Goal: Task Accomplishment & Management: Use online tool/utility

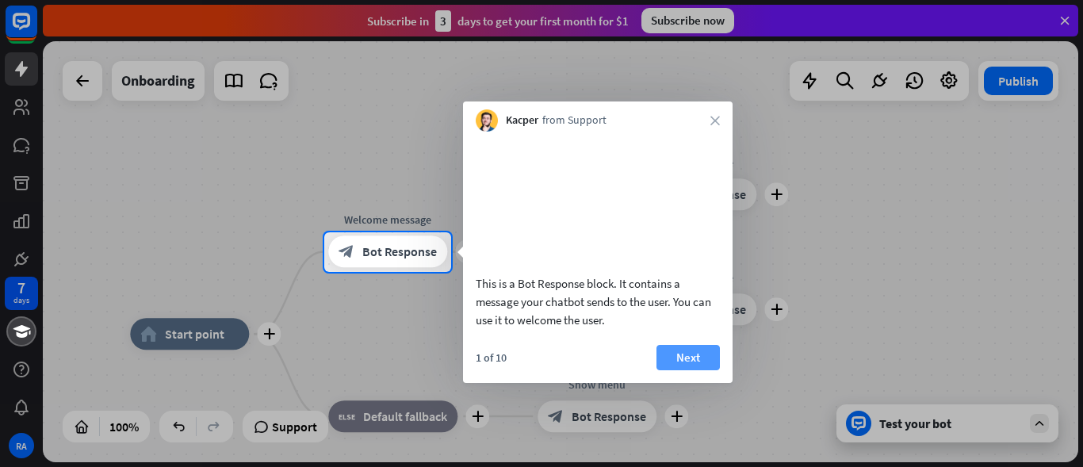
click at [697, 370] on button "Next" at bounding box center [687, 357] width 63 height 25
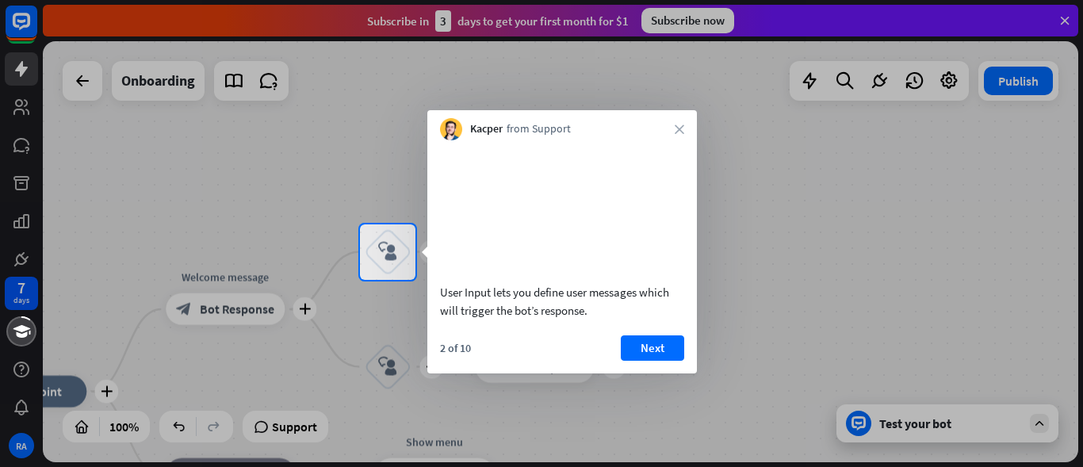
click at [683, 120] on div "Kacper from Support close" at bounding box center [562, 125] width 270 height 30
click at [681, 125] on icon "close" at bounding box center [680, 129] width 10 height 10
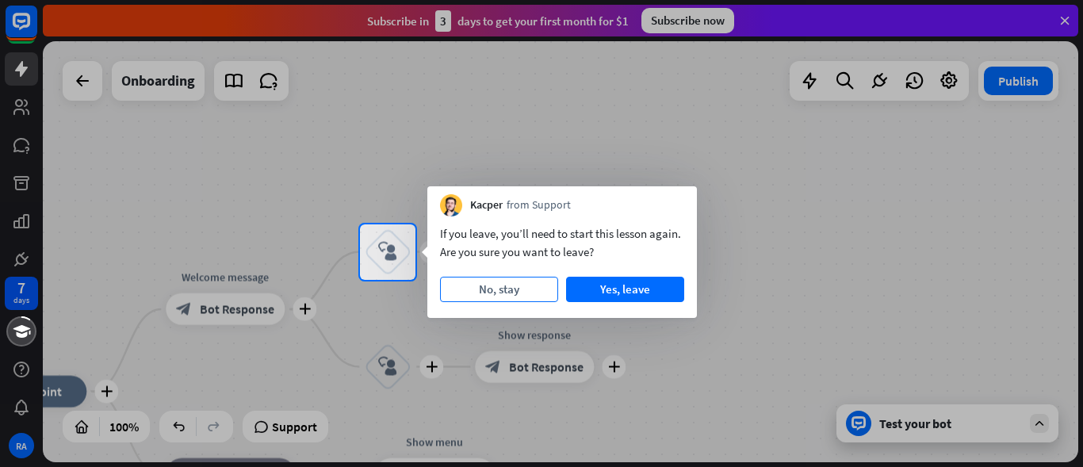
click at [507, 297] on button "No, stay" at bounding box center [499, 289] width 118 height 25
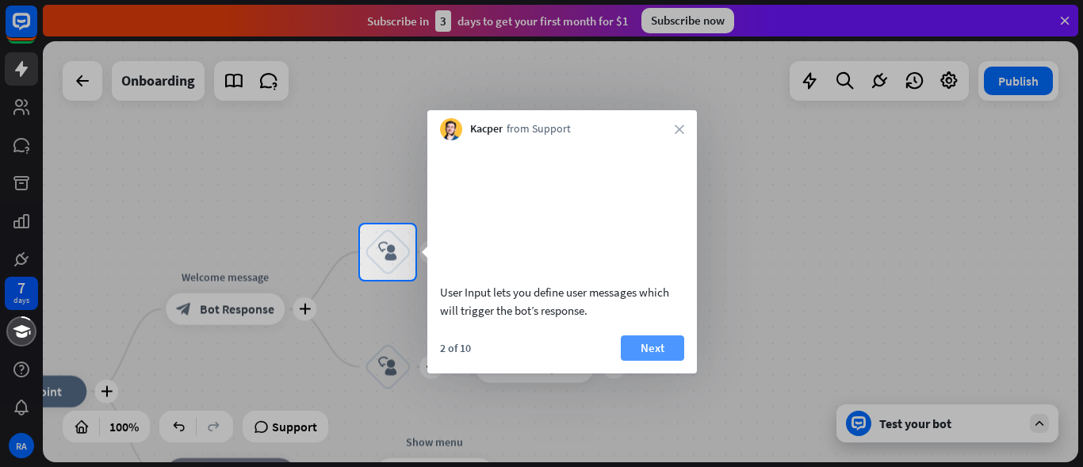
click at [659, 361] on button "Next" at bounding box center [652, 347] width 63 height 25
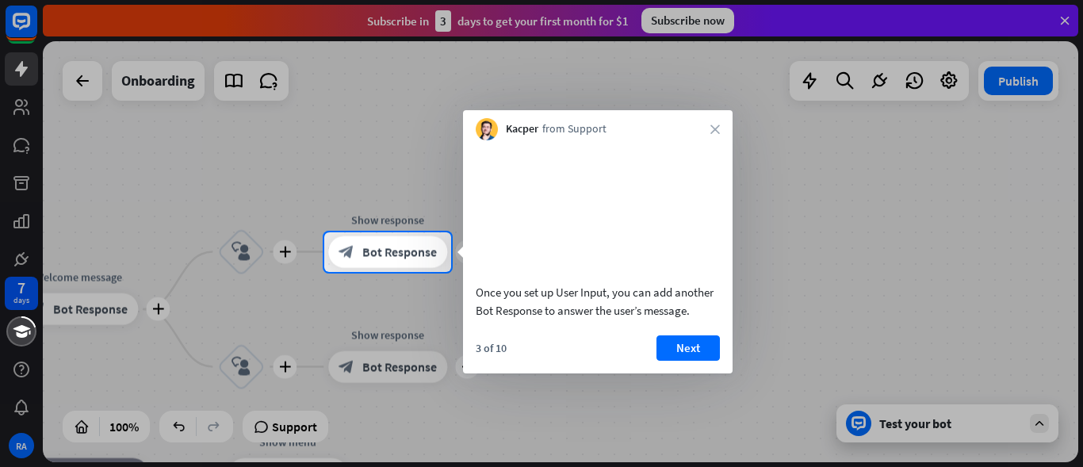
click at [702, 373] on div "3 of 10 Next" at bounding box center [598, 354] width 270 height 38
click at [696, 361] on button "Next" at bounding box center [687, 347] width 63 height 25
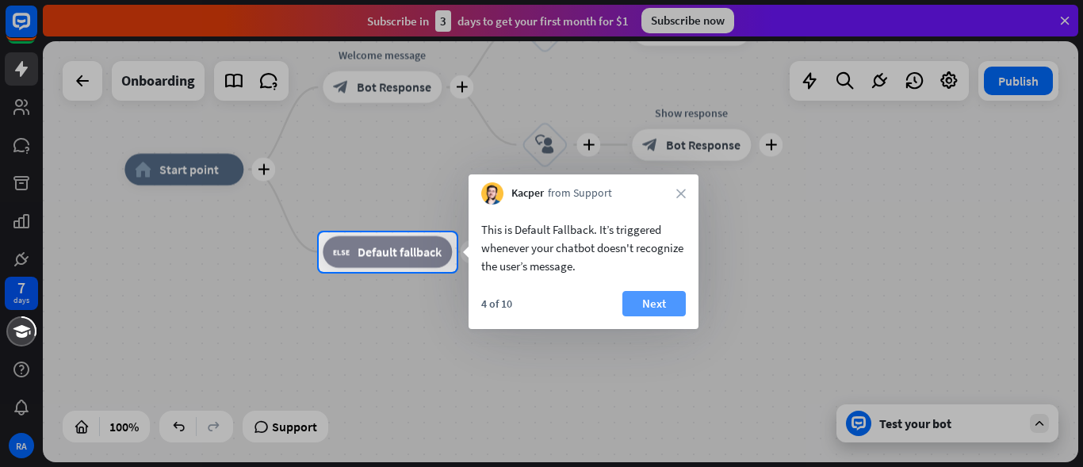
click at [676, 304] on button "Next" at bounding box center [653, 303] width 63 height 25
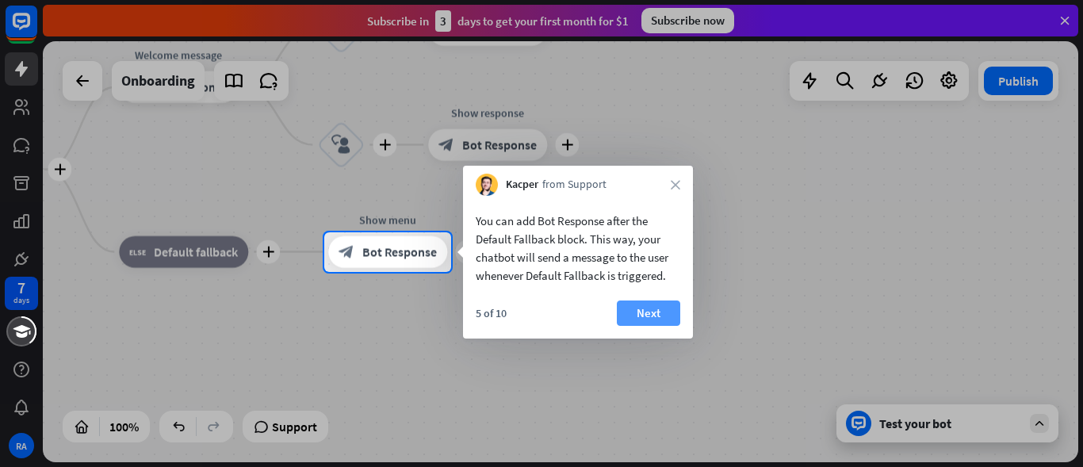
click at [649, 304] on button "Next" at bounding box center [648, 312] width 63 height 25
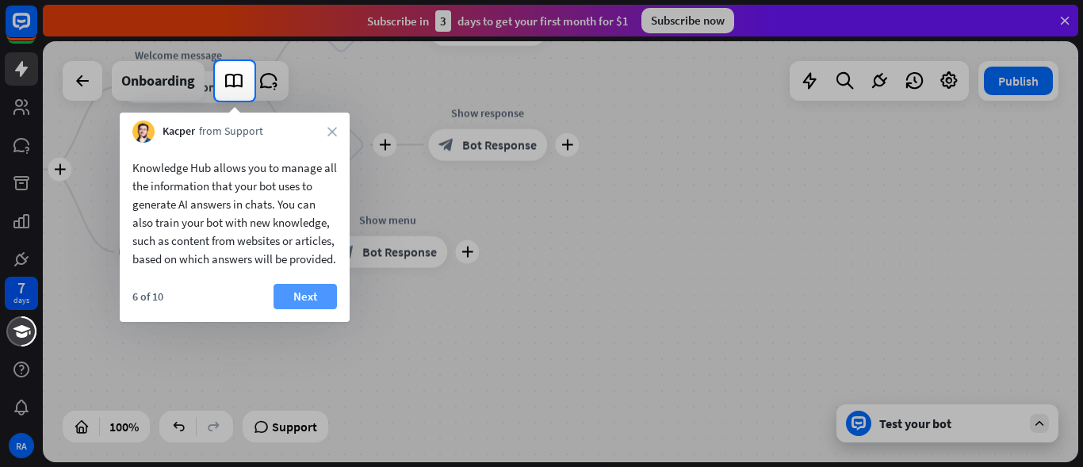
click at [312, 309] on button "Next" at bounding box center [305, 296] width 63 height 25
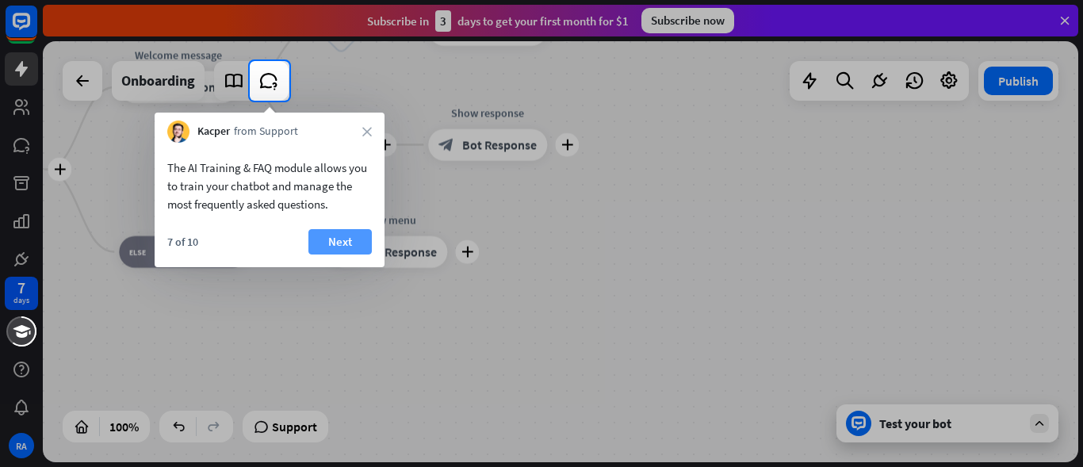
click at [339, 238] on button "Next" at bounding box center [339, 241] width 63 height 25
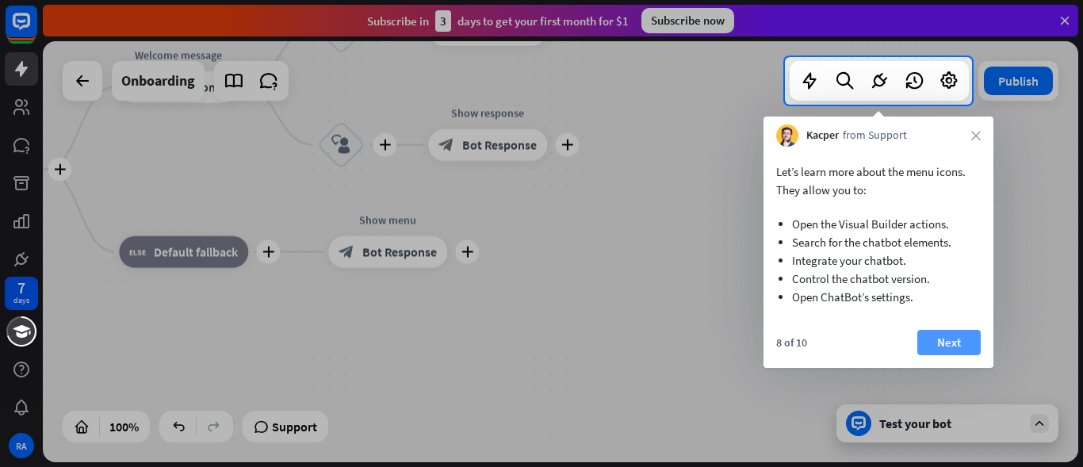
click at [961, 339] on button "Next" at bounding box center [948, 342] width 63 height 25
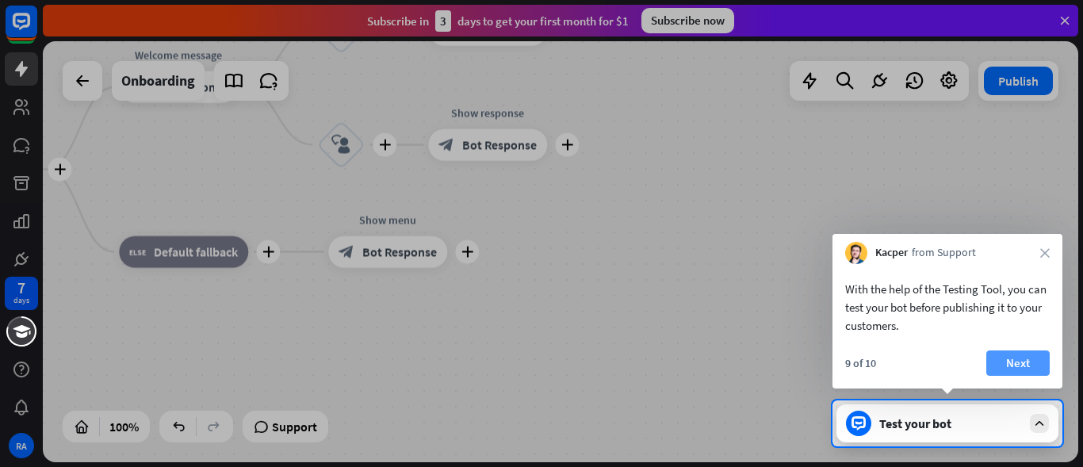
click at [1035, 363] on button "Next" at bounding box center [1017, 362] width 63 height 25
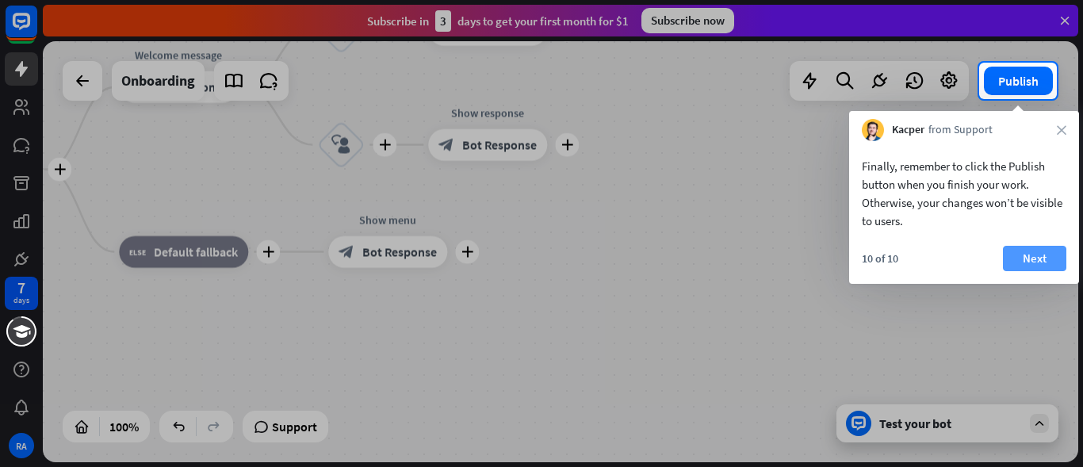
click at [1043, 251] on button "Next" at bounding box center [1034, 258] width 63 height 25
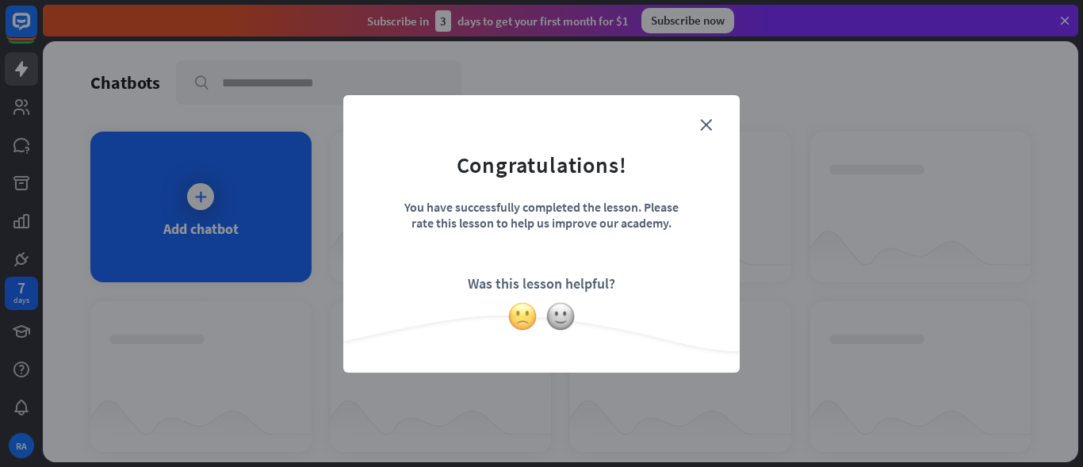
click at [521, 316] on img at bounding box center [522, 316] width 30 height 30
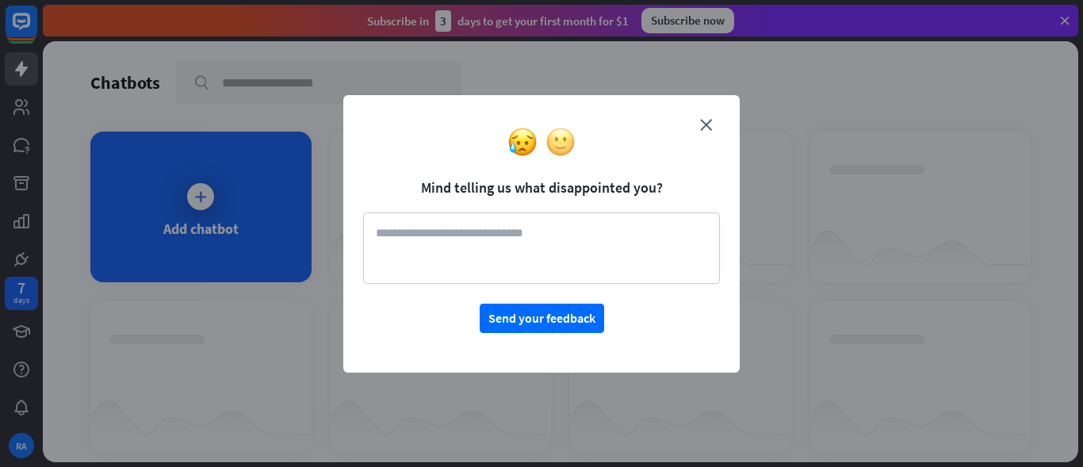
click at [568, 140] on img at bounding box center [560, 142] width 30 height 30
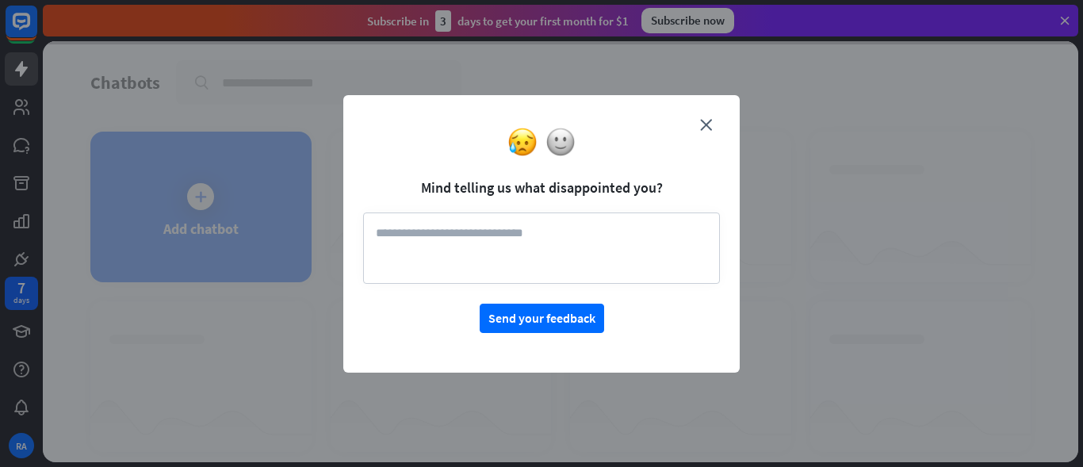
click at [532, 334] on div "close Mind telling us what disappointed you? Send your feedback" at bounding box center [541, 234] width 396 height 278
click at [561, 145] on img at bounding box center [560, 142] width 30 height 30
click at [561, 145] on div "close Mind telling us what disappointed you? Send your feedback" at bounding box center [541, 234] width 396 height 278
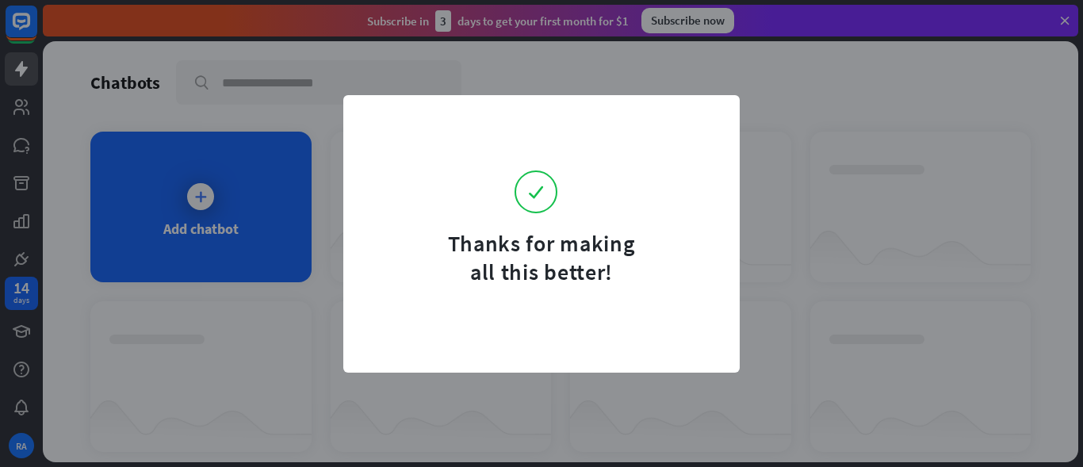
click at [561, 145] on form "Thanks for making all this better!" at bounding box center [541, 200] width 357 height 171
click at [879, 231] on div "Thanks for making all this better!" at bounding box center [541, 233] width 1083 height 467
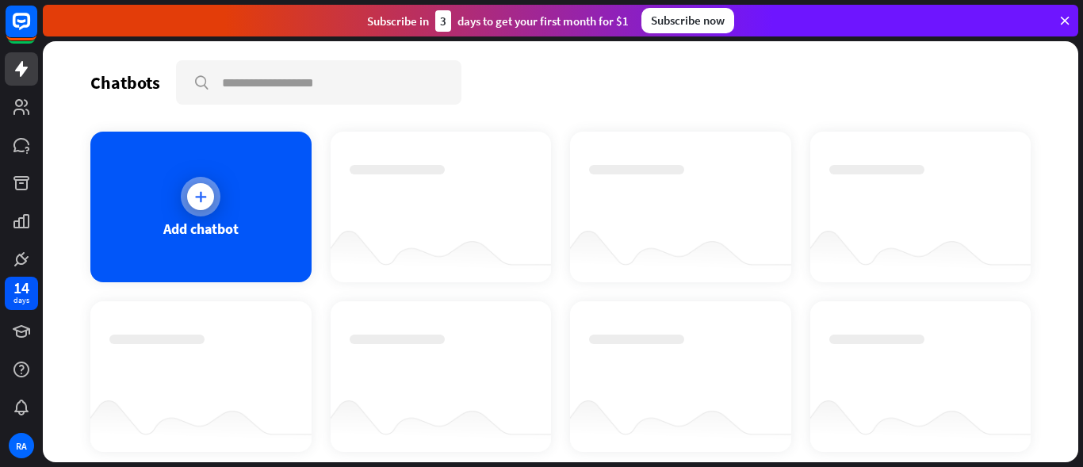
click at [166, 201] on div "Add chatbot" at bounding box center [200, 207] width 221 height 151
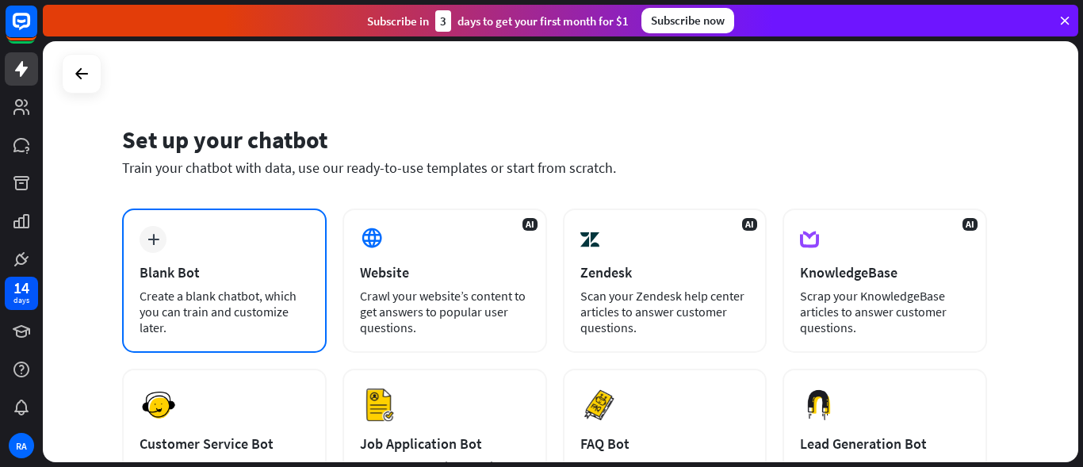
click at [182, 239] on div "plus Blank Bot Create a blank chatbot, which you can train and customize later." at bounding box center [224, 281] width 205 height 144
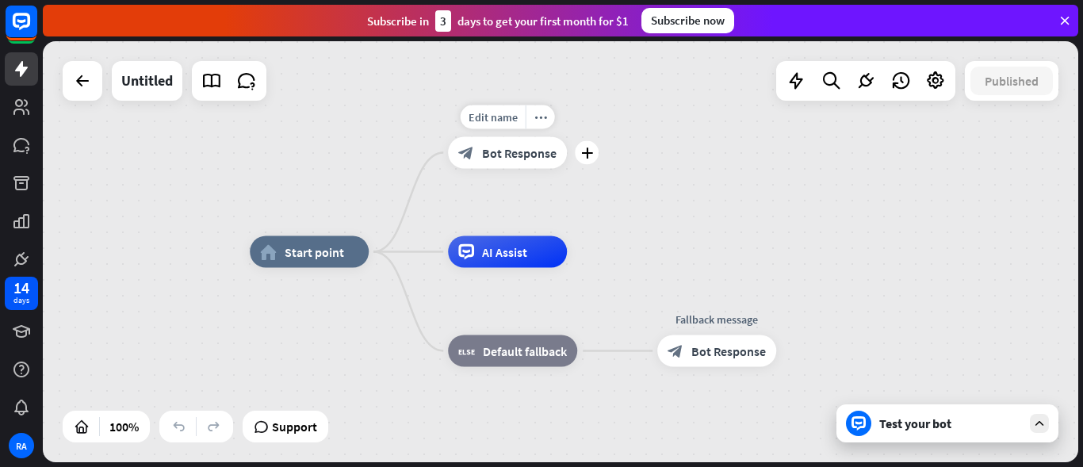
click at [515, 155] on span "Bot Response" at bounding box center [519, 153] width 75 height 16
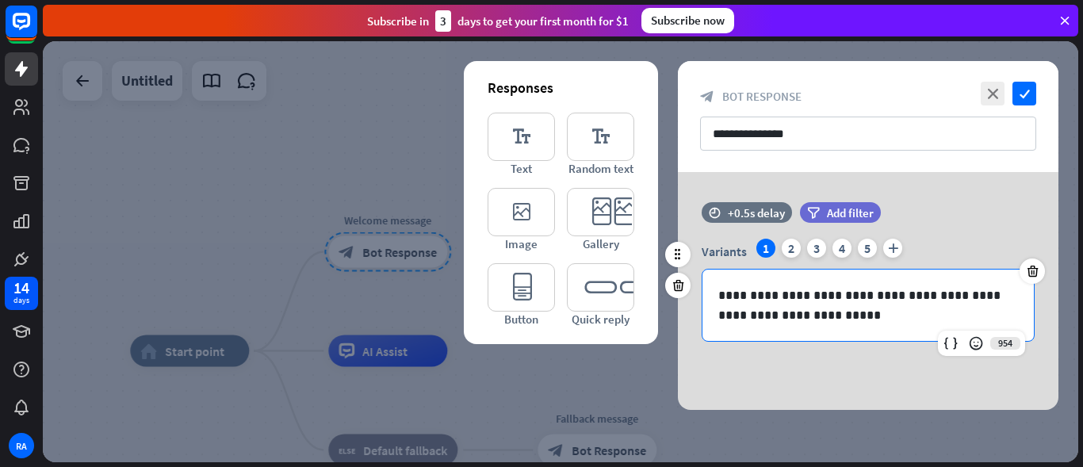
click at [857, 321] on p "**********" at bounding box center [868, 305] width 300 height 40
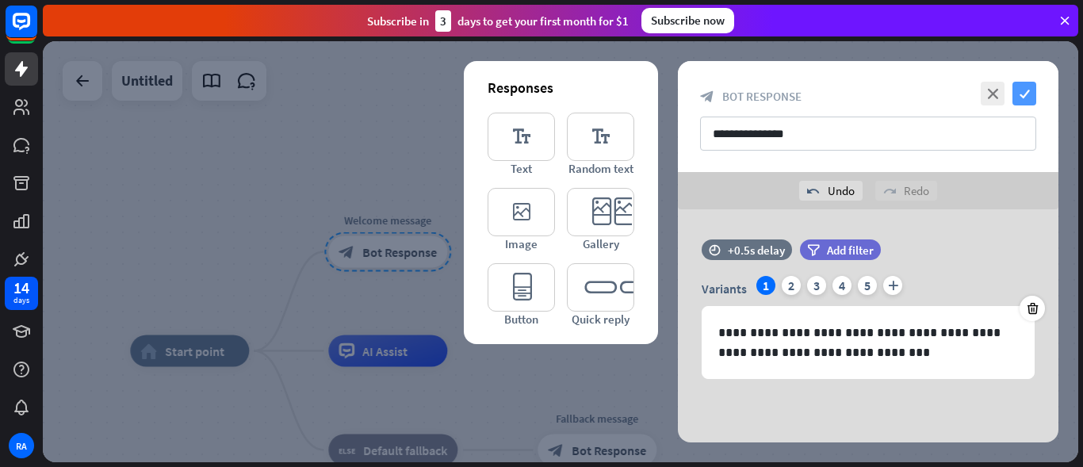
click at [1026, 98] on icon "check" at bounding box center [1024, 94] width 24 height 24
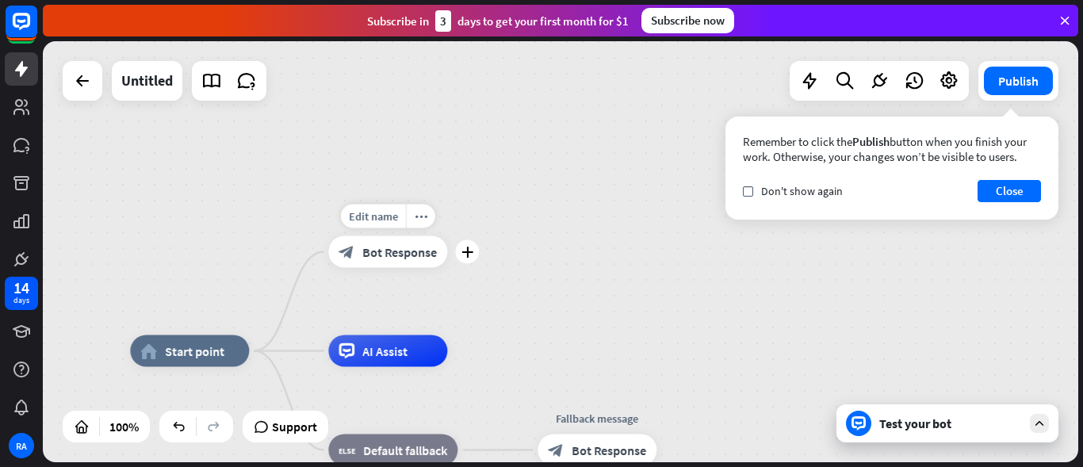
click at [415, 254] on span "Bot Response" at bounding box center [399, 252] width 75 height 16
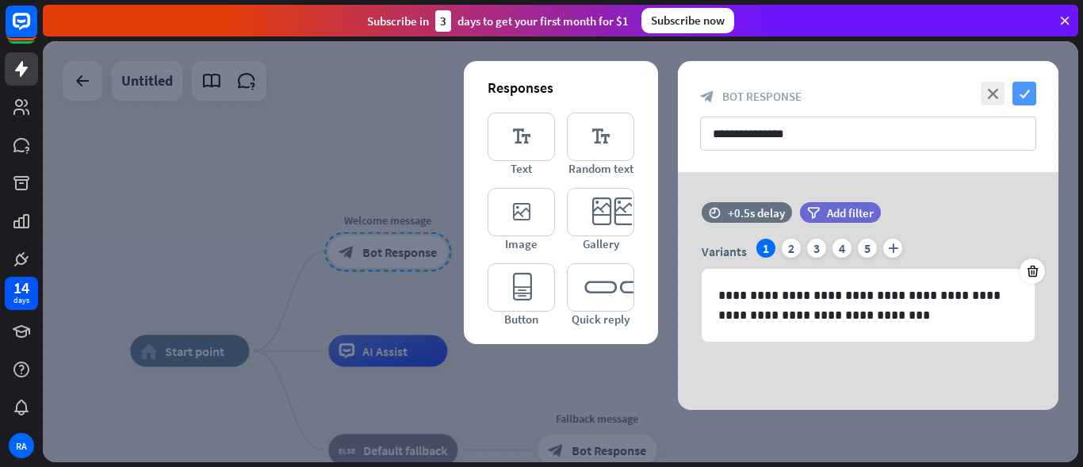
click at [1025, 101] on icon "check" at bounding box center [1024, 94] width 24 height 24
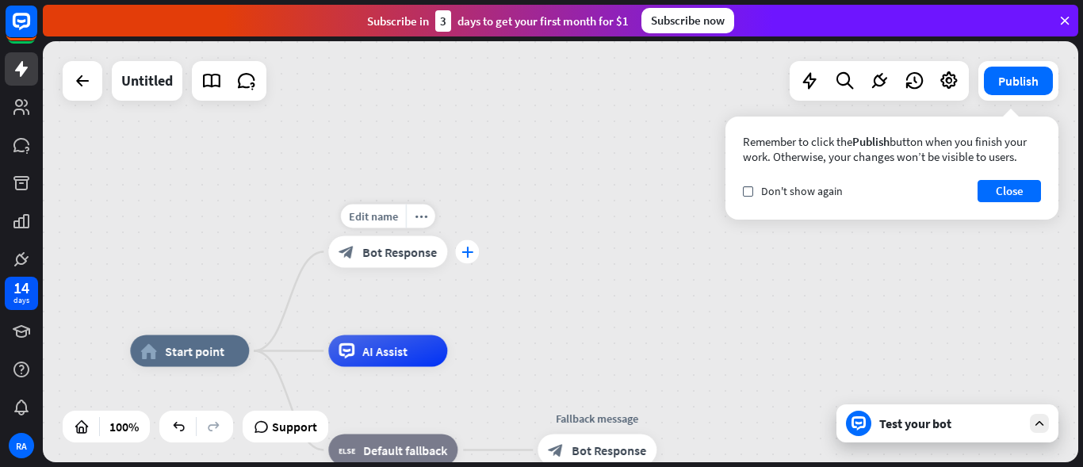
click at [476, 251] on div "plus" at bounding box center [467, 252] width 24 height 24
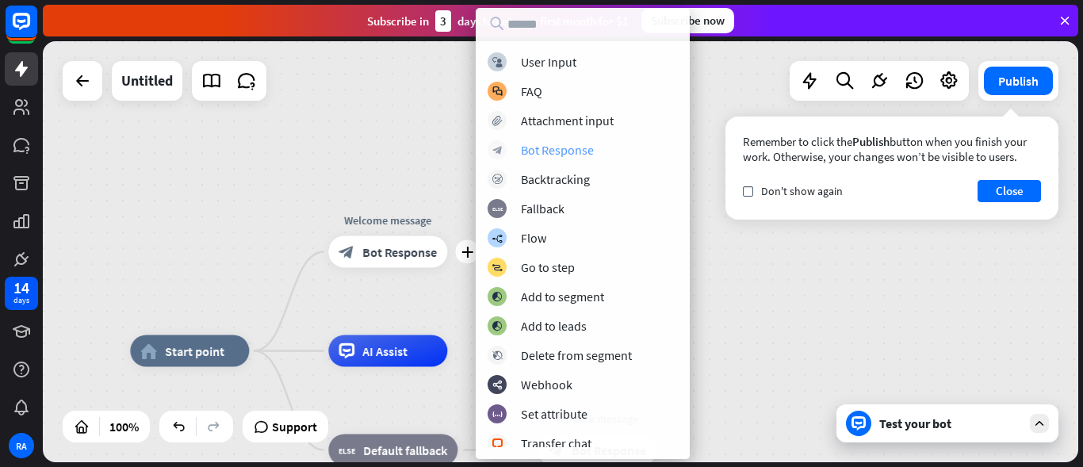
click at [565, 145] on div "Bot Response" at bounding box center [557, 150] width 73 height 16
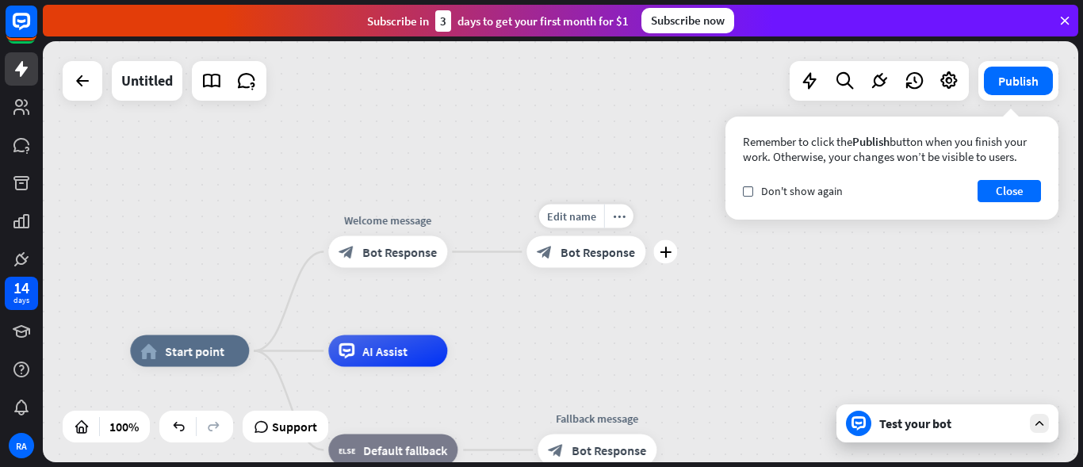
click at [611, 255] on span "Bot Response" at bounding box center [598, 252] width 75 height 16
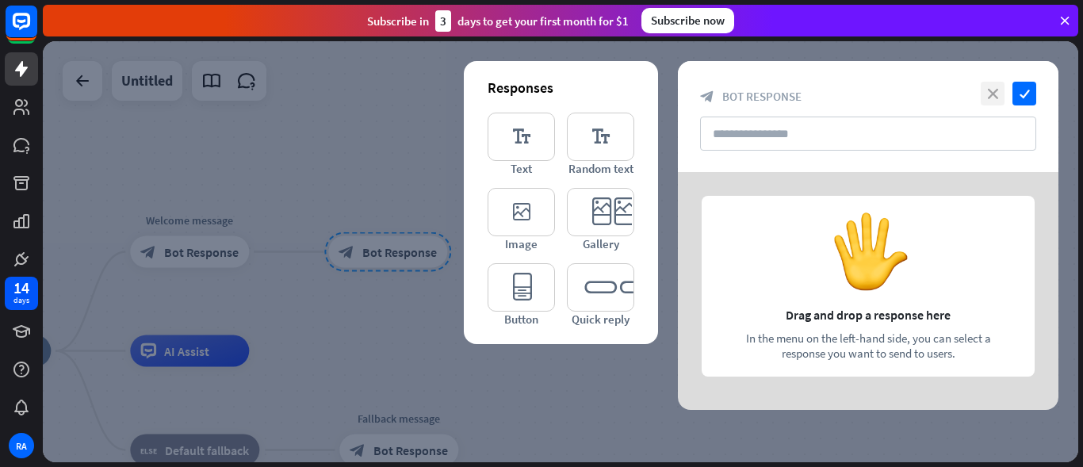
click at [987, 101] on icon "close" at bounding box center [993, 94] width 24 height 24
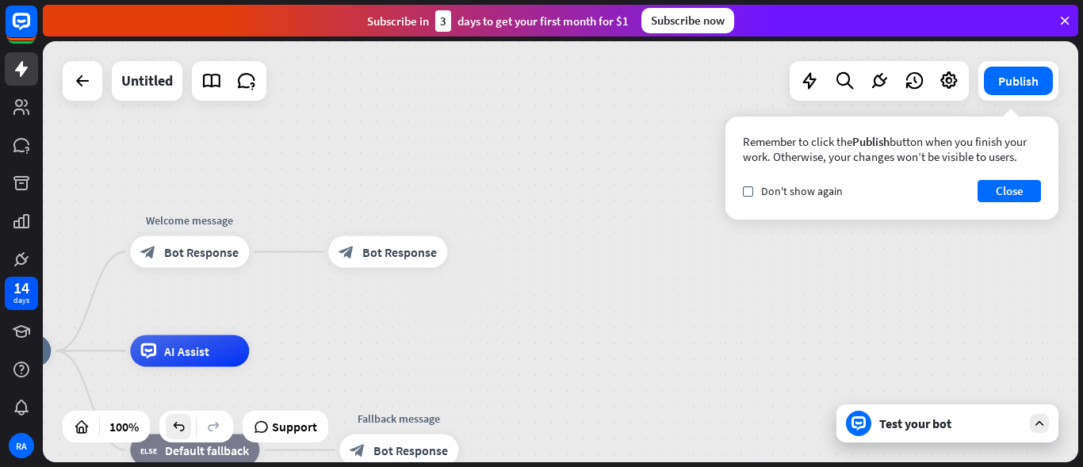
click at [181, 421] on icon at bounding box center [178, 427] width 16 height 16
click at [265, 260] on div "plus" at bounding box center [269, 252] width 24 height 24
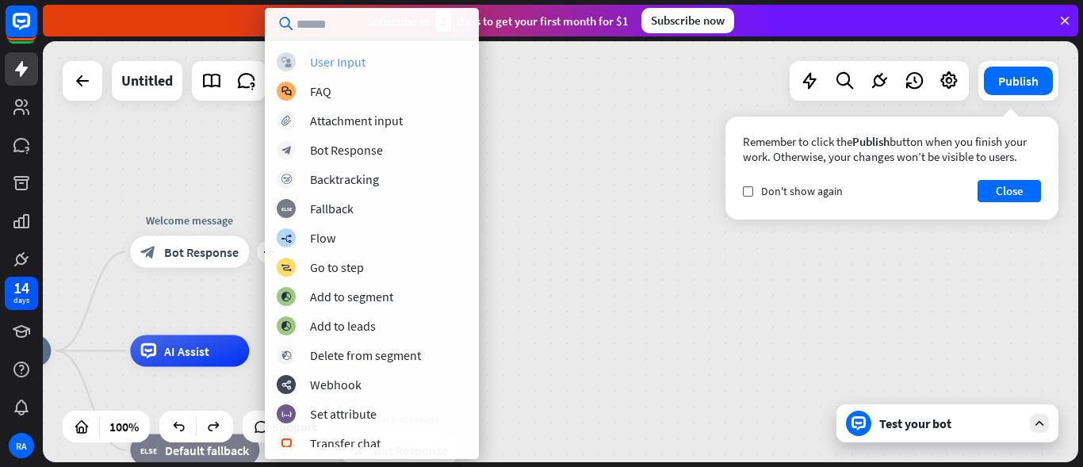
click at [347, 71] on div "block_user_input User Input" at bounding box center [372, 61] width 190 height 19
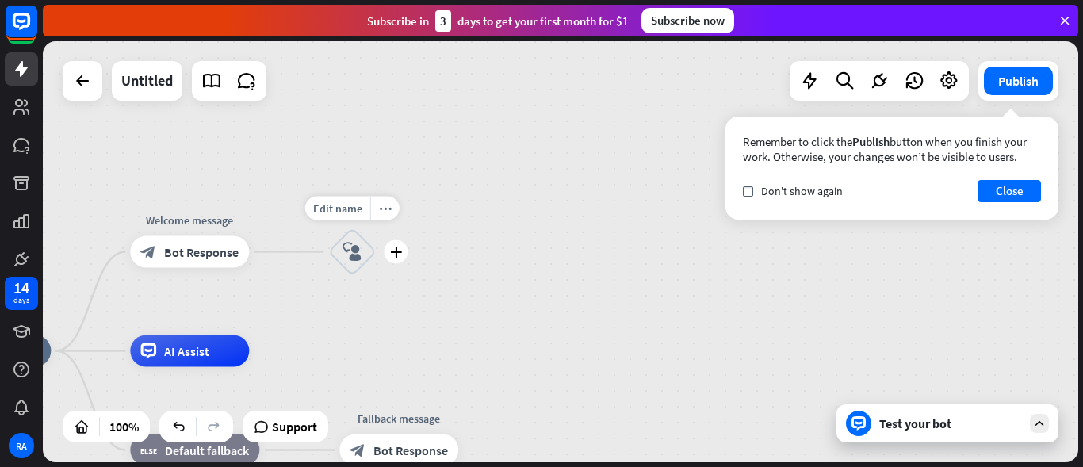
click at [358, 260] on icon "block_user_input" at bounding box center [352, 252] width 19 height 19
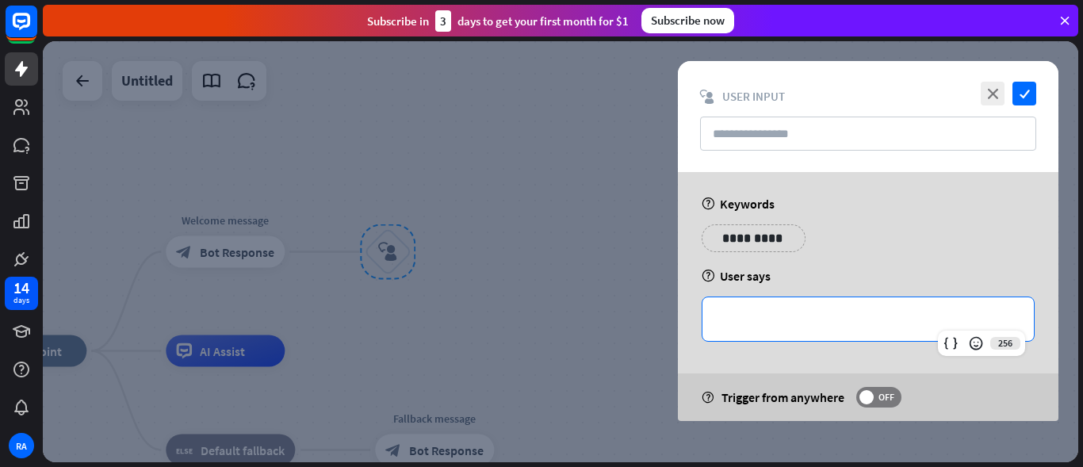
click at [726, 327] on p "**********" at bounding box center [868, 319] width 300 height 20
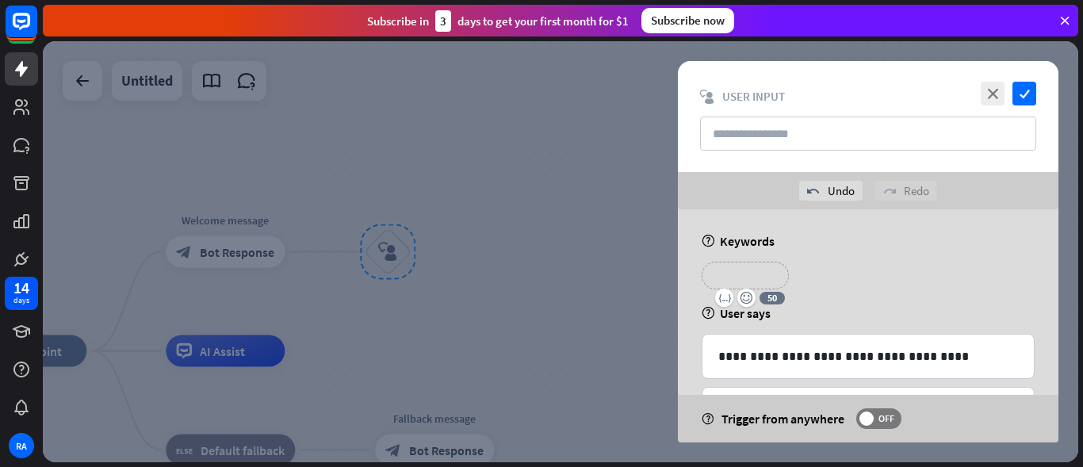
click at [735, 270] on p "**********" at bounding box center [745, 276] width 63 height 20
click at [838, 269] on p "**********" at bounding box center [841, 276] width 63 height 20
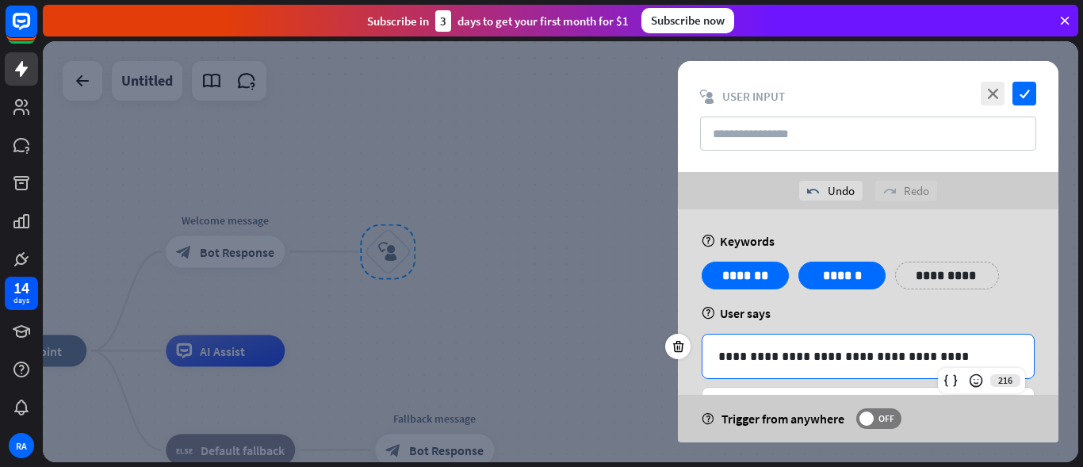
click at [936, 353] on p "**********" at bounding box center [868, 356] width 300 height 20
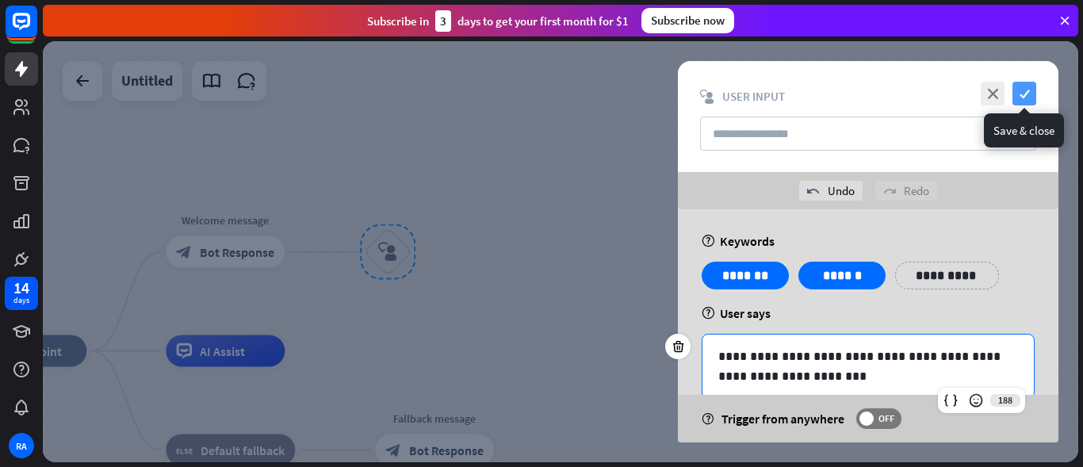
click at [1029, 94] on icon "check" at bounding box center [1024, 94] width 24 height 24
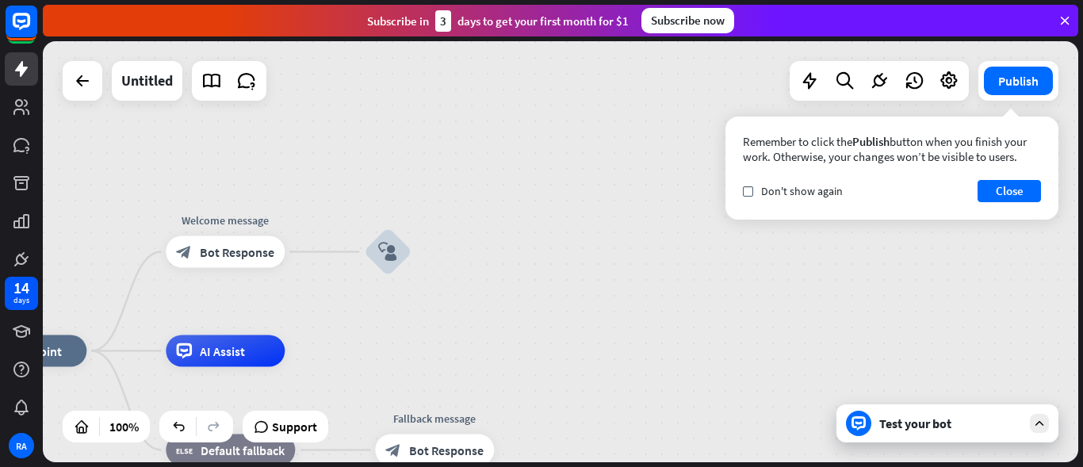
click at [960, 419] on div "Test your bot" at bounding box center [950, 423] width 143 height 16
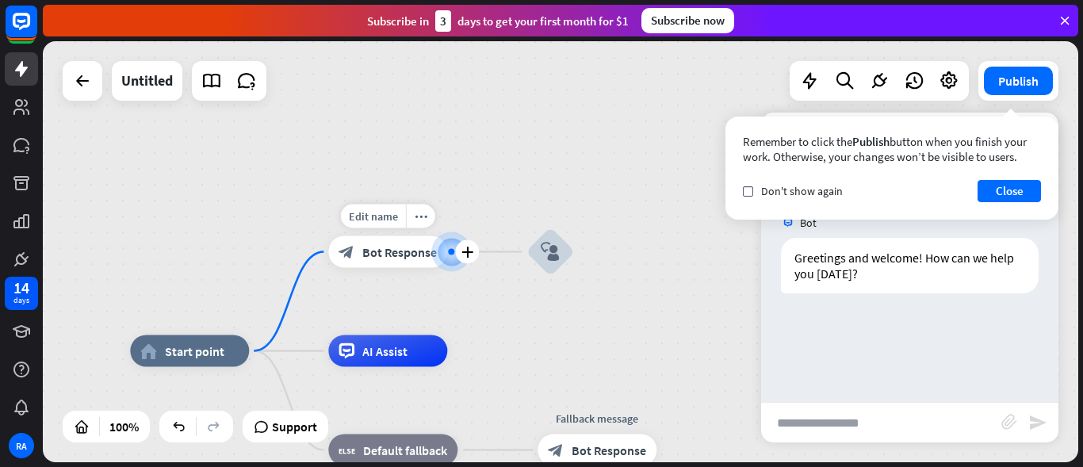
click at [393, 266] on div "block_bot_response Bot Response" at bounding box center [387, 252] width 119 height 32
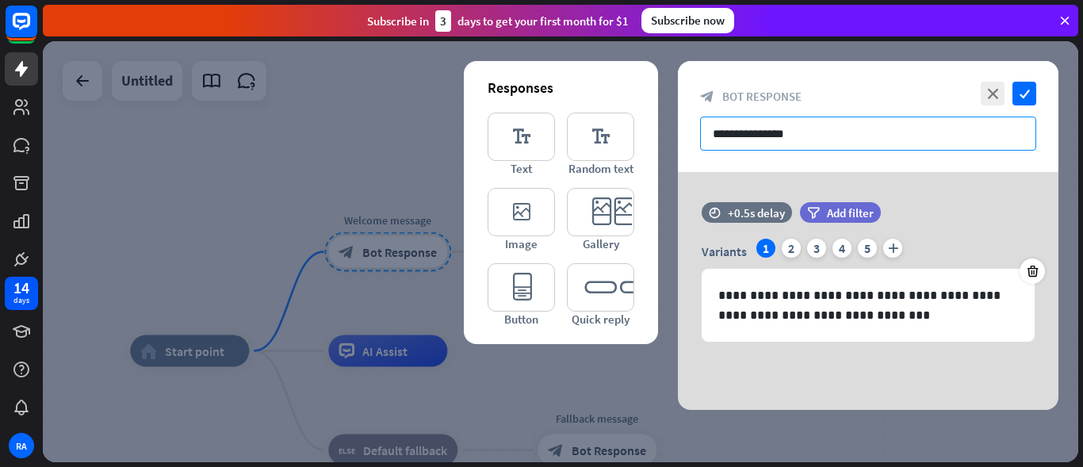
click at [913, 136] on input "**********" at bounding box center [868, 134] width 336 height 34
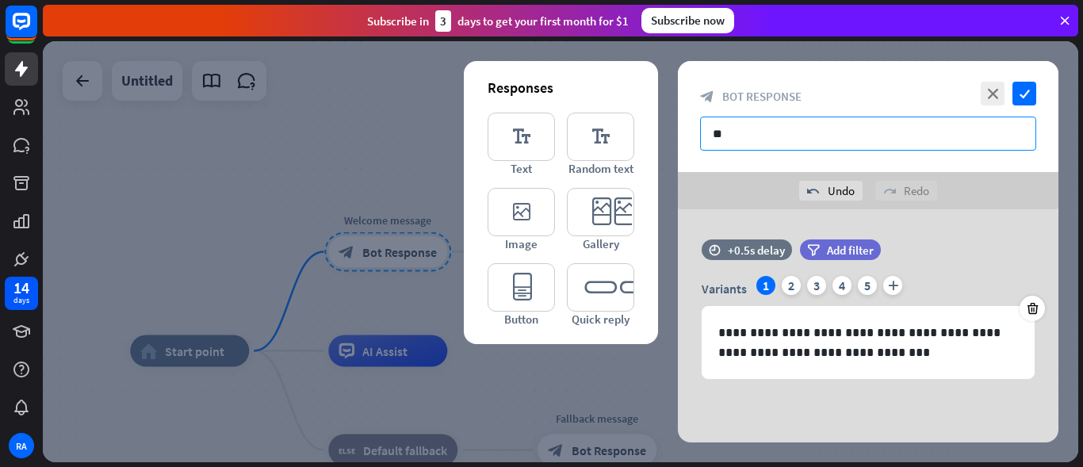
type input "*"
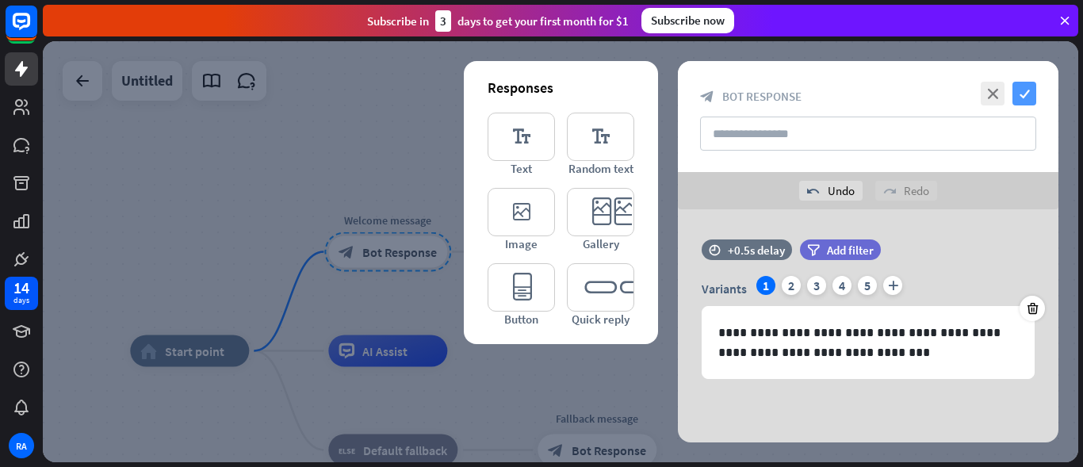
click at [1020, 94] on icon "check" at bounding box center [1024, 94] width 24 height 24
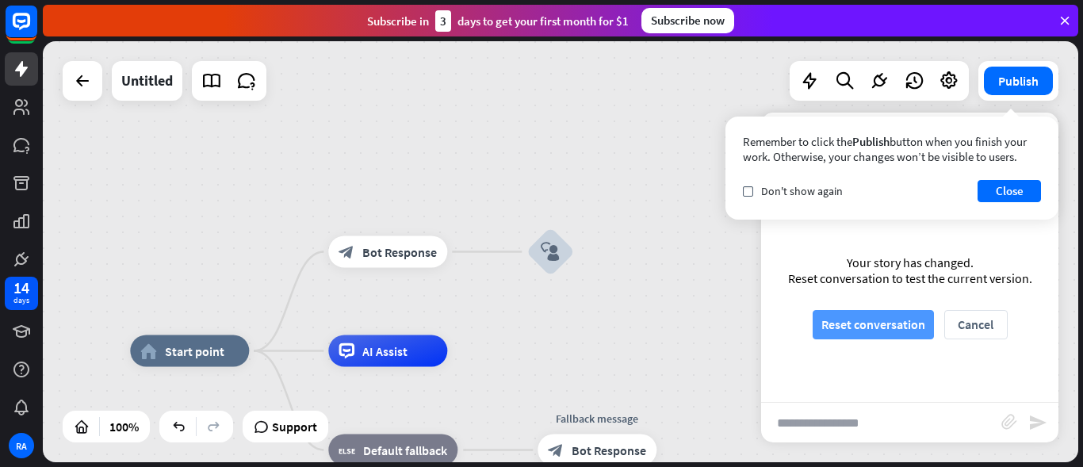
click at [883, 326] on button "Reset conversation" at bounding box center [873, 324] width 121 height 29
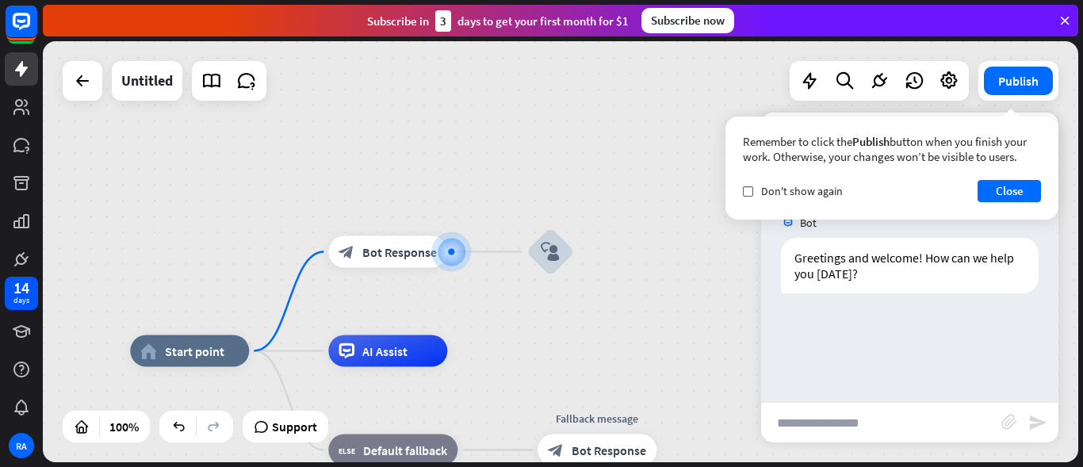
click at [621, 229] on div "home_2 Start point block_bot_response Bot Response block_user_input AI Assist b…" at bounding box center [560, 251] width 1035 height 421
click at [1013, 196] on button "Close" at bounding box center [1009, 191] width 63 height 22
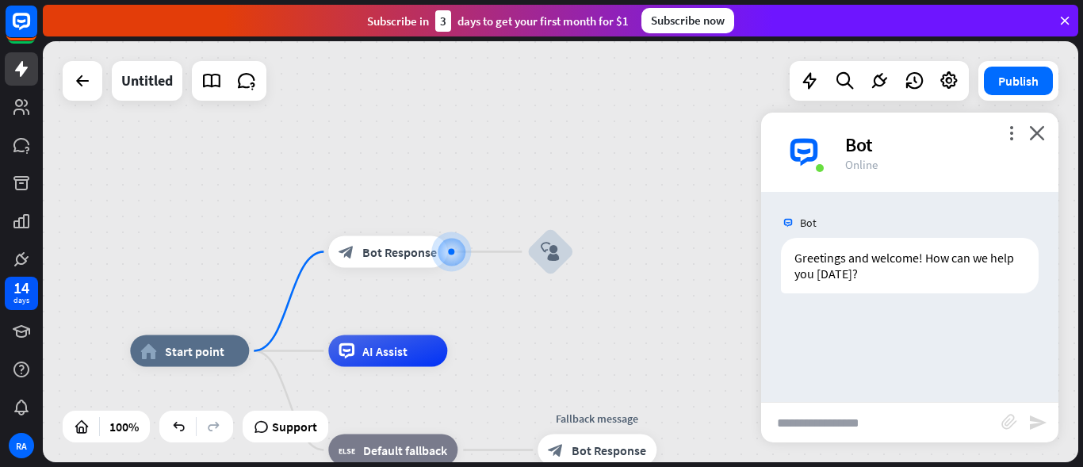
click at [793, 416] on input "text" at bounding box center [881, 423] width 240 height 40
click at [654, 315] on div "home_2 Start point block_bot_response Bot Response block_user_input AI Assist b…" at bounding box center [560, 251] width 1035 height 421
click at [1037, 144] on div "Bot" at bounding box center [942, 144] width 194 height 25
click at [1037, 136] on icon "close" at bounding box center [1037, 132] width 16 height 15
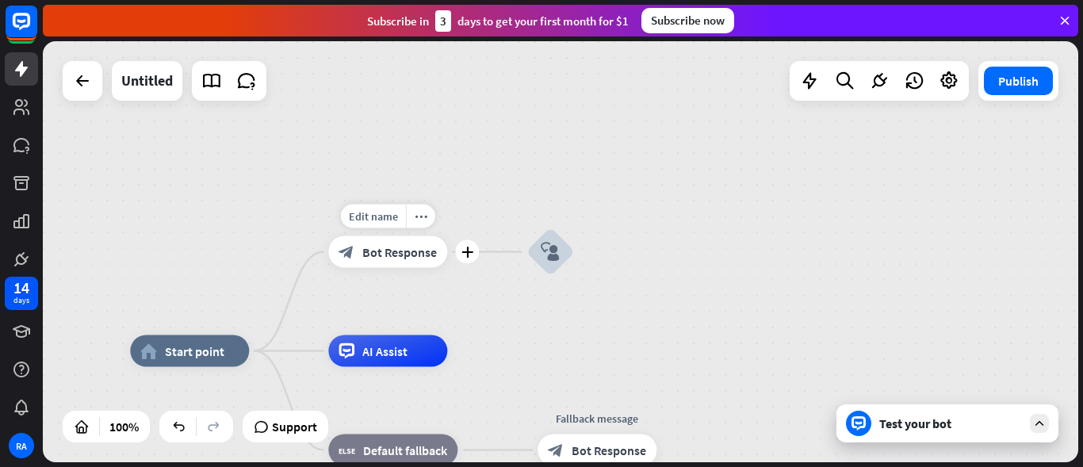
click at [427, 259] on span "Bot Response" at bounding box center [399, 252] width 75 height 16
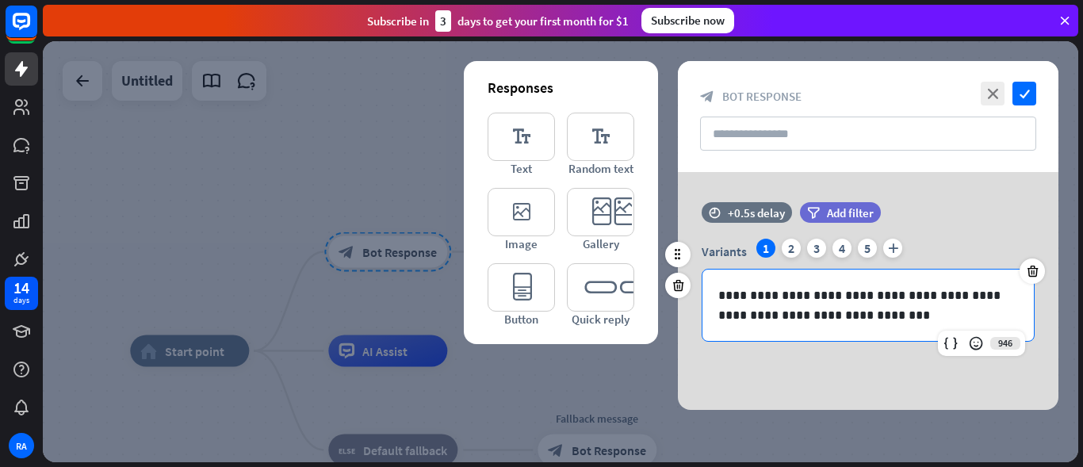
click at [715, 295] on div "**********" at bounding box center [867, 305] width 331 height 71
click at [848, 318] on p "**********" at bounding box center [868, 305] width 300 height 40
click at [712, 293] on div "**********" at bounding box center [867, 305] width 331 height 71
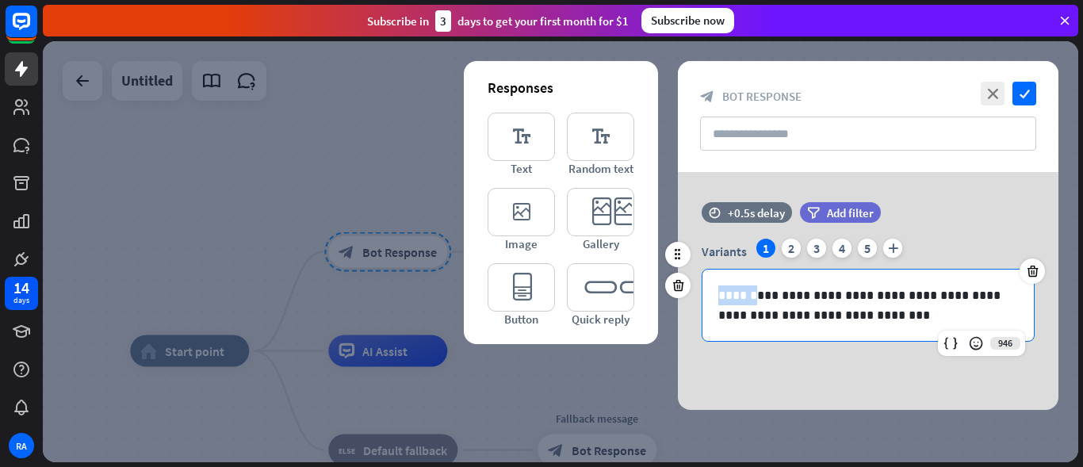
click at [711, 296] on div "**********" at bounding box center [867, 305] width 331 height 71
click at [718, 296] on div "**********" at bounding box center [867, 305] width 331 height 71
click at [718, 296] on p "**********" at bounding box center [868, 305] width 300 height 40
drag, startPoint x: 717, startPoint y: 296, endPoint x: 814, endPoint y: 293, distance: 97.6
drag, startPoint x: 814, startPoint y: 293, endPoint x: 712, endPoint y: 295, distance: 102.3
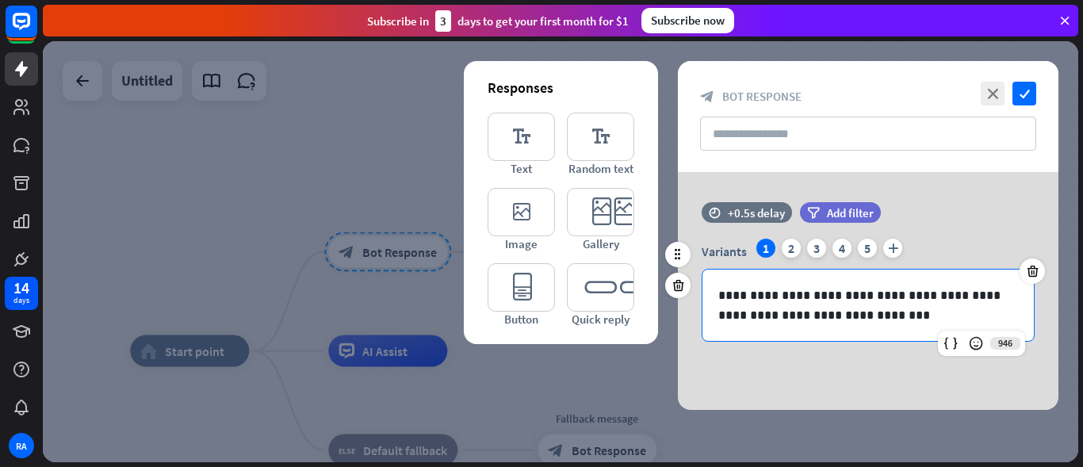
click at [712, 295] on div "**********" at bounding box center [867, 305] width 331 height 71
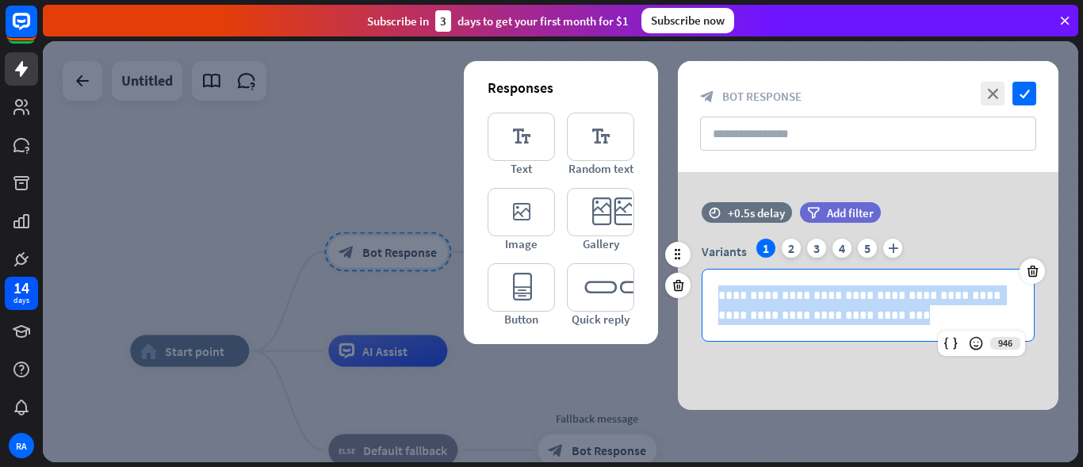
drag, startPoint x: 714, startPoint y: 293, endPoint x: 996, endPoint y: 312, distance: 282.2
click at [996, 312] on div "**********" at bounding box center [867, 305] width 331 height 71
copy p "**********"
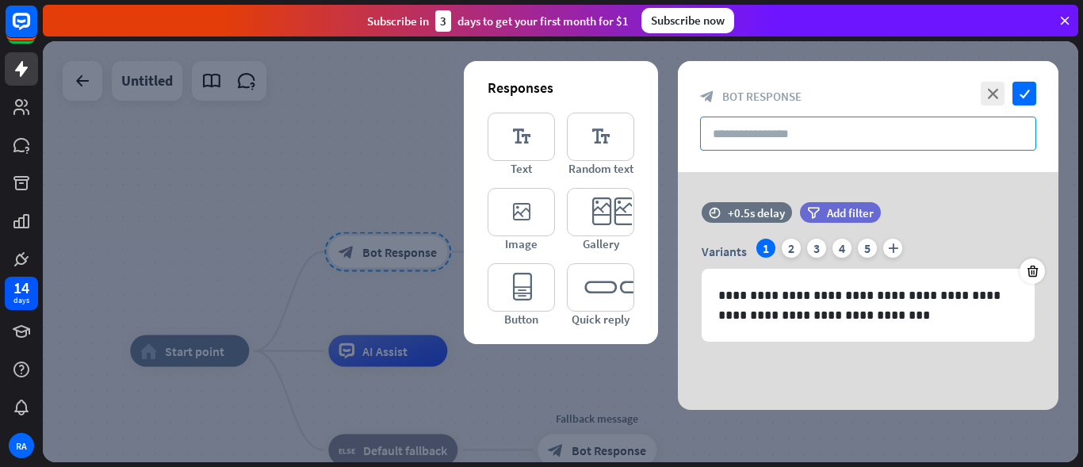
click at [734, 145] on input "text" at bounding box center [868, 134] width 336 height 34
paste input "**********"
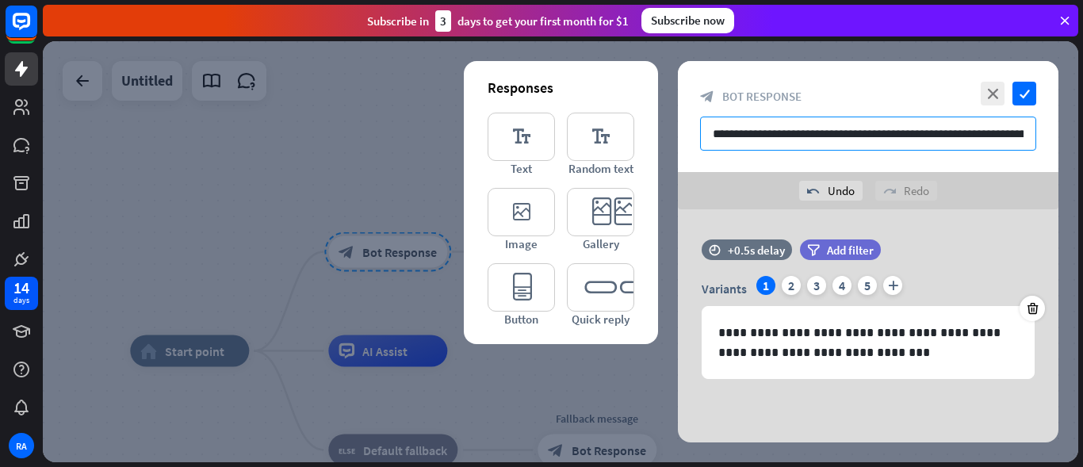
scroll to position [0, 81]
type input "**********"
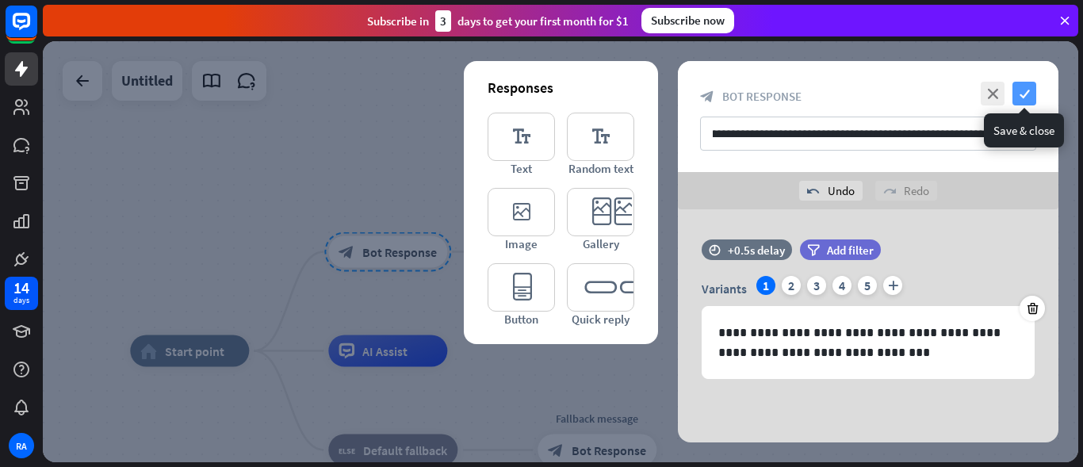
scroll to position [0, 0]
click at [1024, 104] on icon "check" at bounding box center [1024, 94] width 24 height 24
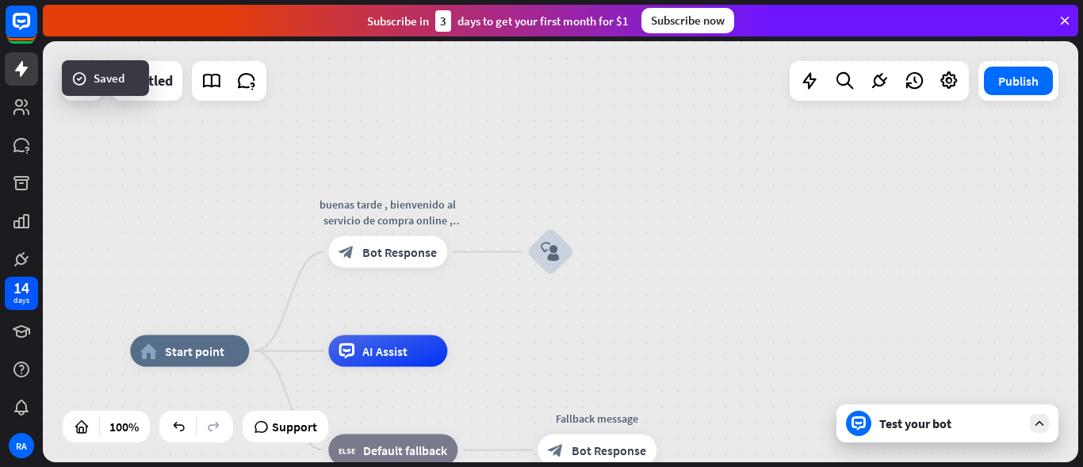
click at [1003, 431] on div "Test your bot" at bounding box center [950, 423] width 143 height 16
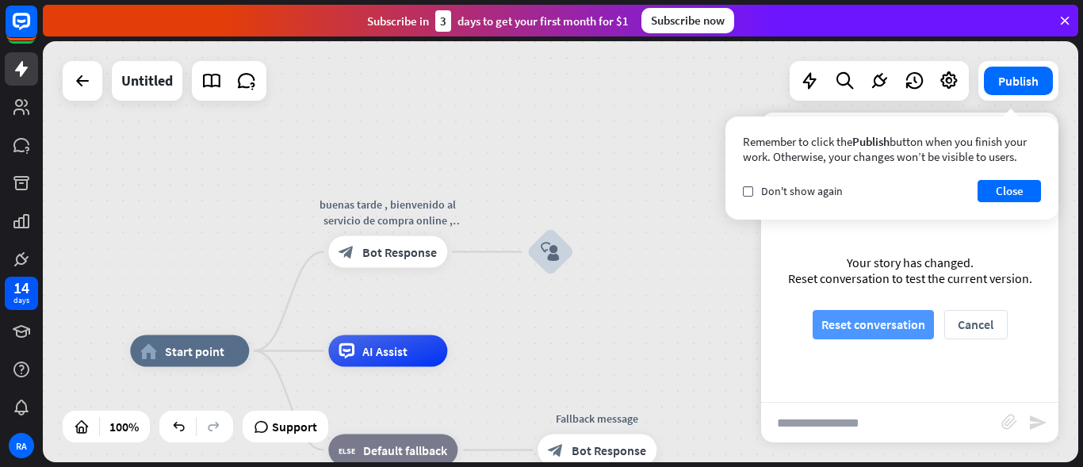
click at [904, 324] on button "Reset conversation" at bounding box center [873, 324] width 121 height 29
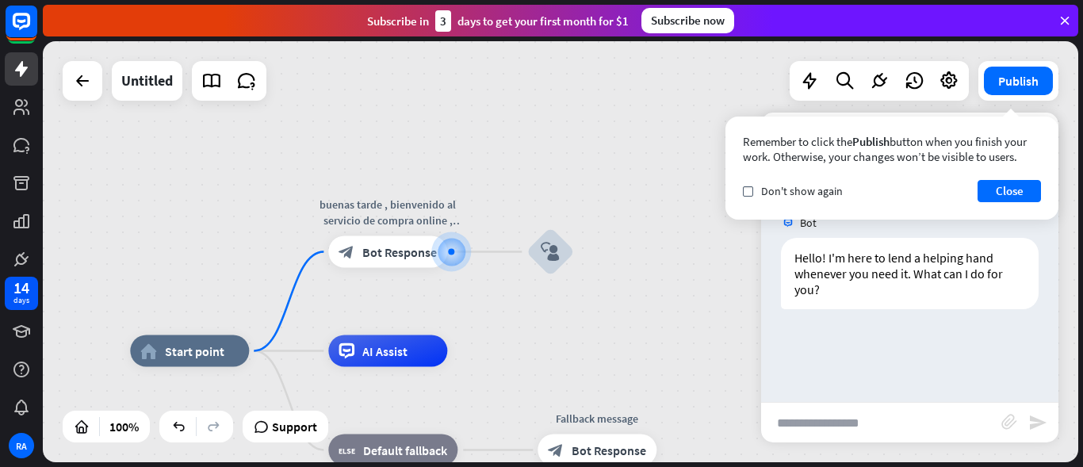
click at [1017, 179] on div "Remember to click the Publish button when you finish your work. Otherwise, your…" at bounding box center [891, 168] width 333 height 103
click at [1015, 178] on div "Remember to click the Publish button when you finish your work. Otherwise, your…" at bounding box center [891, 168] width 333 height 103
click at [215, 86] on icon at bounding box center [211, 81] width 21 height 21
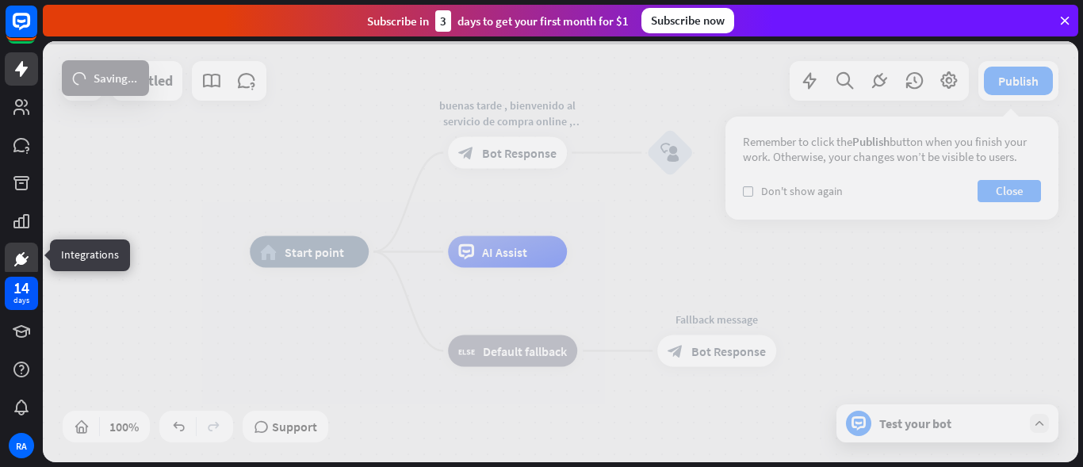
scroll to position [4, 0]
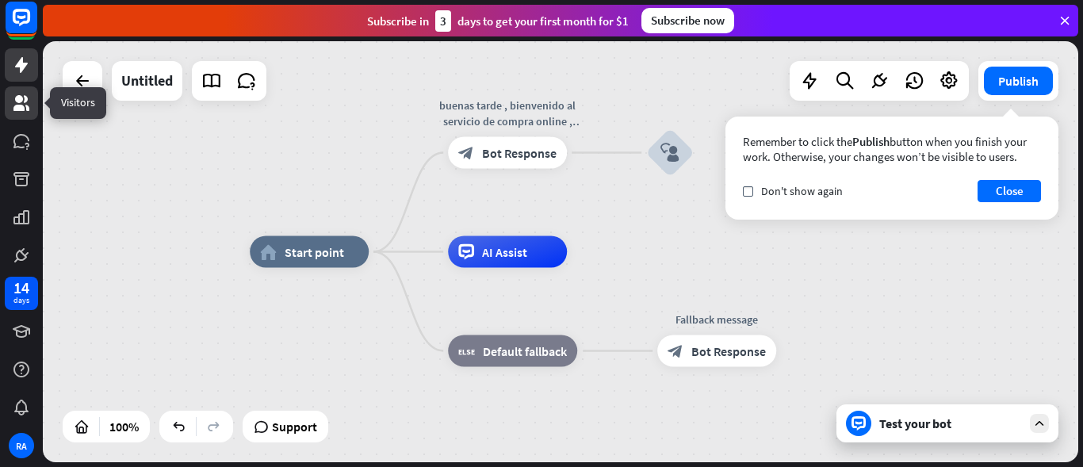
click at [21, 96] on icon at bounding box center [21, 103] width 16 height 16
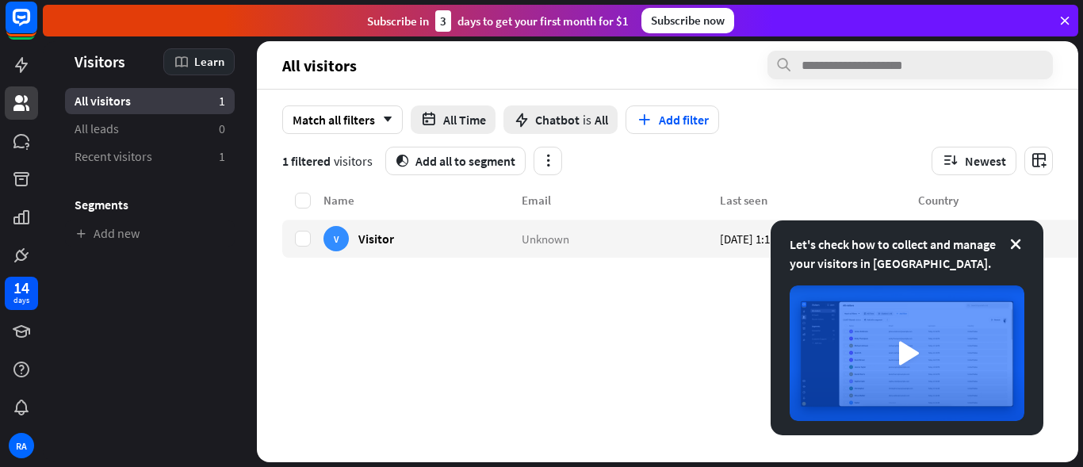
click at [201, 57] on span "Learn" at bounding box center [209, 61] width 30 height 15
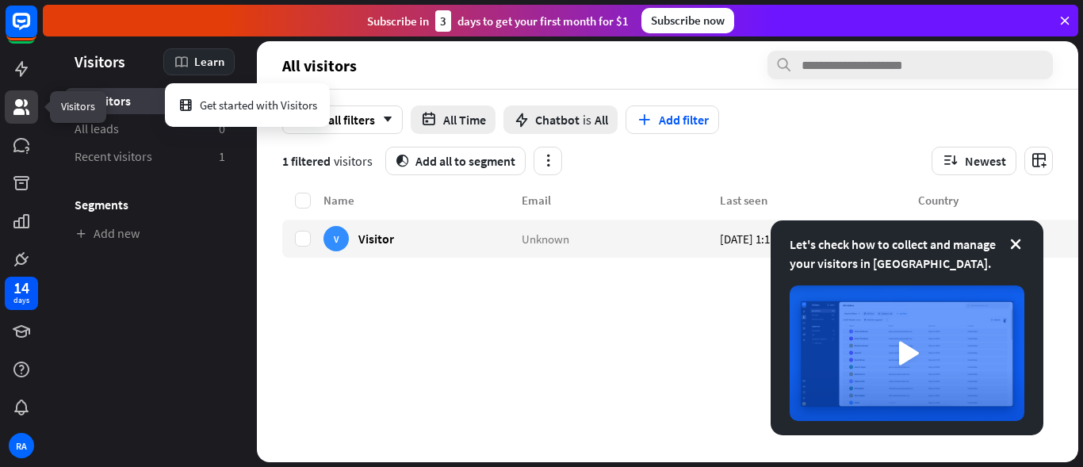
click at [12, 105] on icon at bounding box center [21, 107] width 19 height 19
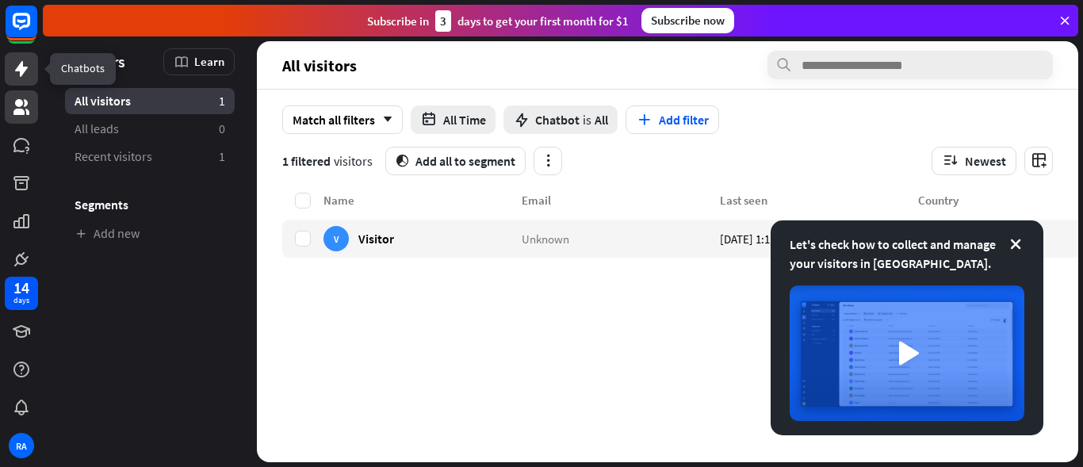
click at [17, 70] on icon at bounding box center [21, 69] width 13 height 16
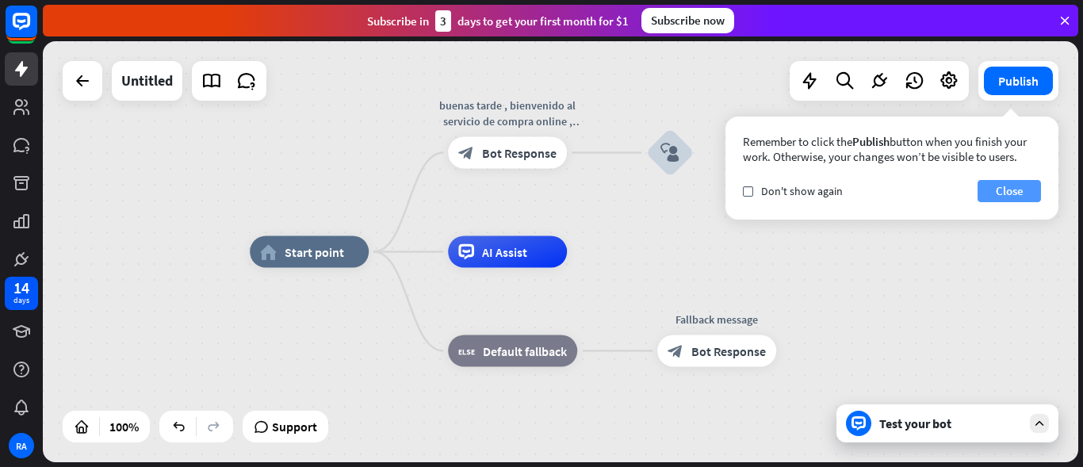
click at [1019, 185] on button "Close" at bounding box center [1009, 191] width 63 height 22
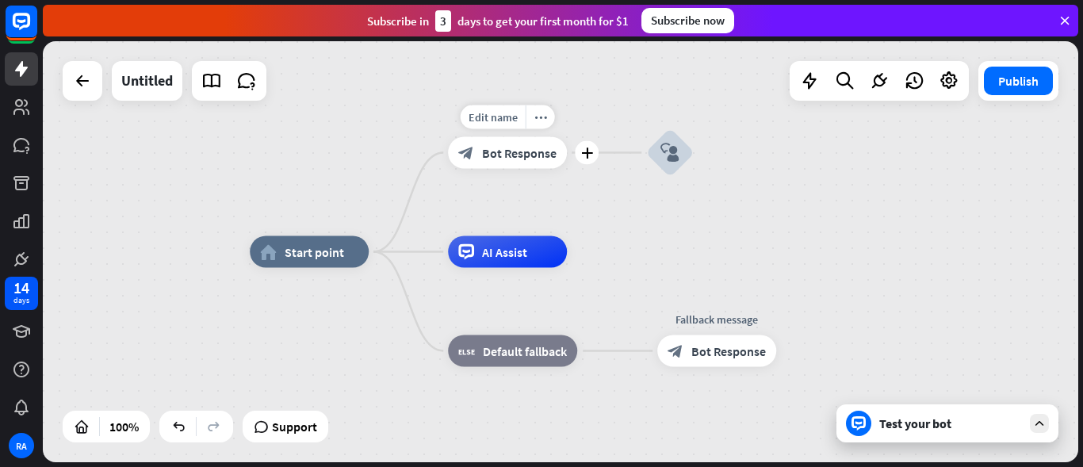
click at [526, 159] on span "Bot Response" at bounding box center [519, 153] width 75 height 16
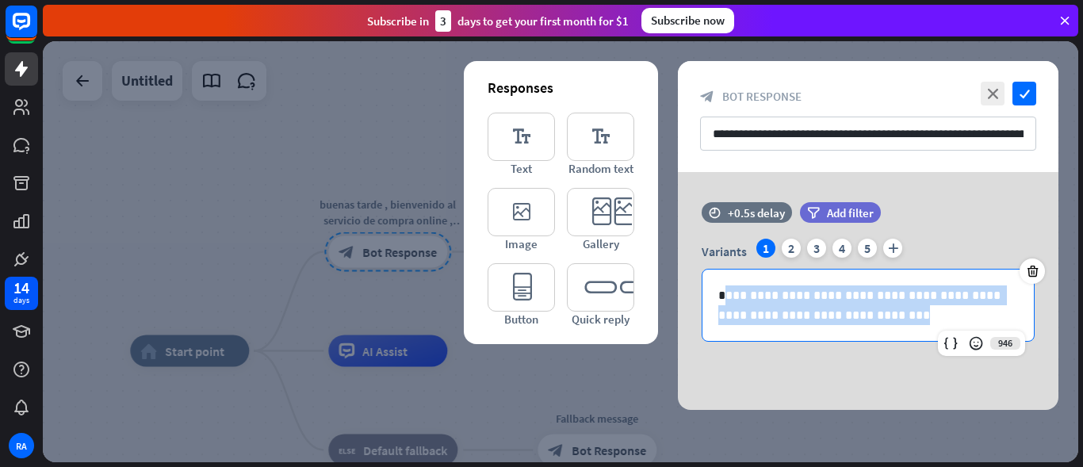
drag, startPoint x: 722, startPoint y: 294, endPoint x: 817, endPoint y: 358, distance: 114.8
click at [817, 358] on div "**********" at bounding box center [868, 291] width 381 height 238
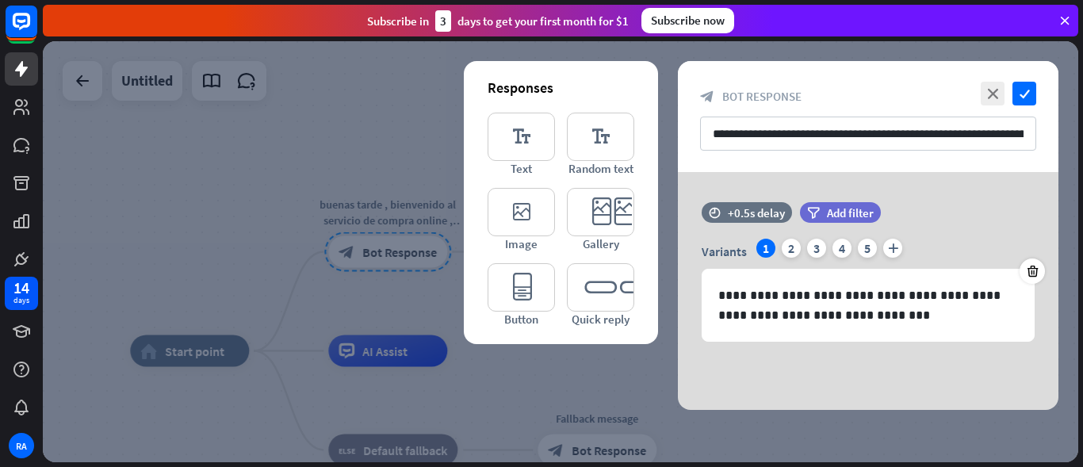
click at [817, 358] on div "**********" at bounding box center [868, 291] width 381 height 238
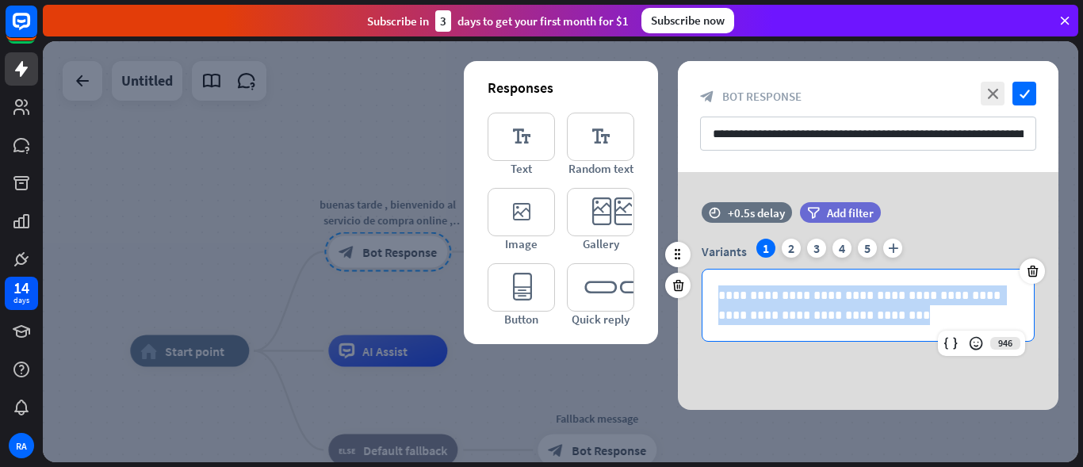
drag, startPoint x: 842, startPoint y: 317, endPoint x: 714, endPoint y: 293, distance: 129.8
click at [714, 293] on div "**********" at bounding box center [867, 305] width 331 height 71
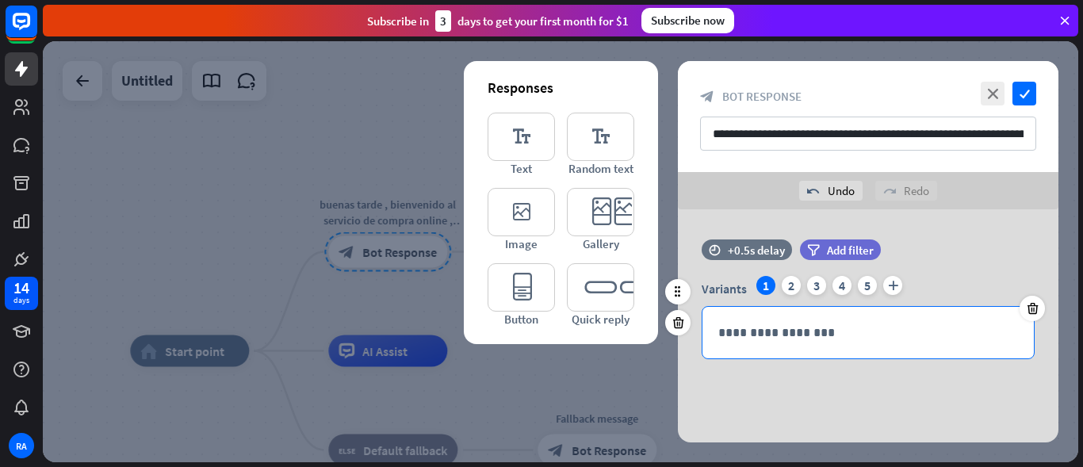
click at [714, 293] on span "Variants" at bounding box center [724, 289] width 45 height 16
click at [740, 326] on p "**********" at bounding box center [868, 333] width 300 height 20
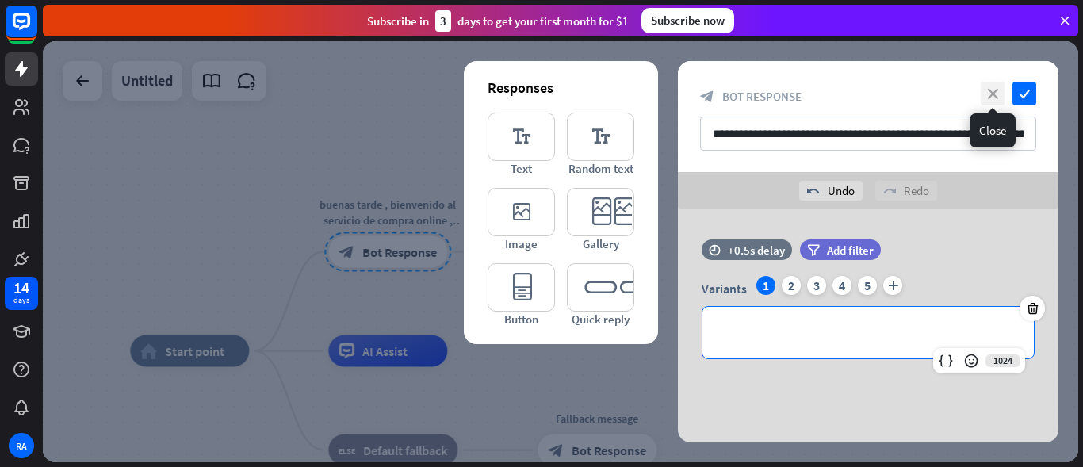
click at [986, 96] on icon "close" at bounding box center [993, 94] width 24 height 24
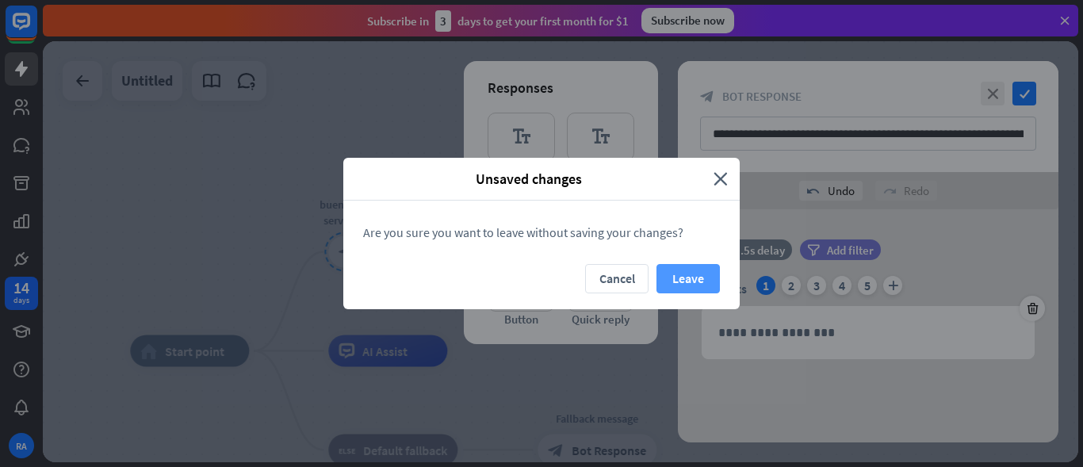
click at [696, 272] on button "Leave" at bounding box center [687, 278] width 63 height 29
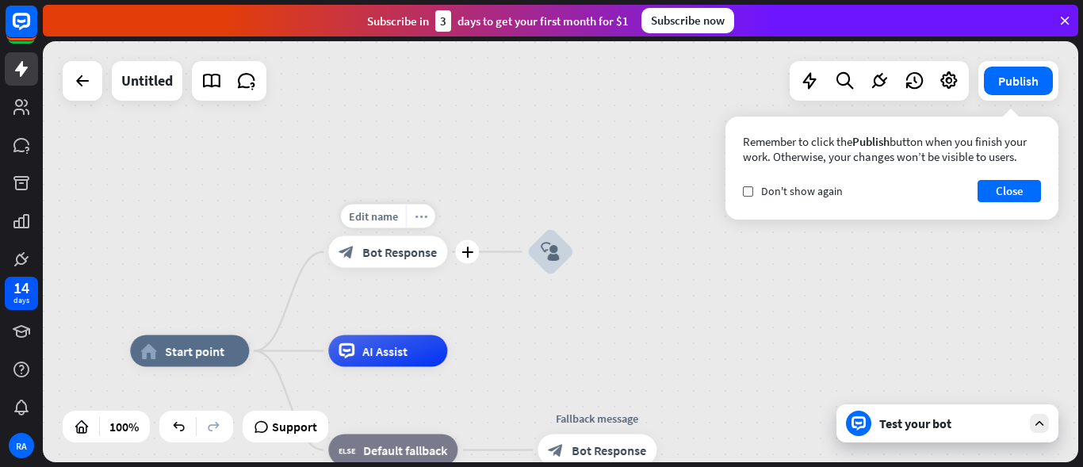
click at [426, 227] on div "more_horiz" at bounding box center [420, 217] width 29 height 24
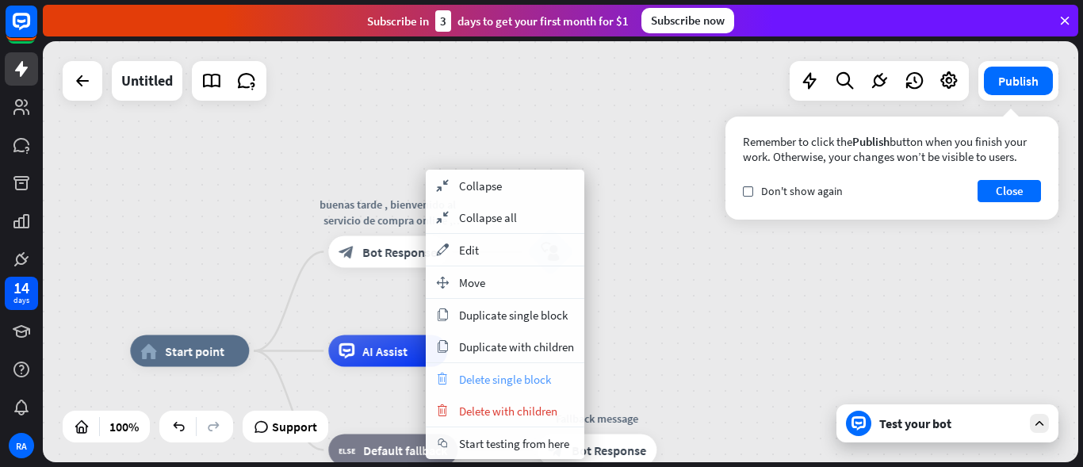
click at [509, 377] on span "Delete single block" at bounding box center [505, 379] width 92 height 15
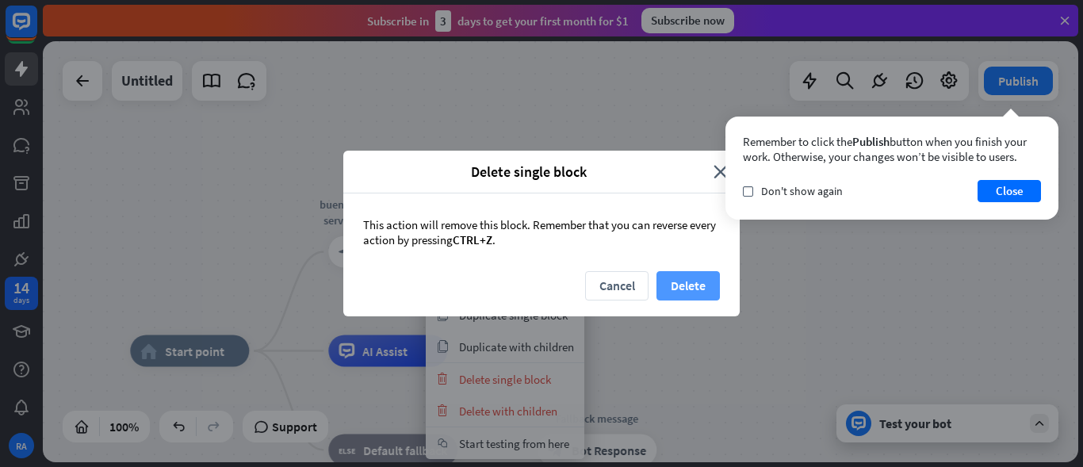
click at [672, 280] on button "Delete" at bounding box center [687, 285] width 63 height 29
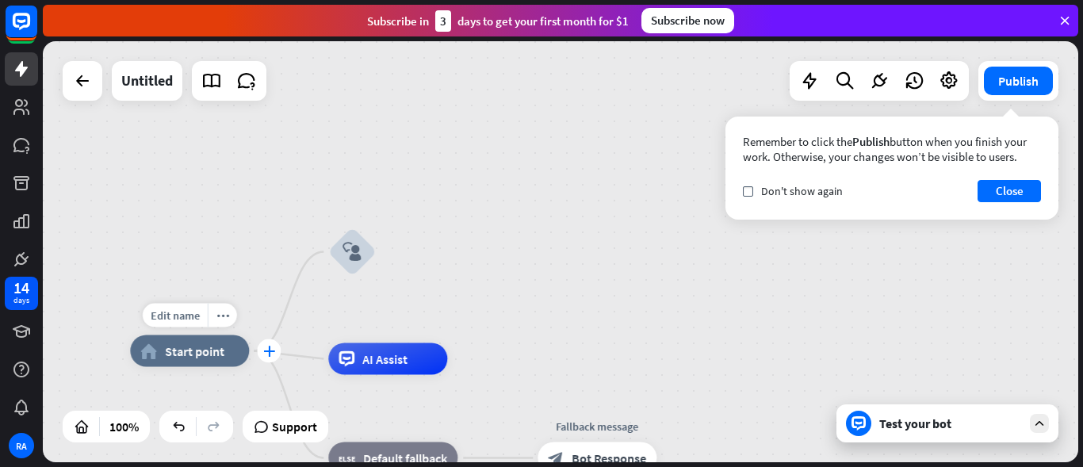
click at [269, 348] on icon "plus" at bounding box center [269, 351] width 12 height 11
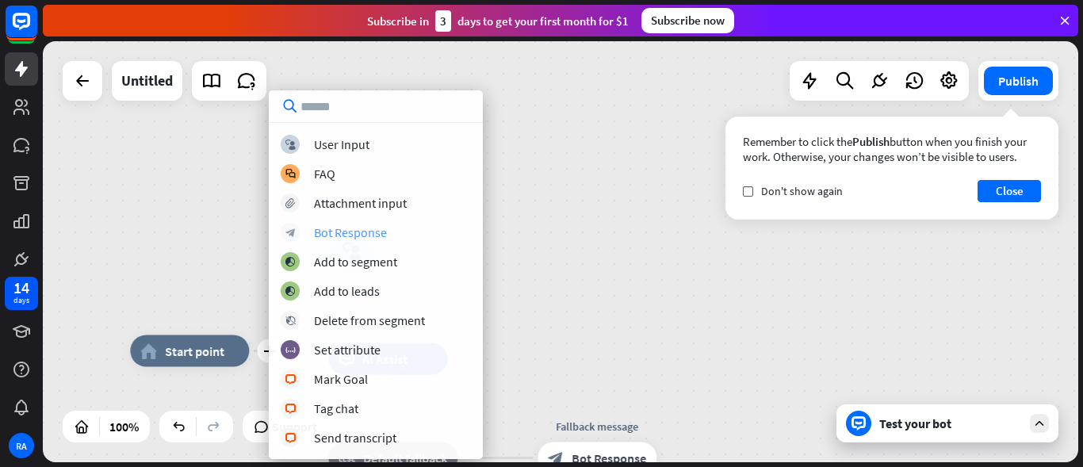
click at [367, 237] on div "Bot Response" at bounding box center [350, 232] width 73 height 16
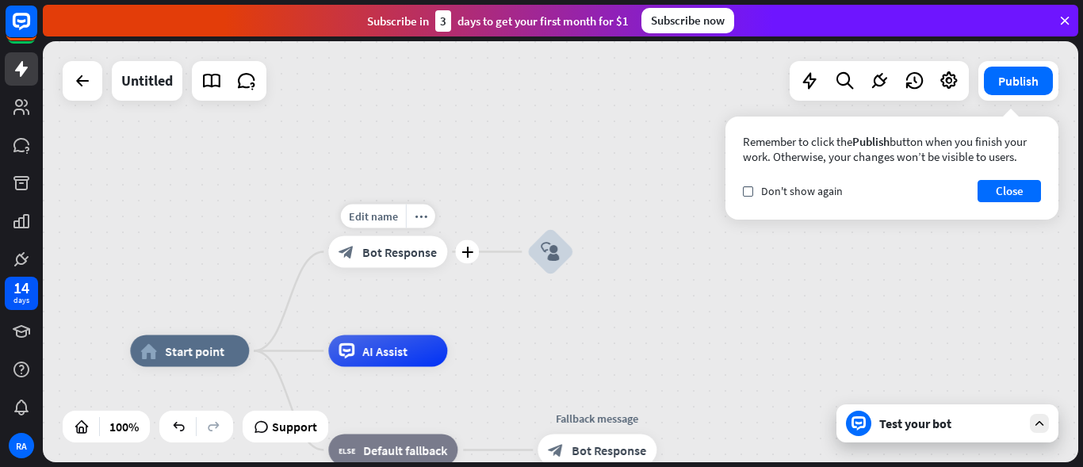
click at [384, 242] on div "block_bot_response Bot Response" at bounding box center [387, 252] width 119 height 32
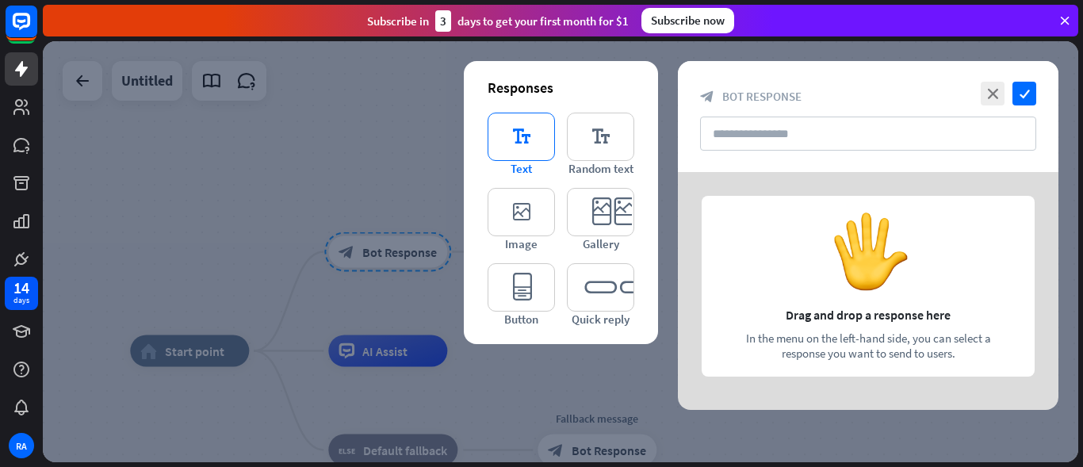
click at [511, 135] on icon "editor_text" at bounding box center [521, 137] width 67 height 48
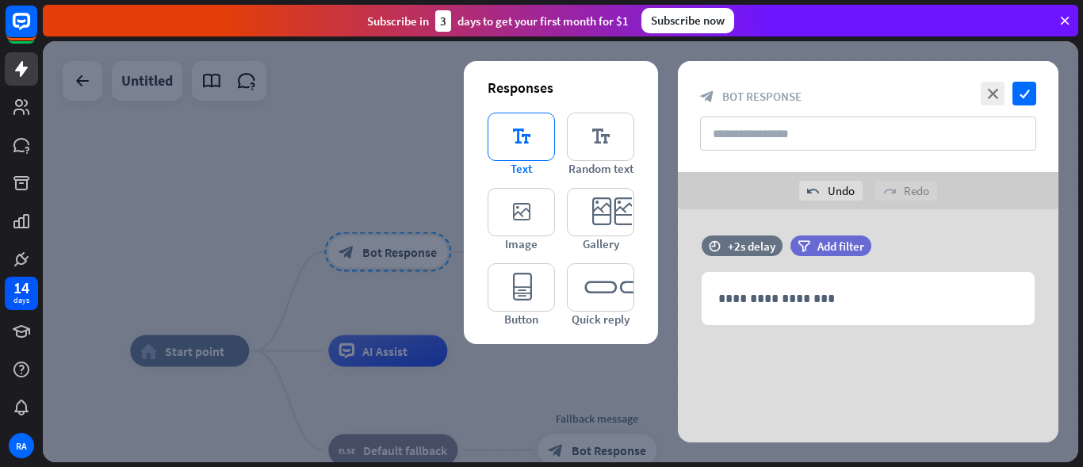
scroll to position [5, 0]
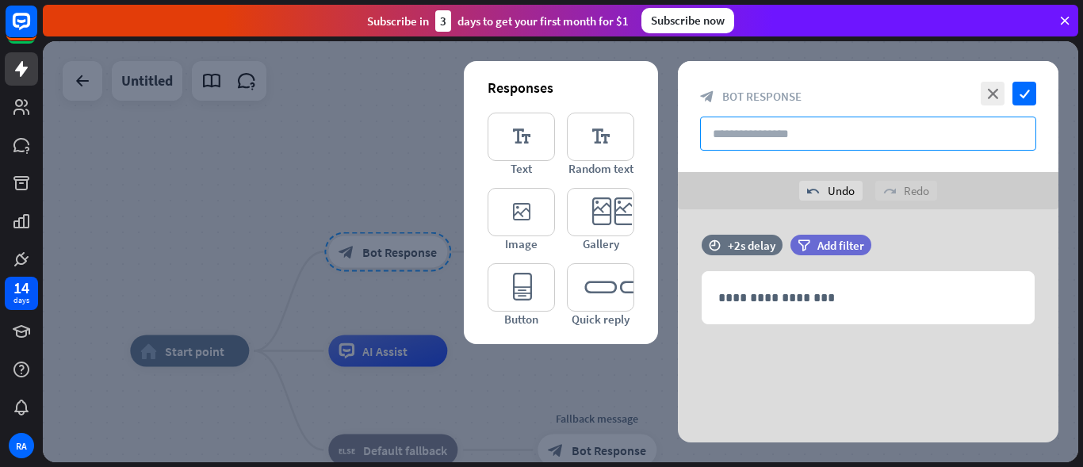
click at [871, 140] on input "text" at bounding box center [868, 134] width 336 height 34
type input "*"
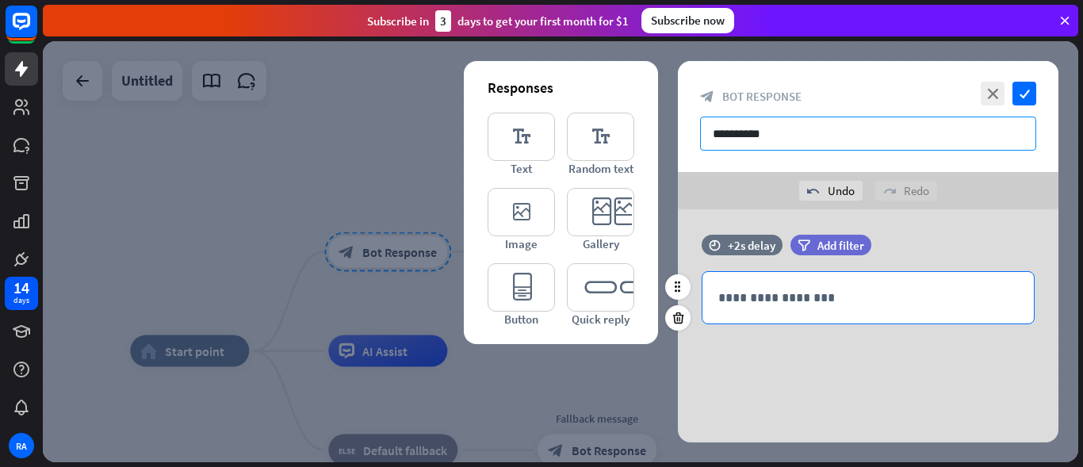
type input "**********"
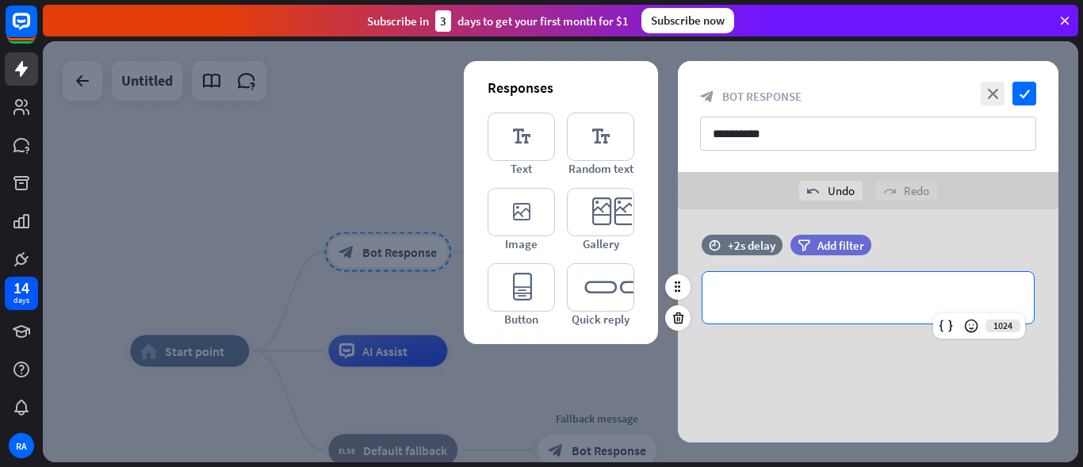
click at [810, 304] on p "**********" at bounding box center [868, 298] width 300 height 20
click at [812, 293] on p "**********" at bounding box center [868, 298] width 300 height 20
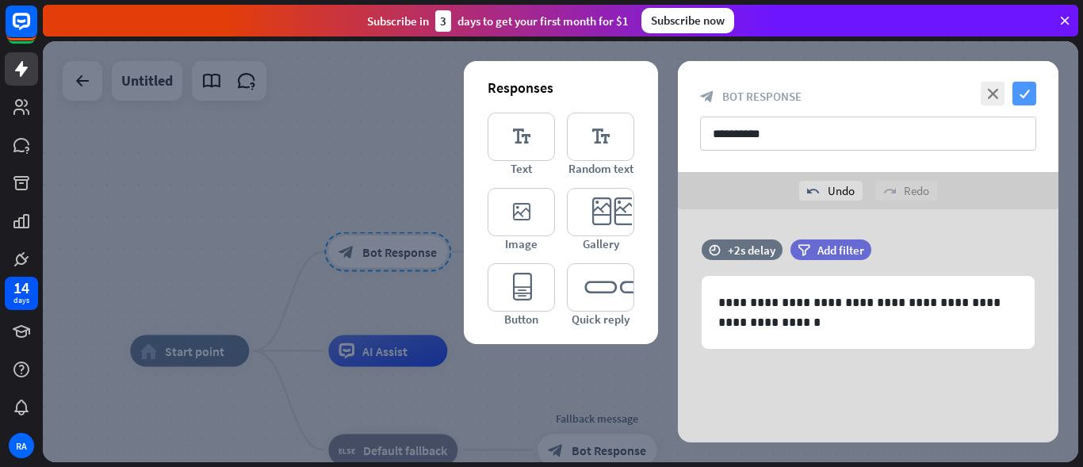
click at [1025, 94] on icon "check" at bounding box center [1024, 94] width 24 height 24
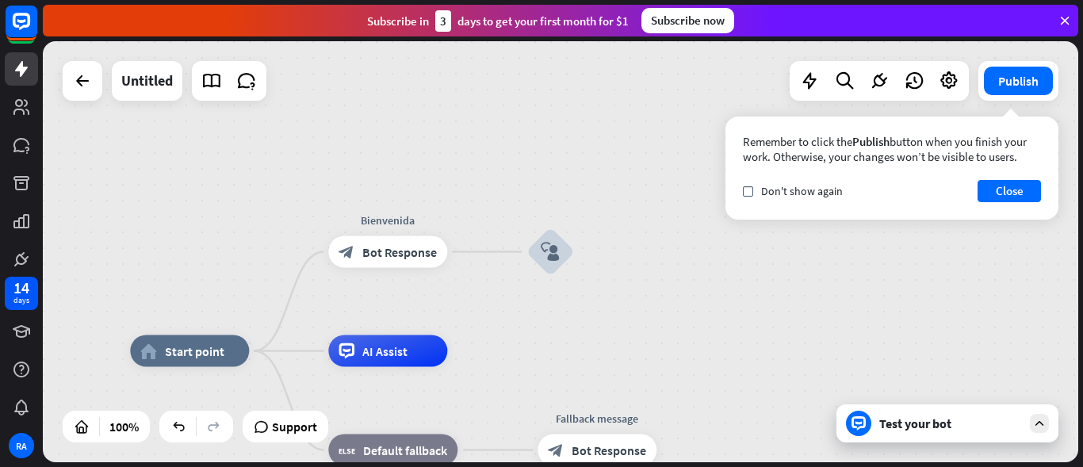
click at [907, 423] on div "Test your bot" at bounding box center [950, 423] width 143 height 16
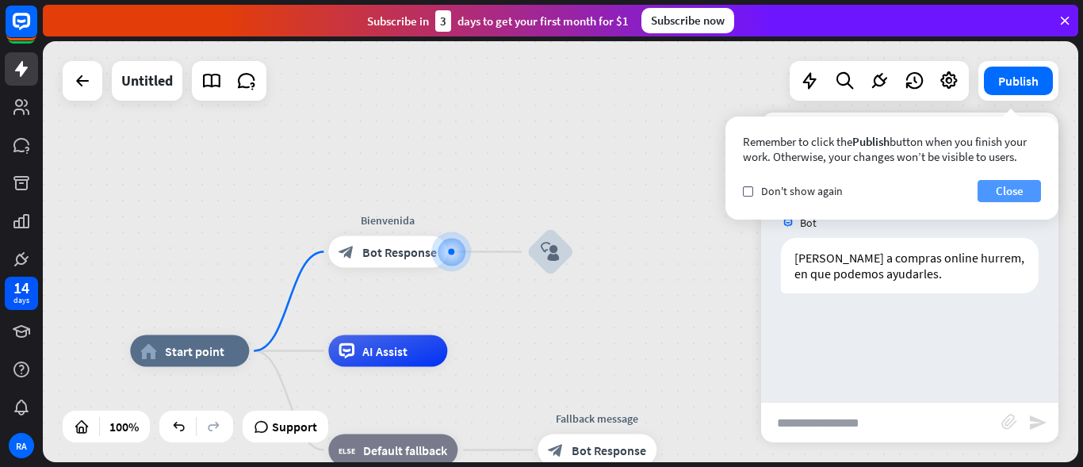
click at [1017, 182] on button "Close" at bounding box center [1009, 191] width 63 height 22
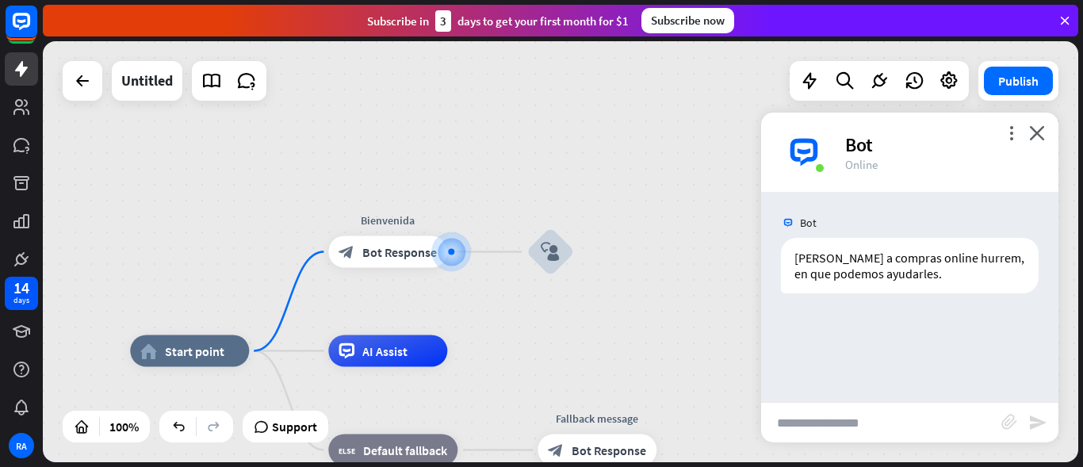
click at [844, 433] on input "text" at bounding box center [881, 423] width 240 height 40
type input "**********"
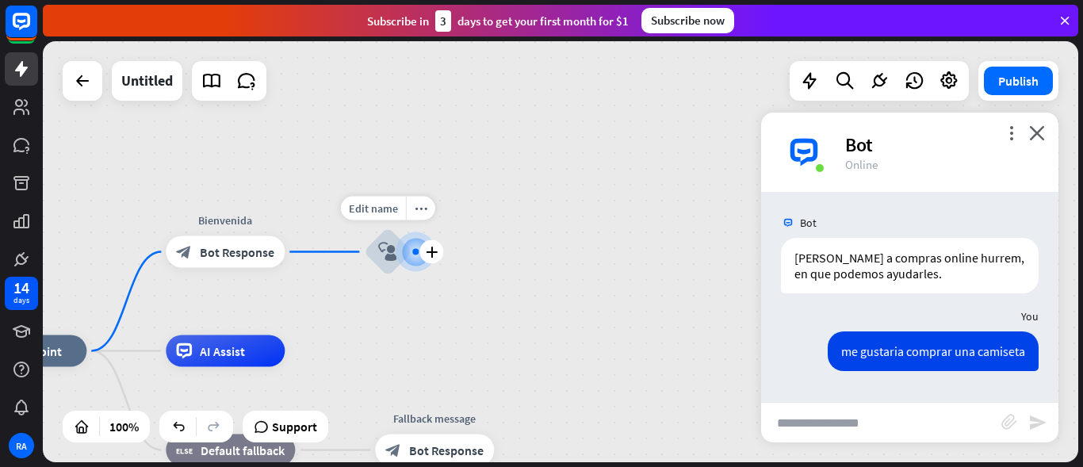
click at [424, 260] on div at bounding box center [416, 251] width 17 height 17
click at [429, 255] on icon "plus" at bounding box center [432, 252] width 12 height 11
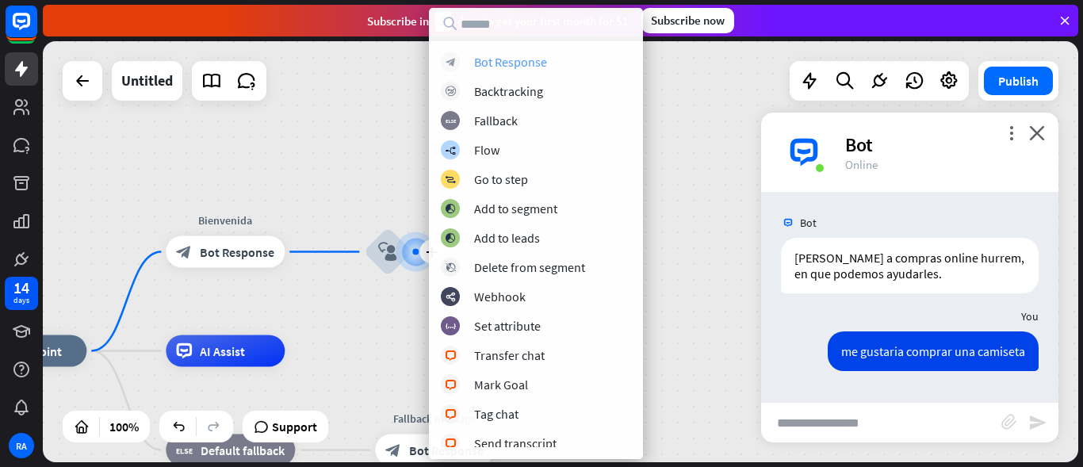
click at [534, 63] on div "Bot Response" at bounding box center [510, 62] width 73 height 16
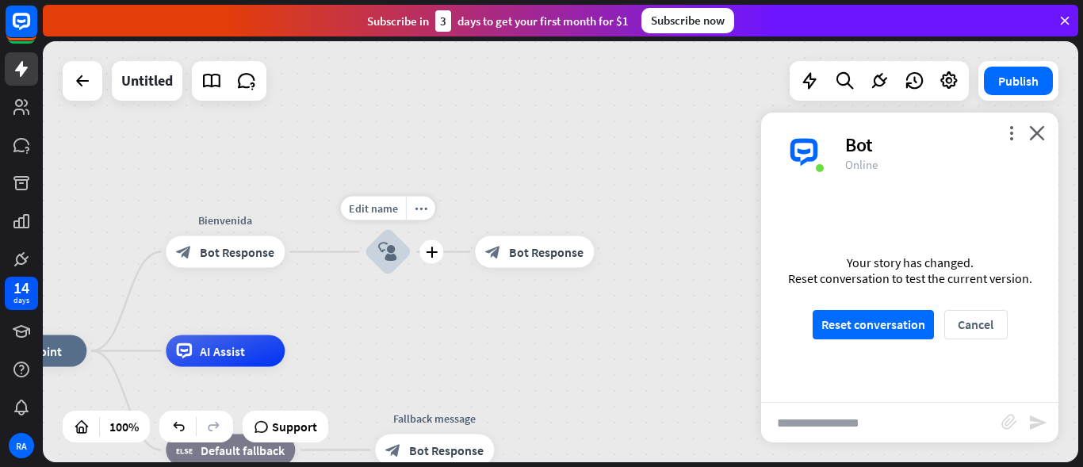
click at [390, 264] on div "block_user_input" at bounding box center [388, 252] width 48 height 48
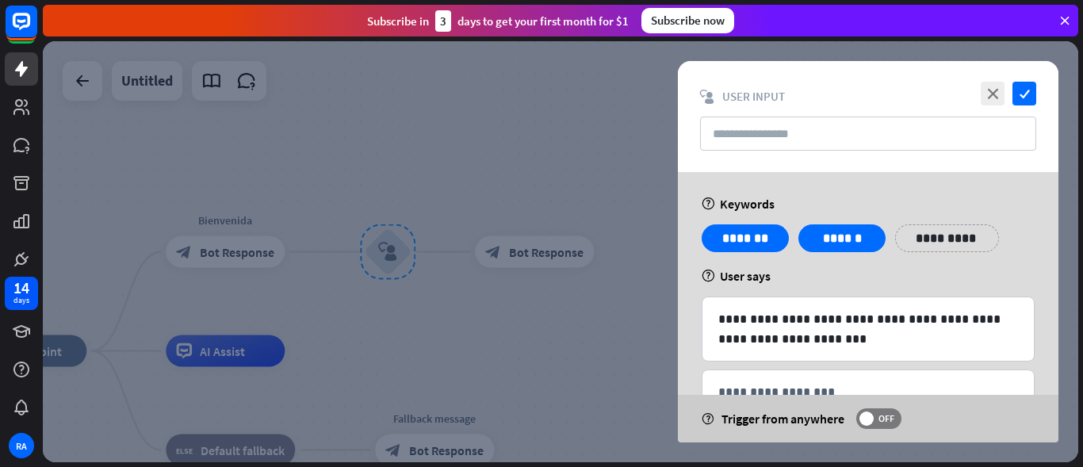
click at [436, 208] on div at bounding box center [560, 251] width 1035 height 421
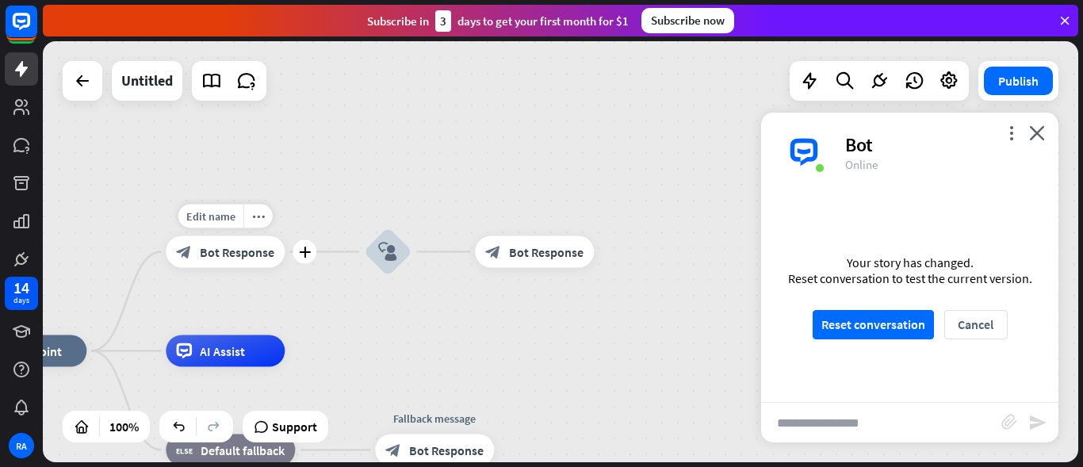
click at [232, 253] on span "Bot Response" at bounding box center [237, 252] width 75 height 16
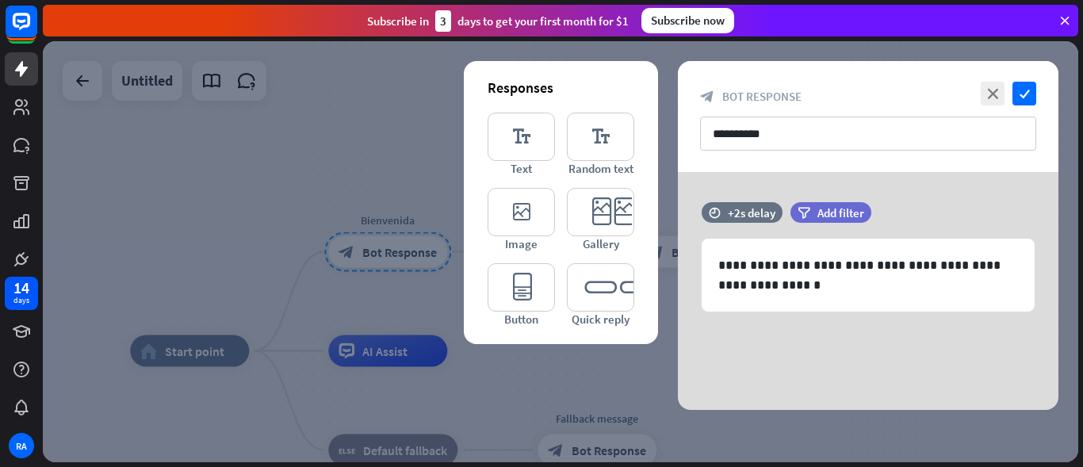
click at [329, 118] on div at bounding box center [560, 251] width 1035 height 421
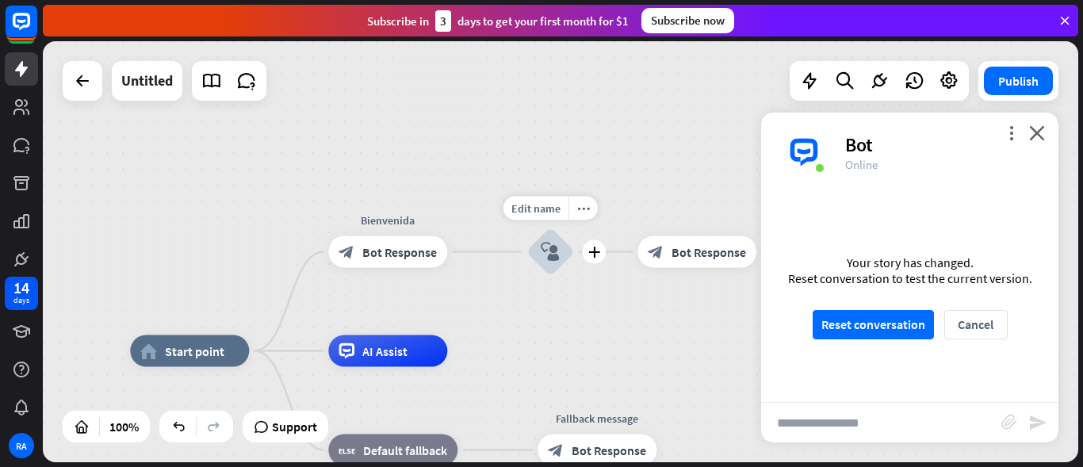
click at [548, 262] on div "block_user_input" at bounding box center [550, 252] width 48 height 48
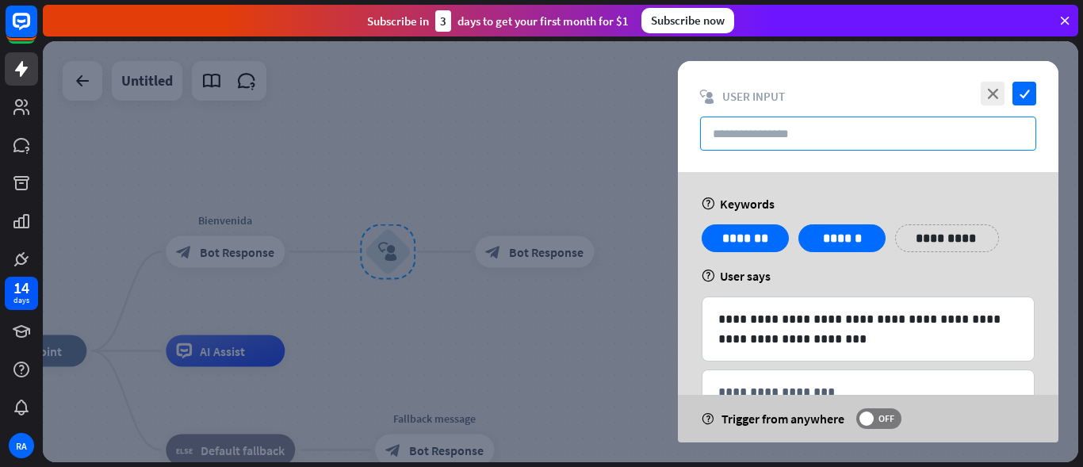
click at [839, 128] on input "text" at bounding box center [868, 134] width 336 height 34
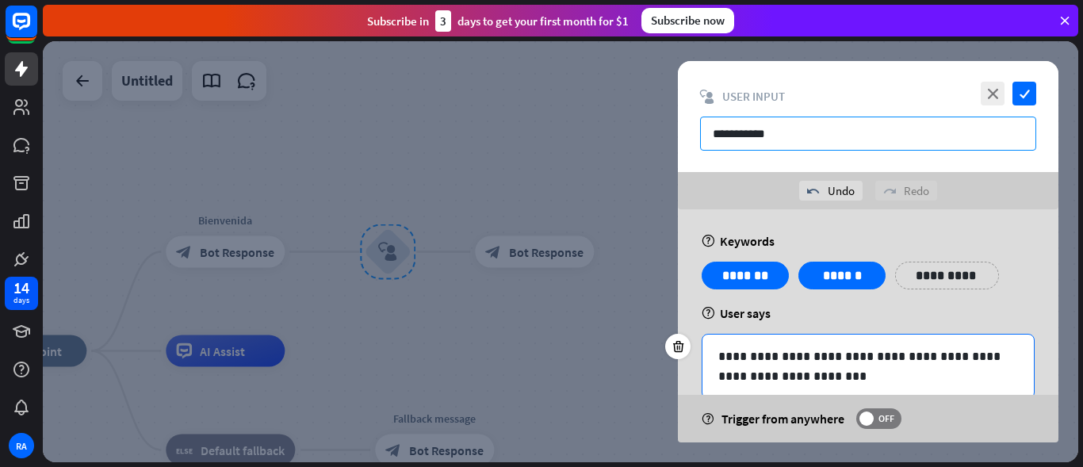
type input "**********"
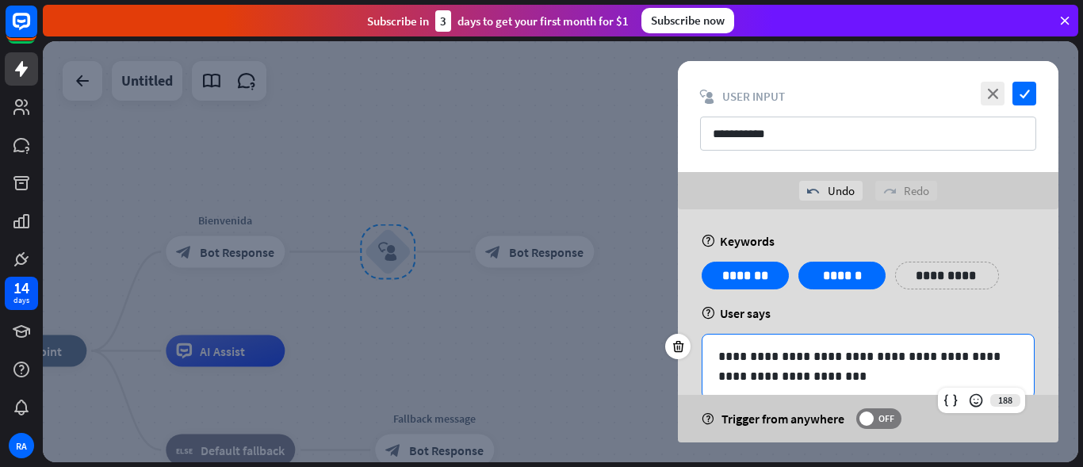
click at [839, 373] on p "**********" at bounding box center [868, 366] width 300 height 40
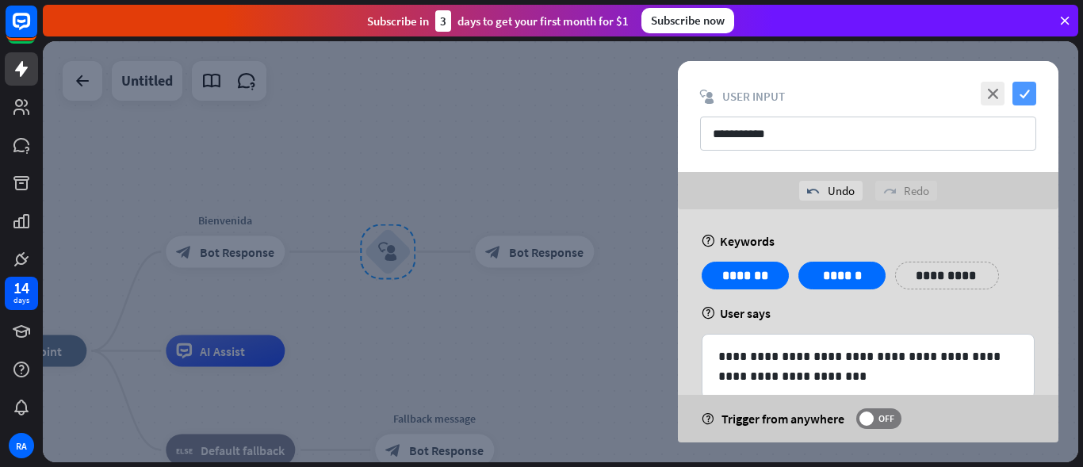
click at [1012, 102] on icon "check" at bounding box center [1024, 94] width 24 height 24
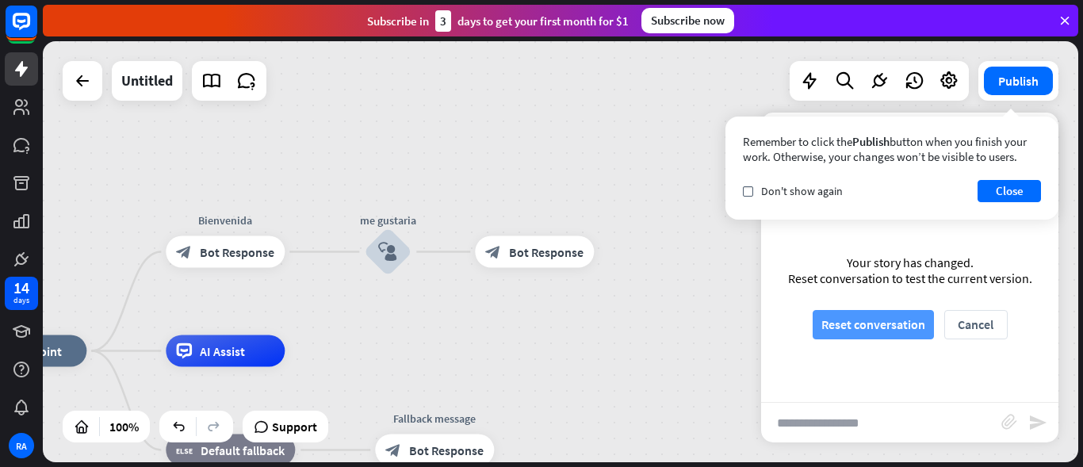
click at [893, 328] on button "Reset conversation" at bounding box center [873, 324] width 121 height 29
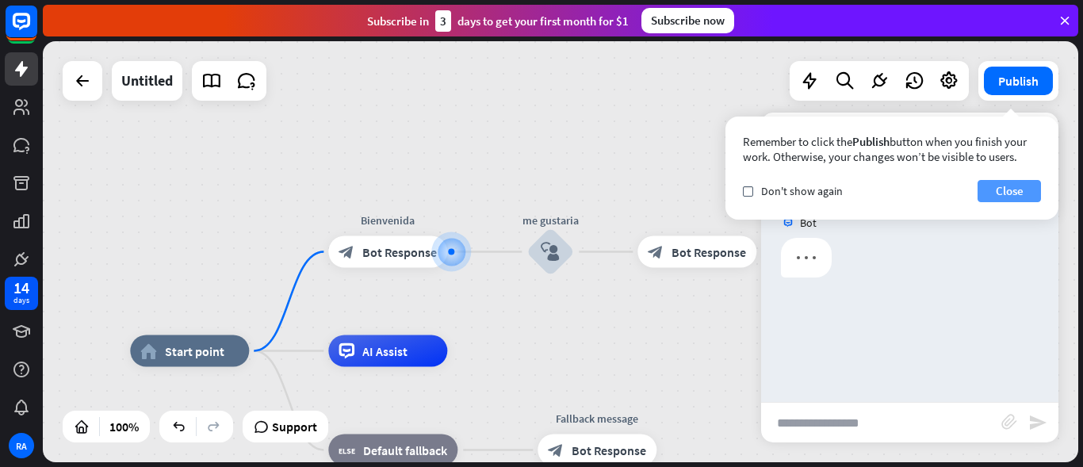
click at [1001, 188] on button "Close" at bounding box center [1009, 191] width 63 height 22
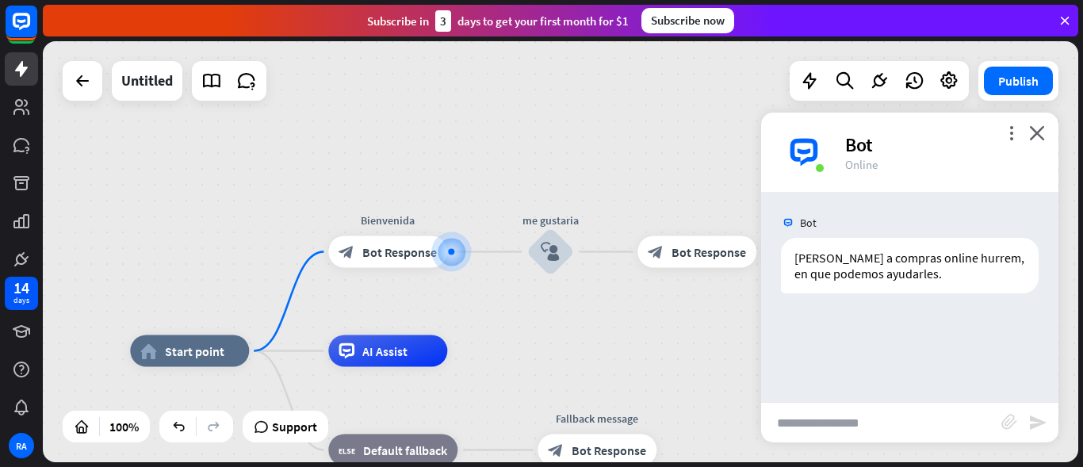
click at [933, 428] on input "text" at bounding box center [881, 423] width 240 height 40
type input "**********"
click at [688, 240] on div "block_bot_response Bot Response" at bounding box center [696, 252] width 119 height 32
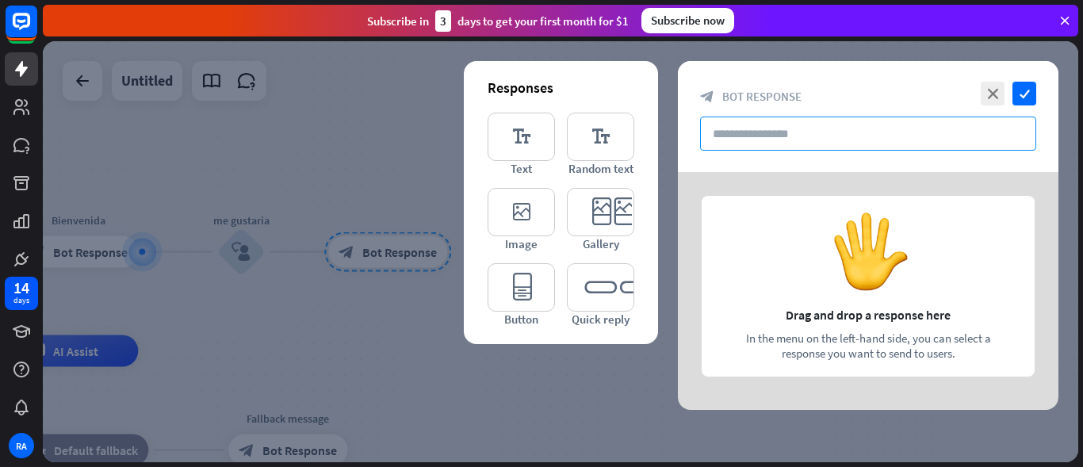
click at [792, 148] on input "text" at bounding box center [868, 134] width 336 height 34
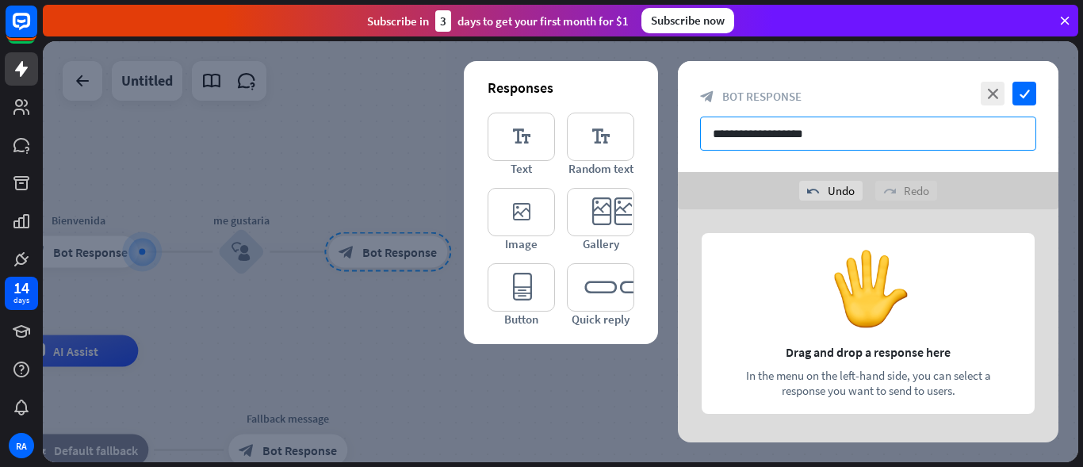
scroll to position [5, 0]
type input "**********"
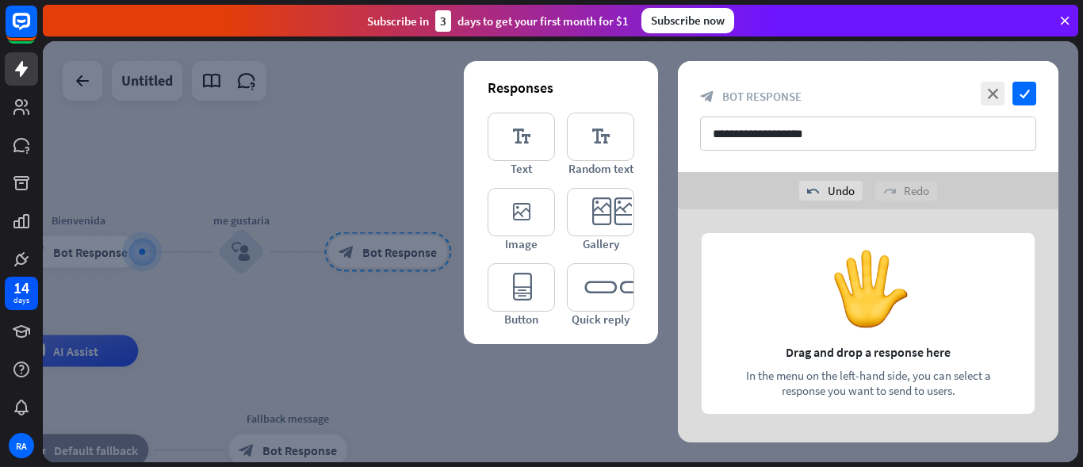
click at [899, 192] on div "redo Redo" at bounding box center [906, 191] width 62 height 20
click at [1025, 90] on icon "check" at bounding box center [1024, 94] width 24 height 24
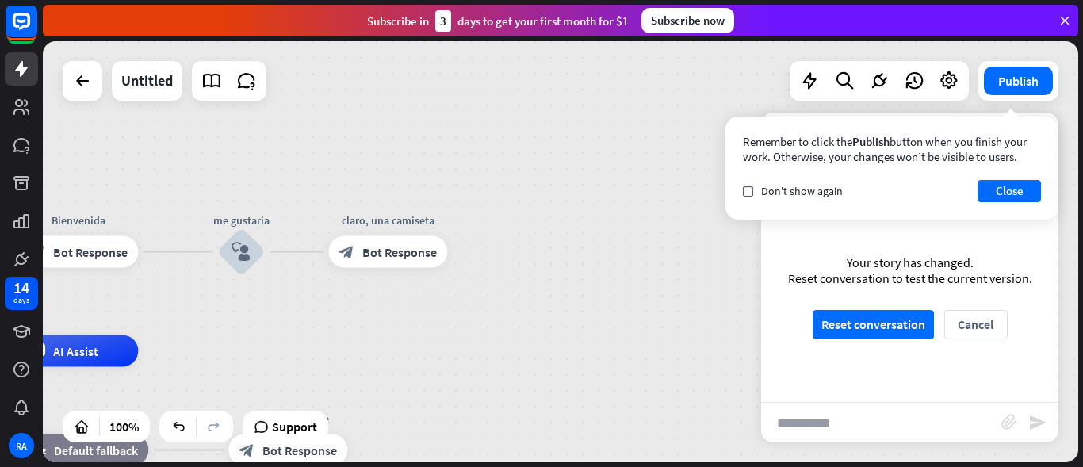
click at [889, 437] on input "**********" at bounding box center [881, 423] width 240 height 40
click at [899, 316] on button "Reset conversation" at bounding box center [873, 324] width 121 height 29
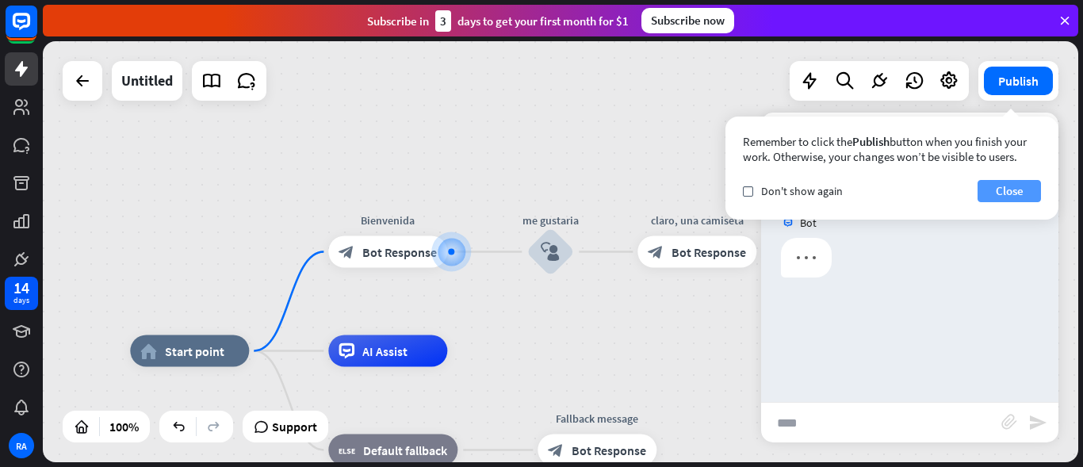
click at [1011, 188] on button "Close" at bounding box center [1009, 191] width 63 height 22
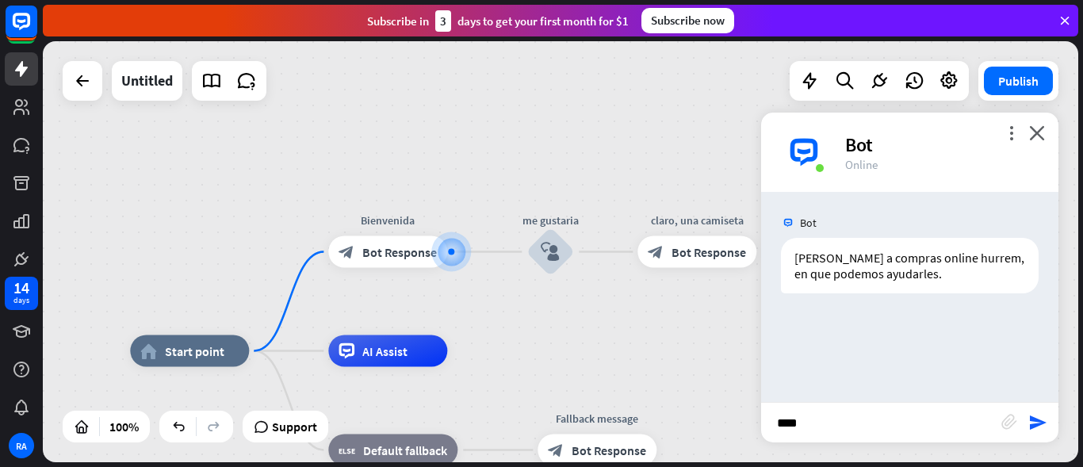
click at [873, 425] on input "****" at bounding box center [881, 423] width 240 height 40
type input "**********"
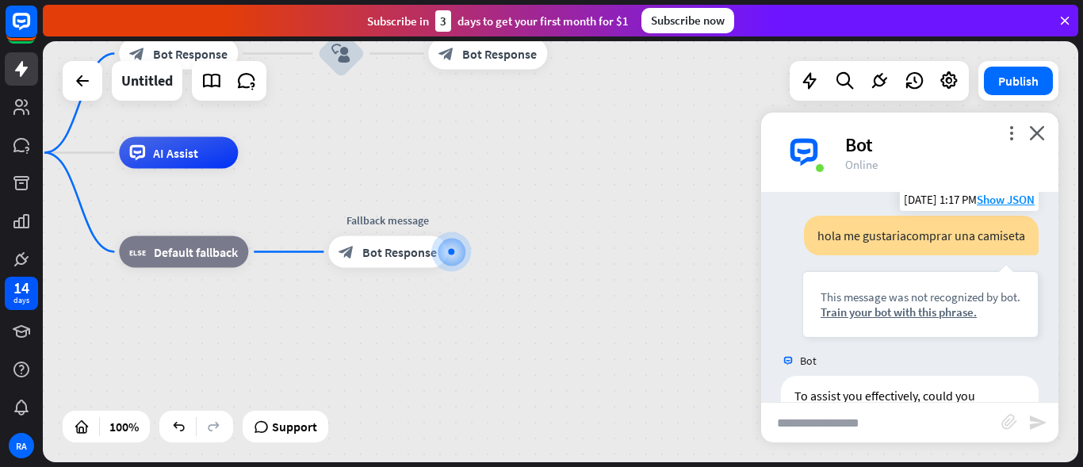
scroll to position [113, 0]
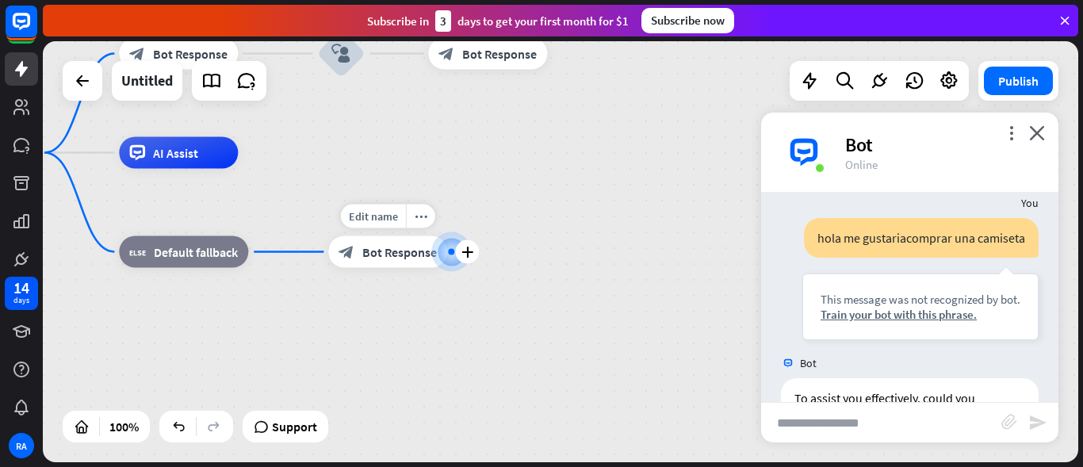
click at [449, 249] on div at bounding box center [451, 252] width 6 height 6
click at [469, 251] on icon "plus" at bounding box center [467, 252] width 12 height 11
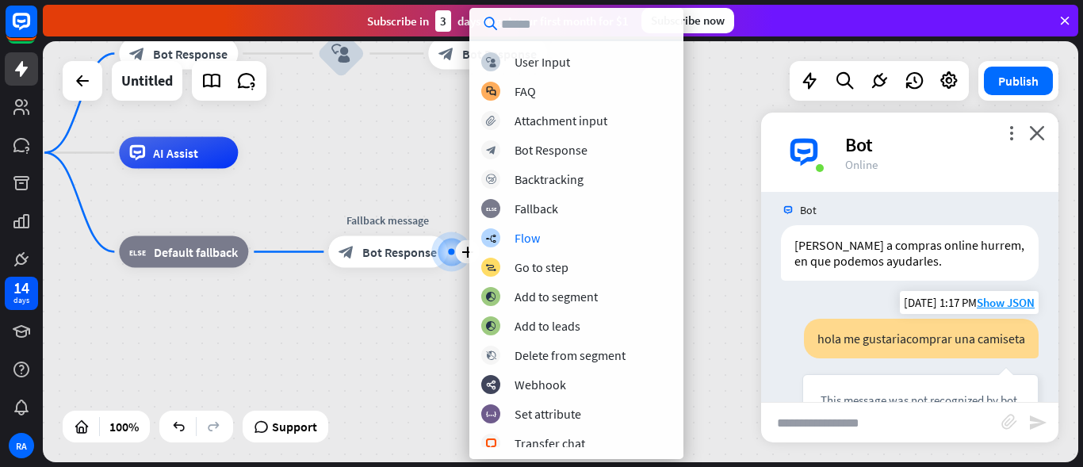
scroll to position [12, 0]
click at [1038, 133] on icon "close" at bounding box center [1037, 132] width 16 height 15
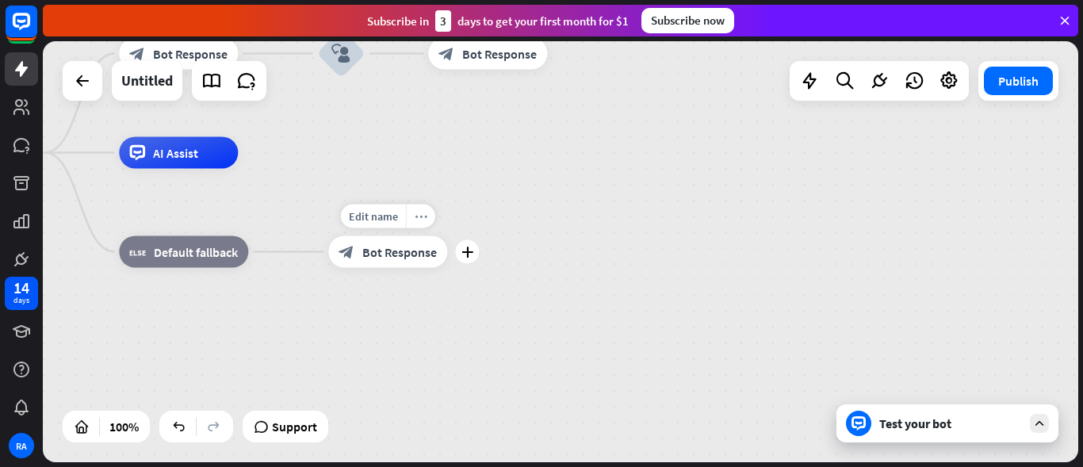
click at [423, 225] on div "more_horiz" at bounding box center [420, 217] width 29 height 24
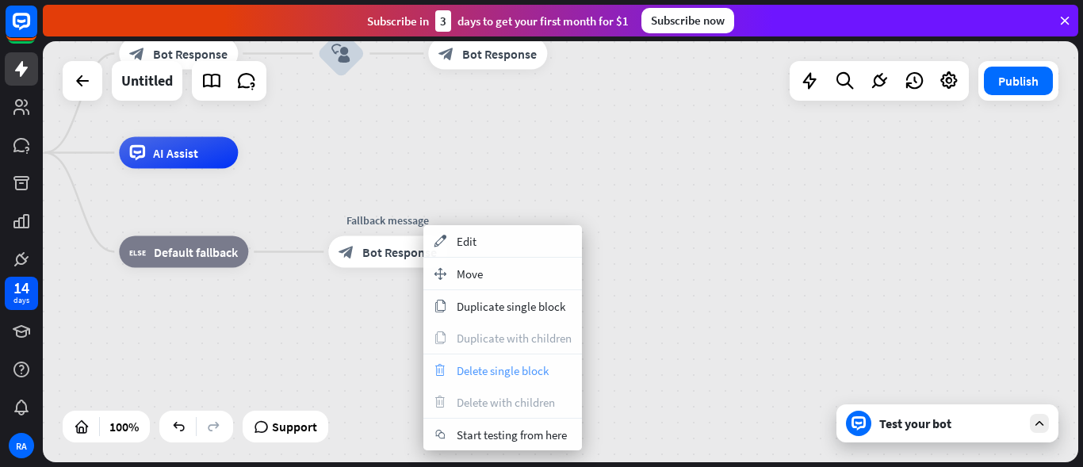
click at [469, 367] on span "Delete single block" at bounding box center [503, 370] width 92 height 15
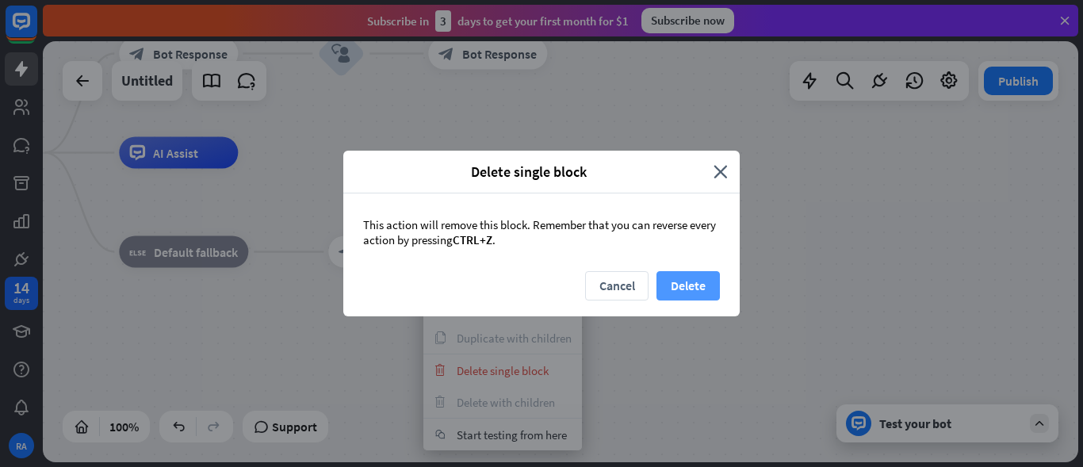
click at [683, 293] on button "Delete" at bounding box center [687, 285] width 63 height 29
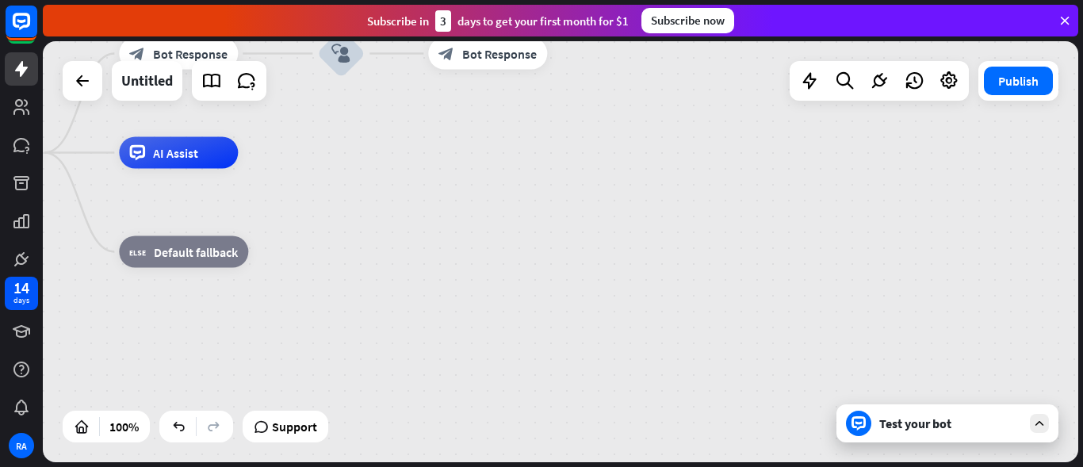
click at [683, 293] on div "home_2 Start point [PERSON_NAME] block_bot_response Bot Response me gustaria bl…" at bounding box center [438, 363] width 1035 height 421
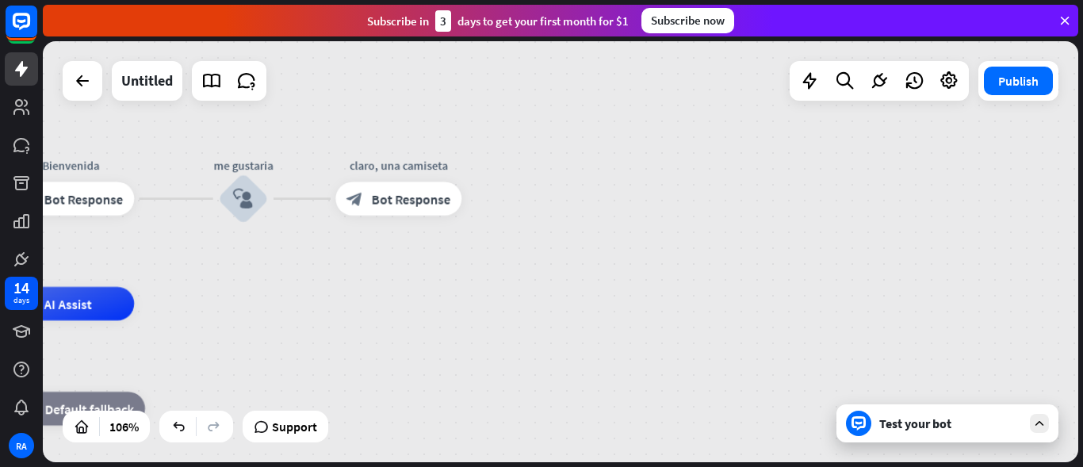
drag, startPoint x: 581, startPoint y: 163, endPoint x: 503, endPoint y: 323, distance: 177.6
click at [431, 159] on icon "more_horiz" at bounding box center [432, 161] width 13 height 13
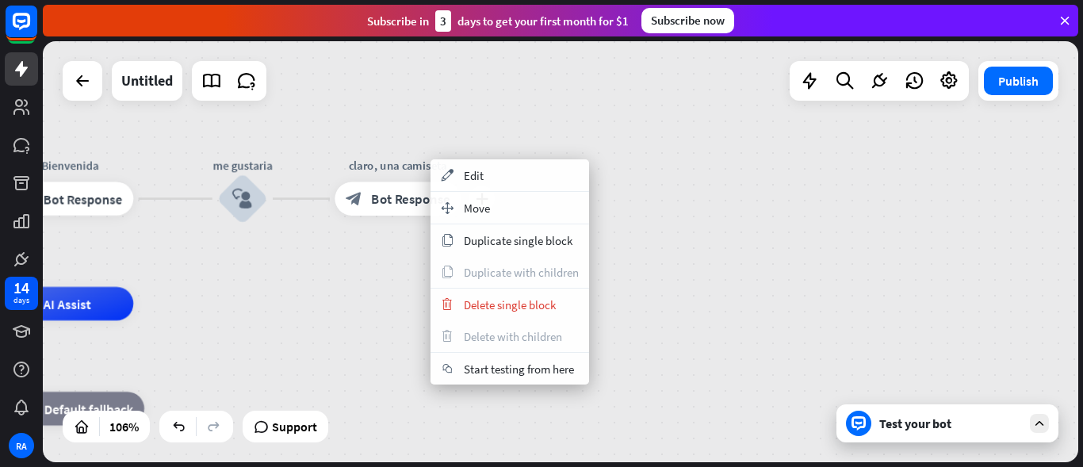
click at [349, 215] on div "plus claro, una camiseta block_bot_response Bot Response" at bounding box center [398, 198] width 126 height 33
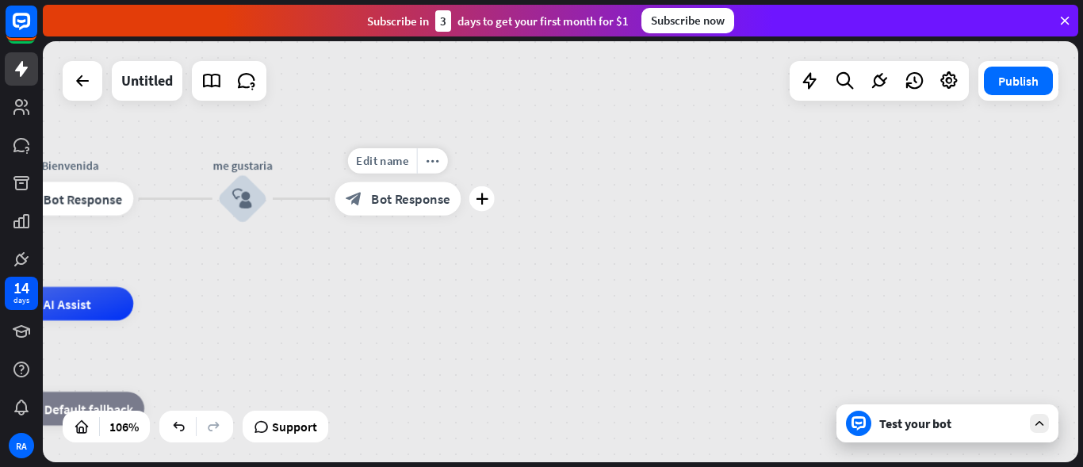
click at [424, 212] on div "block_bot_response Bot Response" at bounding box center [398, 198] width 126 height 33
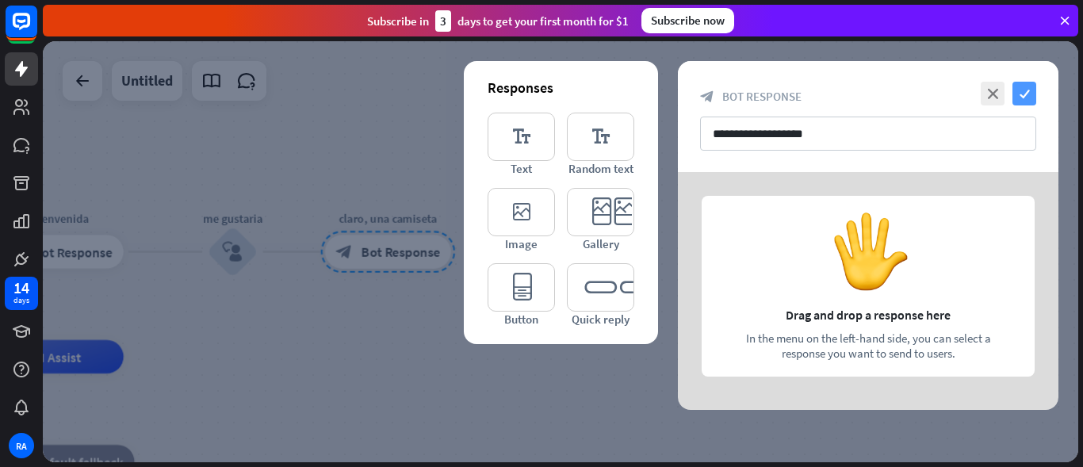
click at [1026, 82] on icon "check" at bounding box center [1024, 94] width 24 height 24
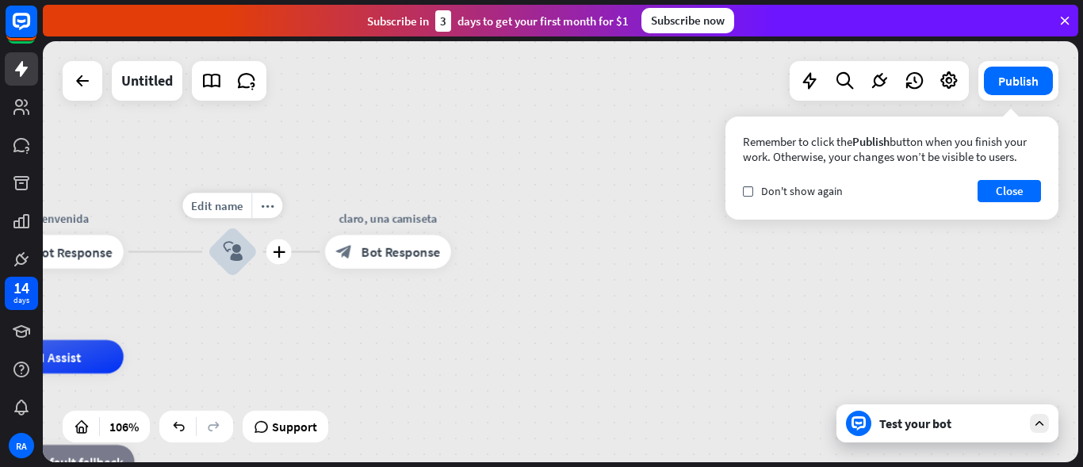
click at [227, 264] on div "block_user_input" at bounding box center [233, 252] width 51 height 51
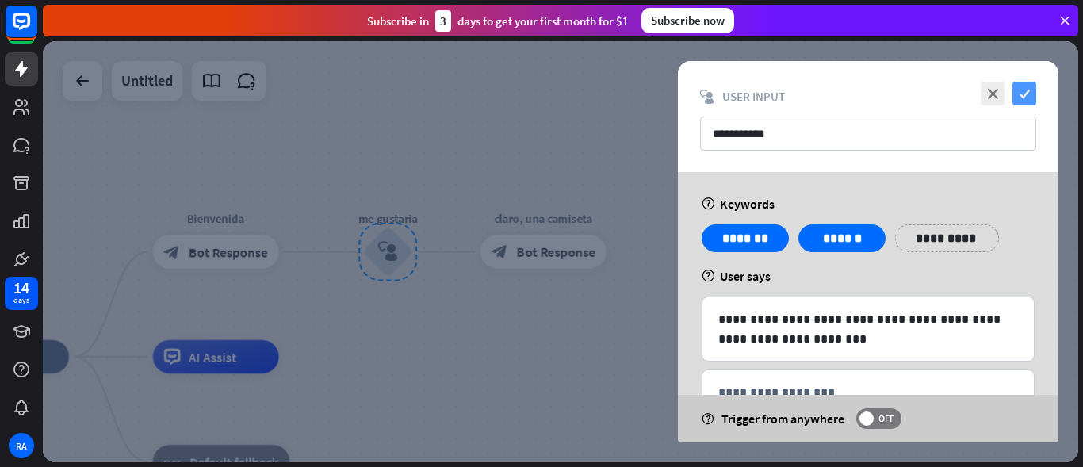
click at [1028, 100] on icon "check" at bounding box center [1024, 94] width 24 height 24
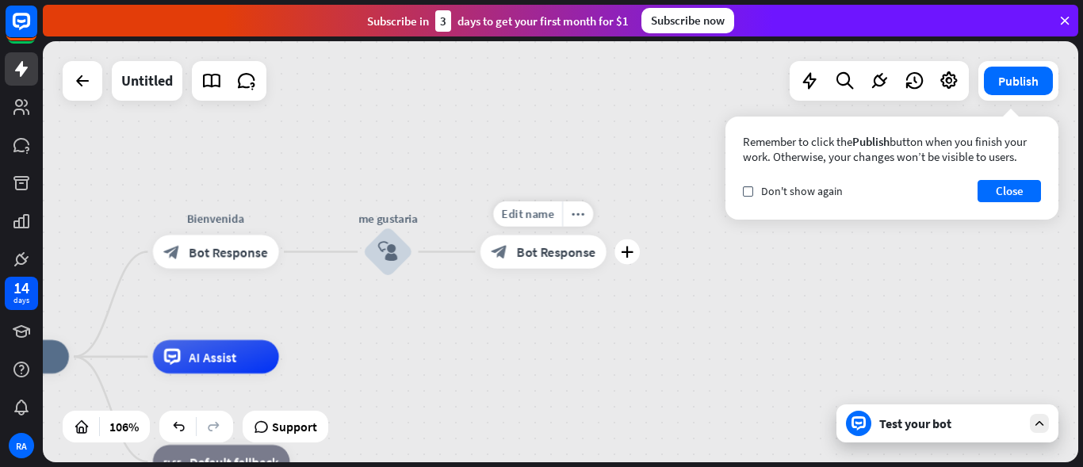
click at [607, 268] on div "Edit name more_horiz plus block_bot_response Bot Response" at bounding box center [543, 251] width 126 height 33
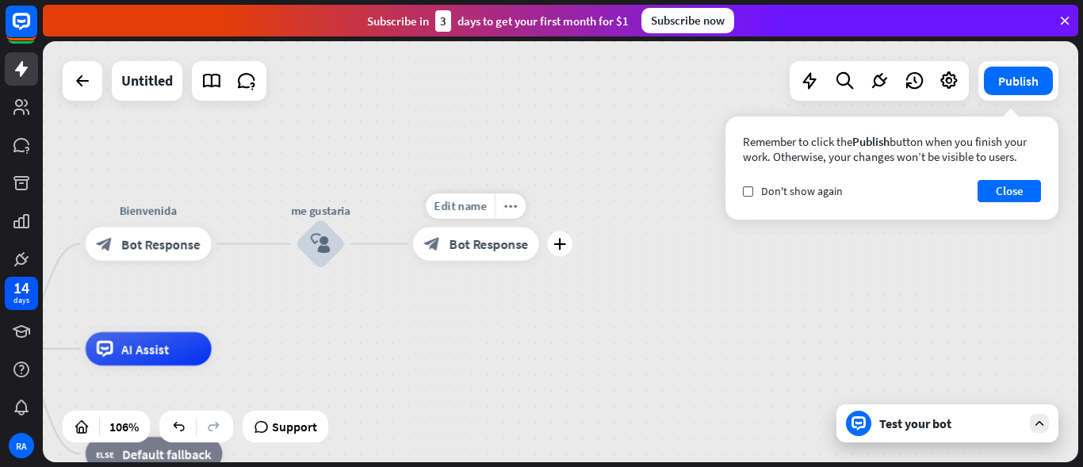
drag, startPoint x: 632, startPoint y: 268, endPoint x: 565, endPoint y: 260, distance: 67.9
click at [539, 260] on div "Edit name more_horiz plus block_bot_response Bot Response" at bounding box center [476, 243] width 126 height 33
click at [561, 247] on icon "plus" at bounding box center [559, 244] width 13 height 12
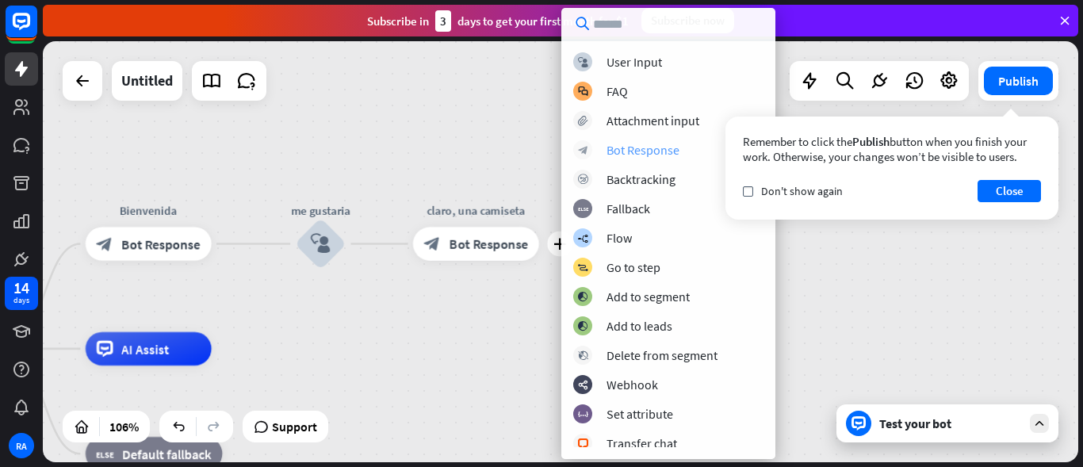
click at [676, 157] on div "Bot Response" at bounding box center [643, 150] width 73 height 16
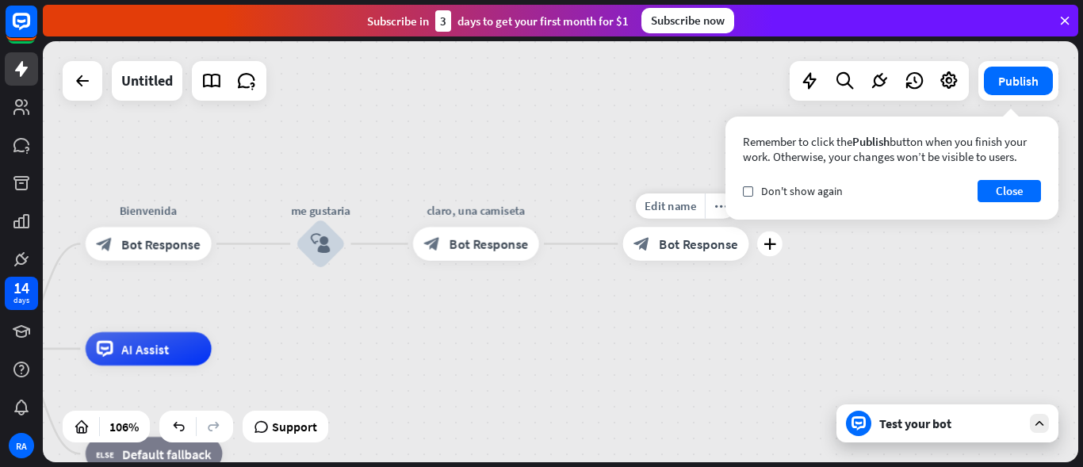
click at [645, 247] on icon "block_bot_response" at bounding box center [641, 243] width 17 height 17
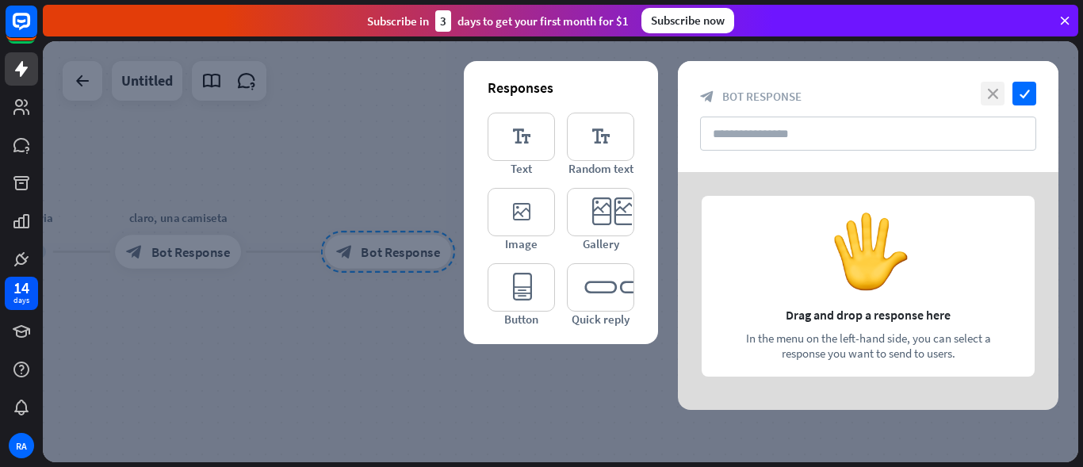
click at [997, 84] on icon "close" at bounding box center [993, 94] width 24 height 24
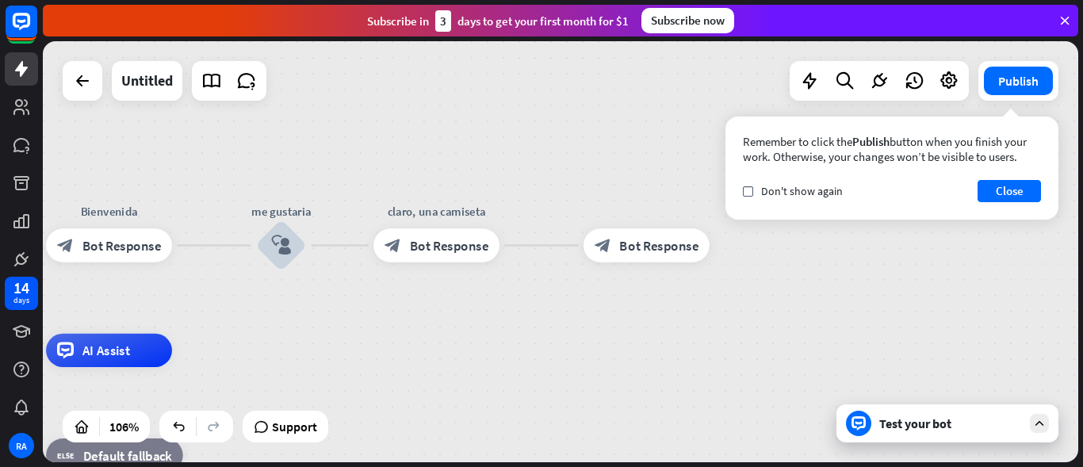
drag, startPoint x: 273, startPoint y: 179, endPoint x: 530, endPoint y: 173, distance: 257.8
click at [530, 173] on div "home_2 Start point [PERSON_NAME] block_bot_response Bot Response me gustaria bl…" at bounding box center [560, 251] width 1035 height 421
click at [679, 207] on icon "more_horiz" at bounding box center [680, 207] width 13 height 13
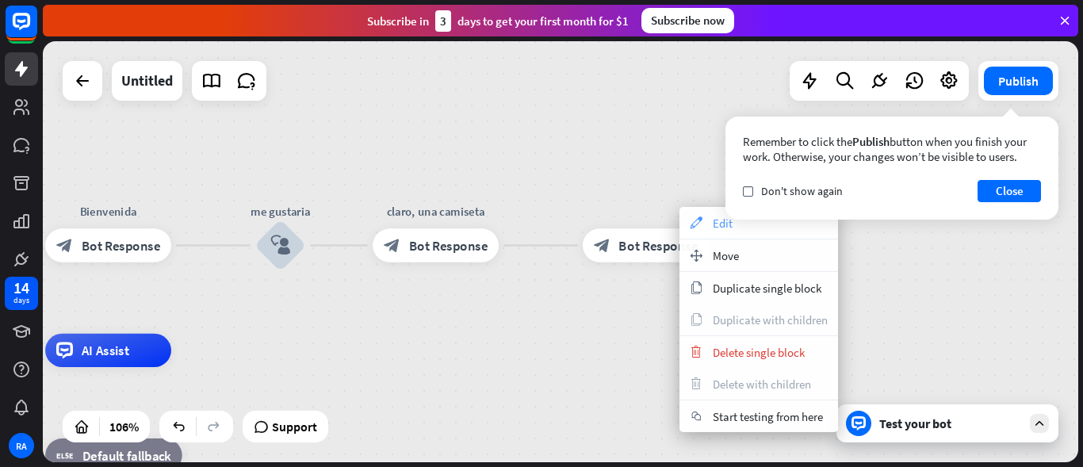
click at [716, 211] on div "appearance Edit" at bounding box center [758, 223] width 159 height 32
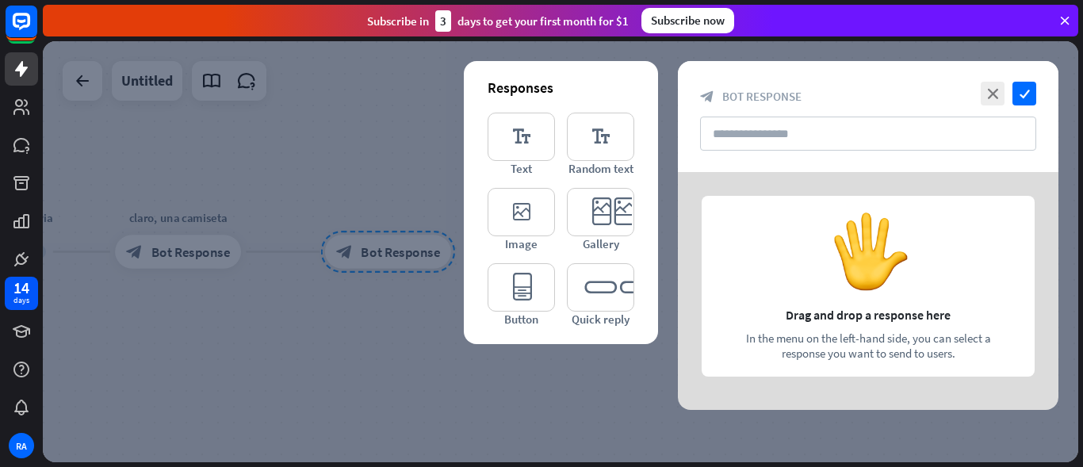
click at [370, 158] on div at bounding box center [560, 251] width 1035 height 421
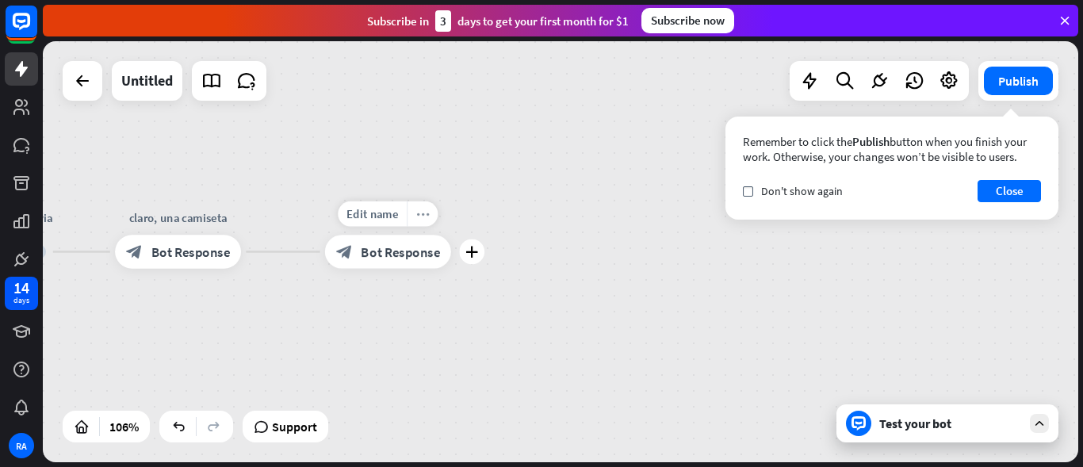
click at [421, 212] on icon "more_horiz" at bounding box center [422, 214] width 13 height 13
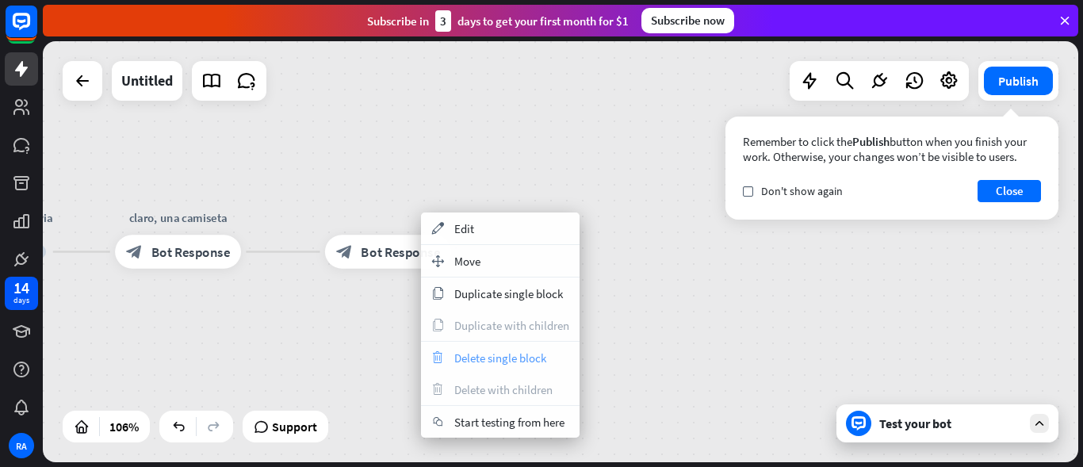
click at [458, 358] on span "Delete single block" at bounding box center [500, 357] width 92 height 15
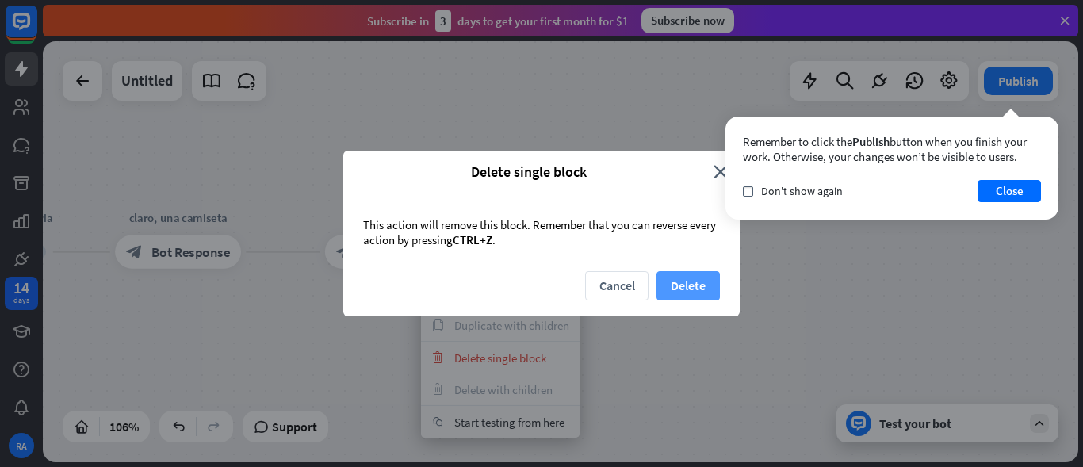
click at [683, 289] on button "Delete" at bounding box center [687, 285] width 63 height 29
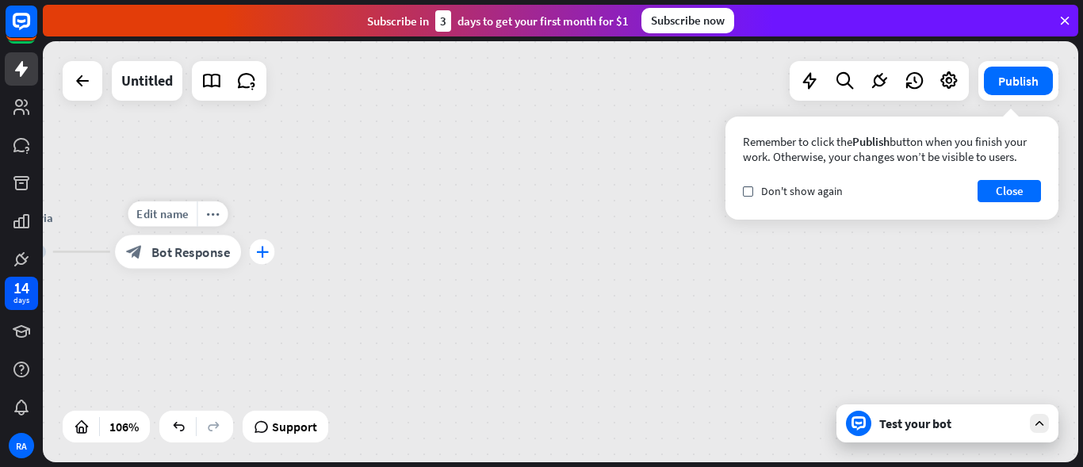
click at [263, 252] on icon "plus" at bounding box center [262, 252] width 13 height 12
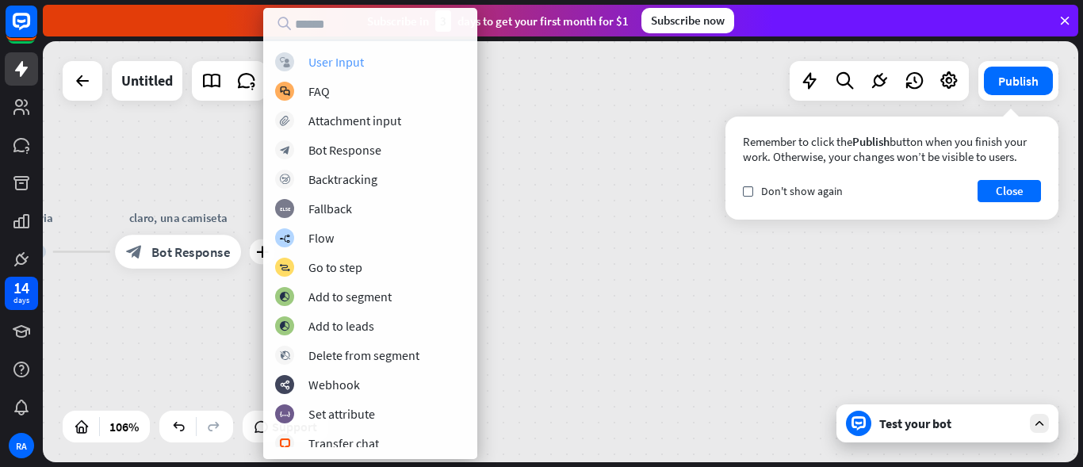
click at [385, 69] on div "block_user_input User Input" at bounding box center [370, 61] width 190 height 19
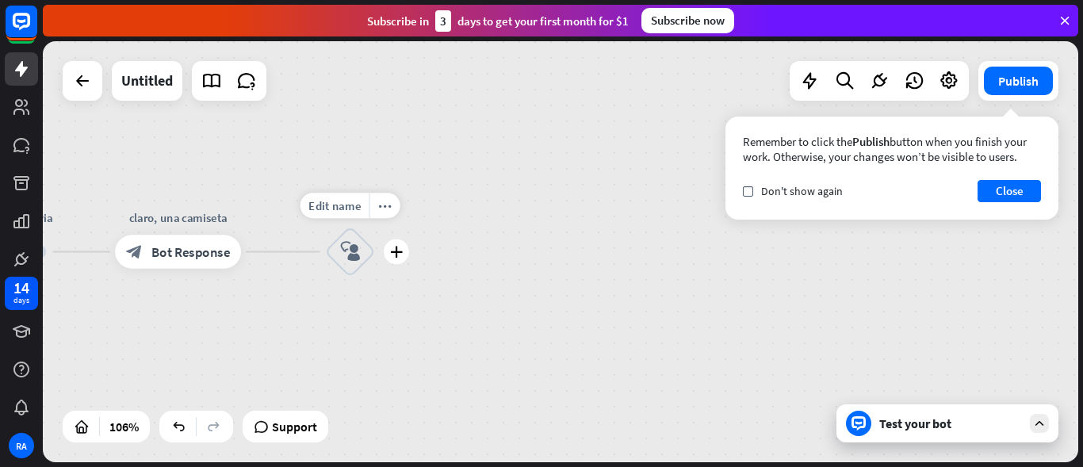
click at [360, 259] on icon "block_user_input" at bounding box center [350, 252] width 20 height 20
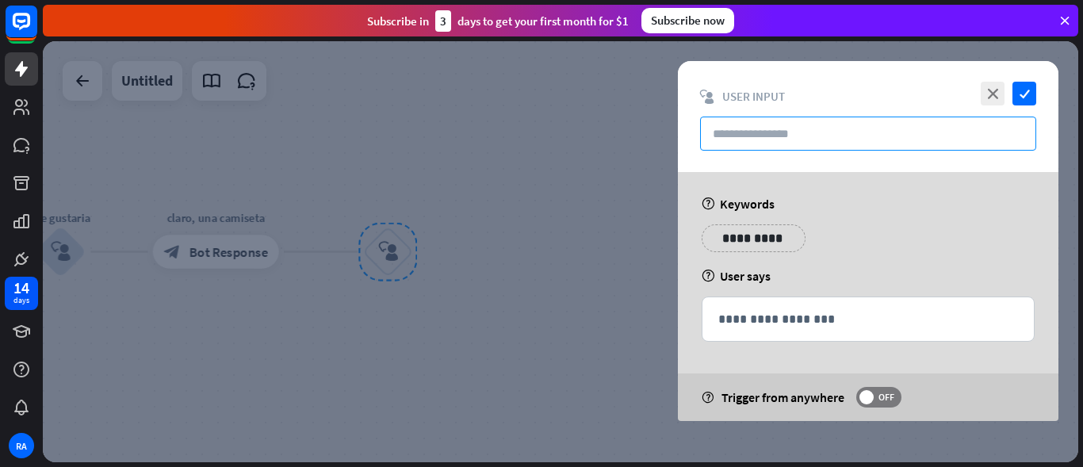
click at [851, 135] on input "text" at bounding box center [868, 134] width 336 height 34
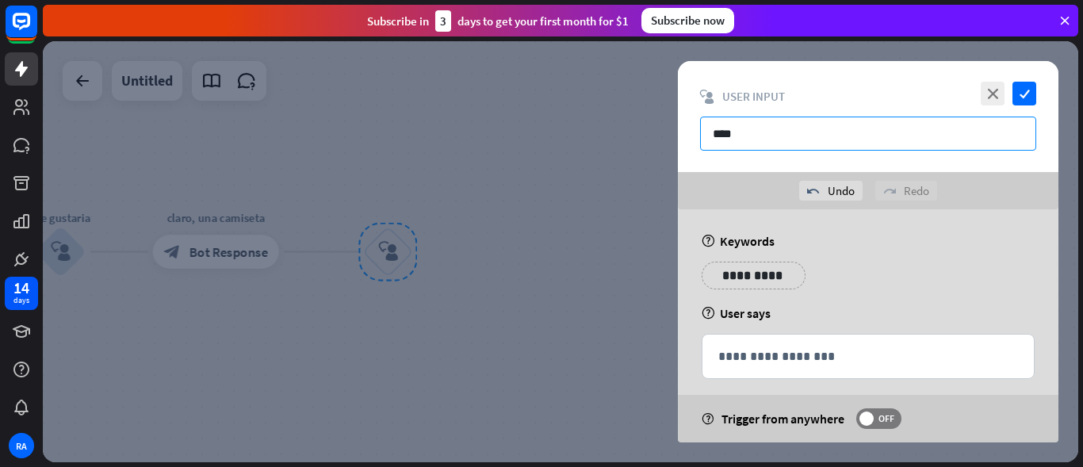
click at [908, 132] on input "***" at bounding box center [868, 134] width 336 height 34
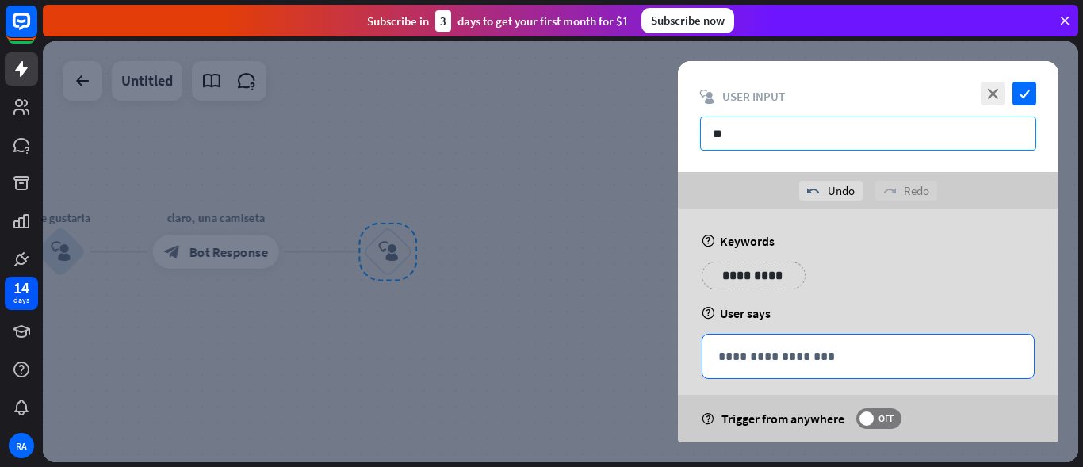
type input "**"
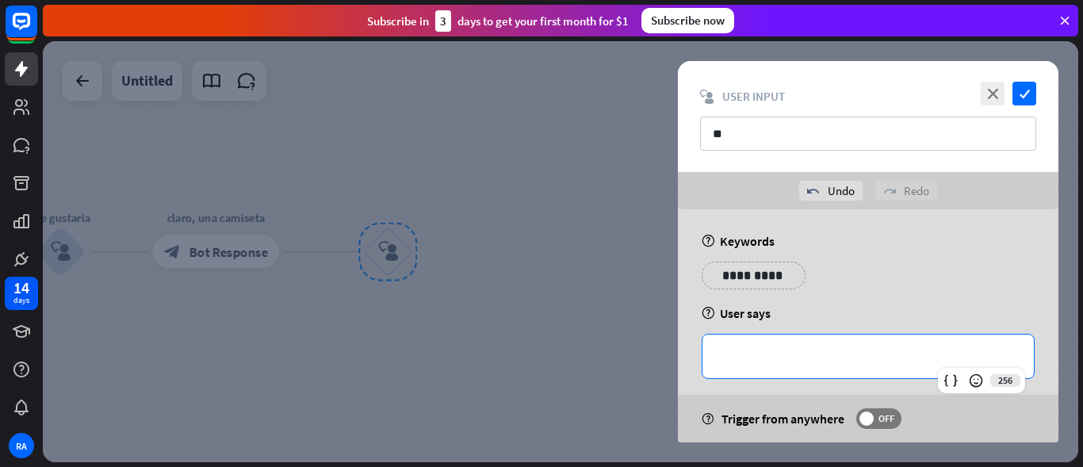
click at [765, 359] on p "**********" at bounding box center [868, 356] width 300 height 20
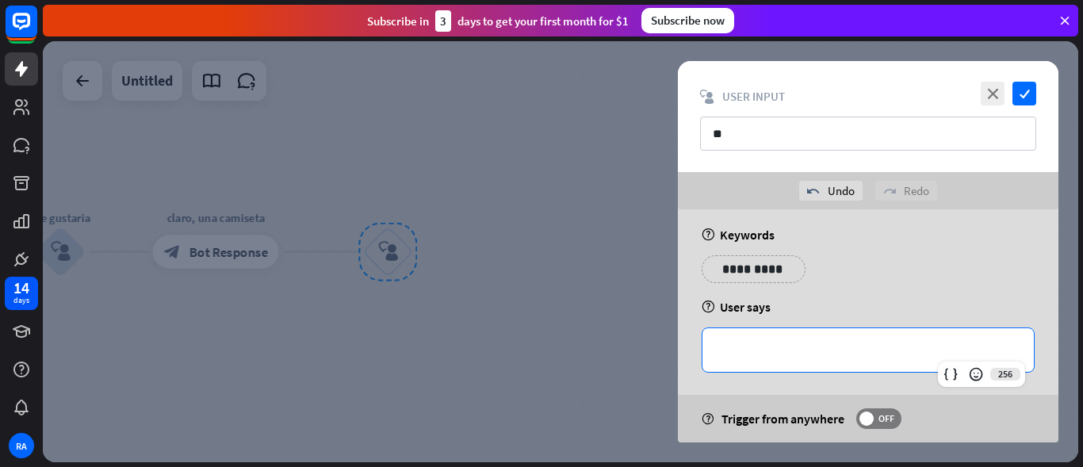
scroll to position [6, 0]
click at [270, 146] on div at bounding box center [560, 251] width 1035 height 421
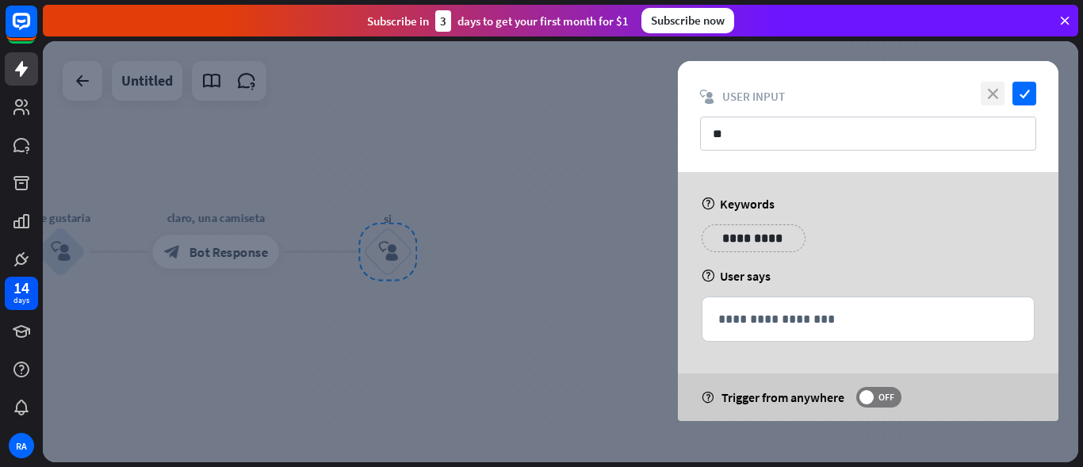
click at [997, 89] on icon "close" at bounding box center [993, 94] width 24 height 24
click at [877, 397] on span "OFF" at bounding box center [886, 397] width 25 height 13
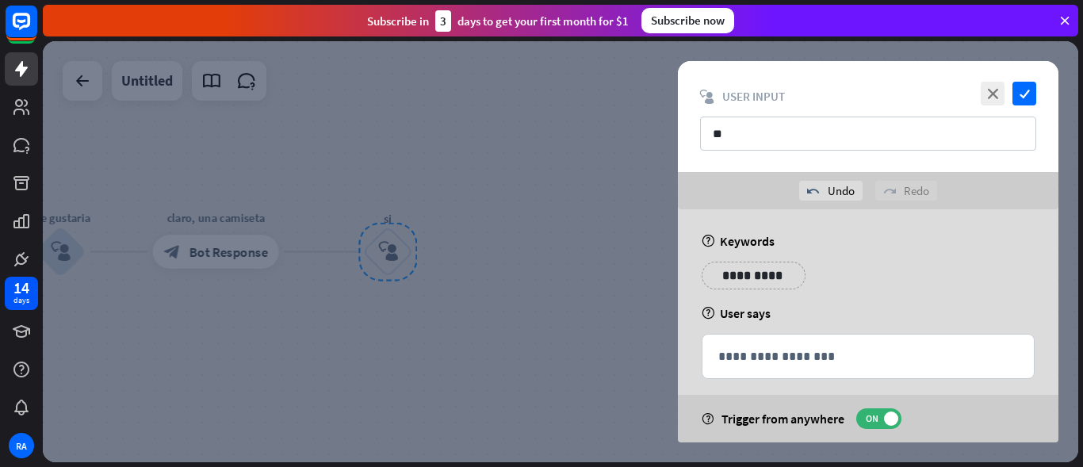
click at [552, 278] on div at bounding box center [560, 251] width 1035 height 421
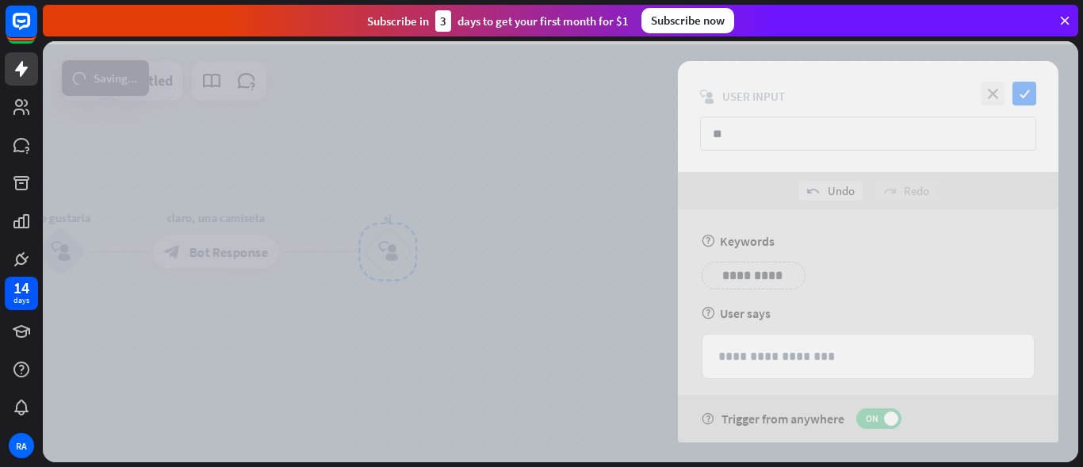
click at [105, 59] on div at bounding box center [560, 251] width 1035 height 421
